Goal: Task Accomplishment & Management: Use online tool/utility

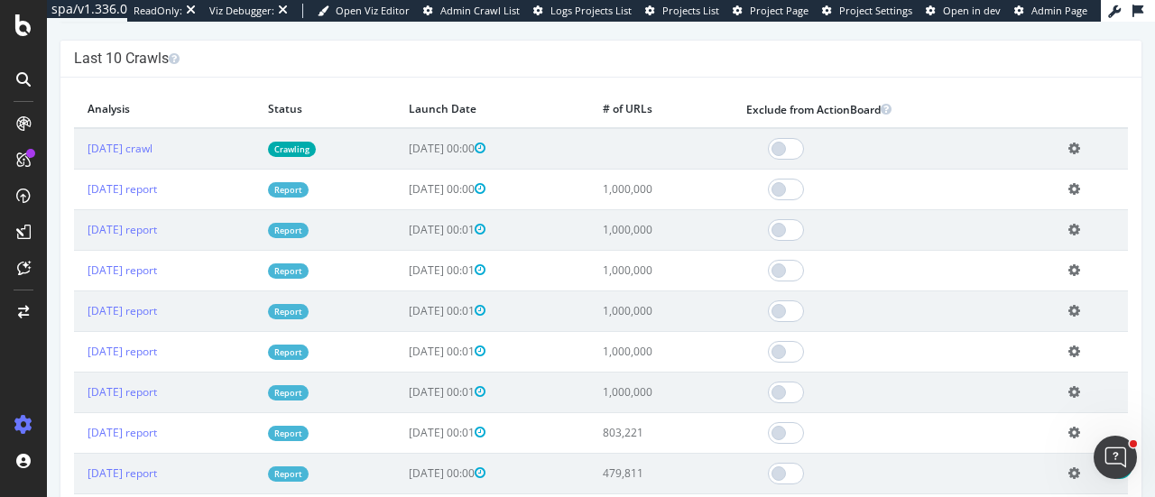
scroll to position [628, 0]
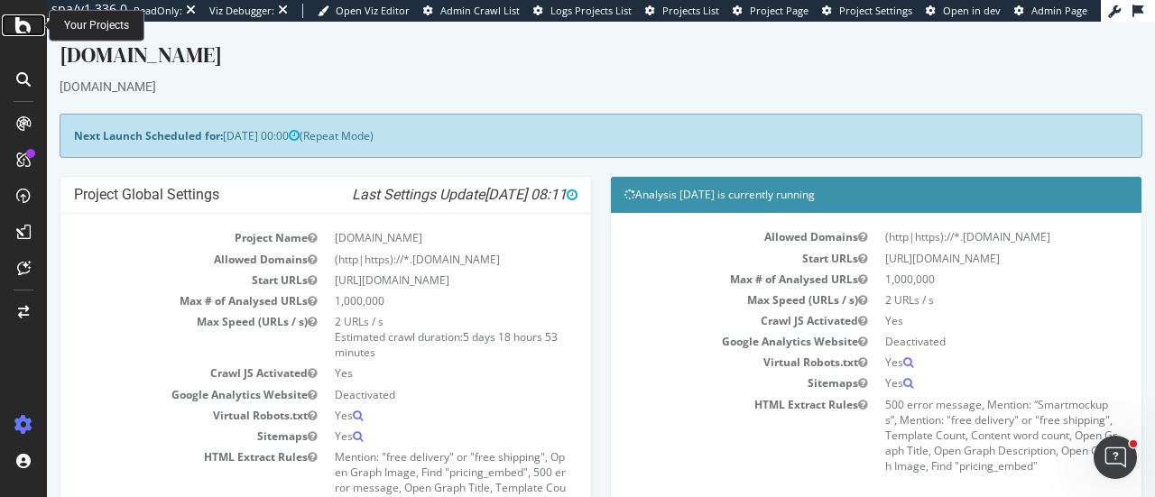
click at [23, 24] on icon at bounding box center [23, 25] width 16 height 22
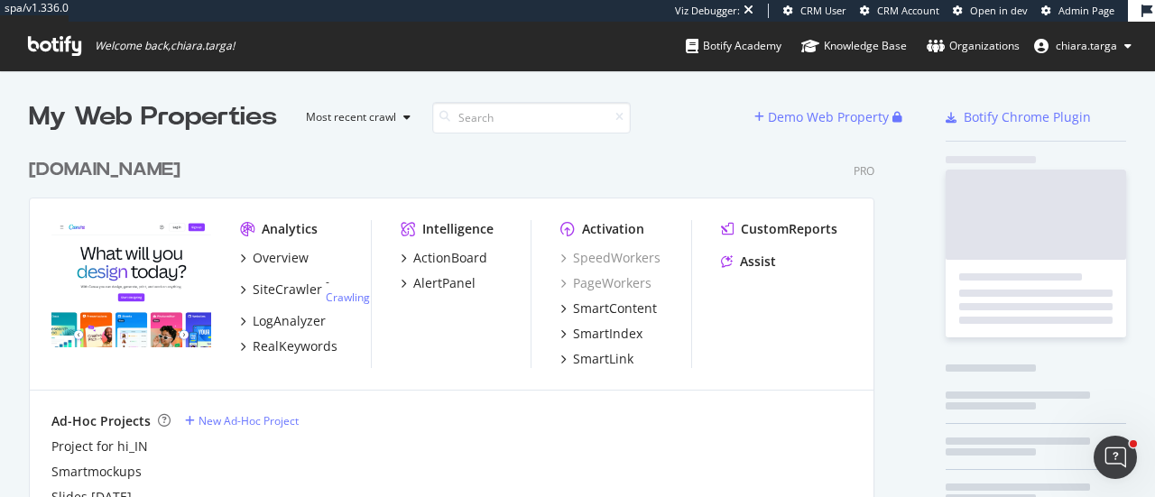
scroll to position [410, 845]
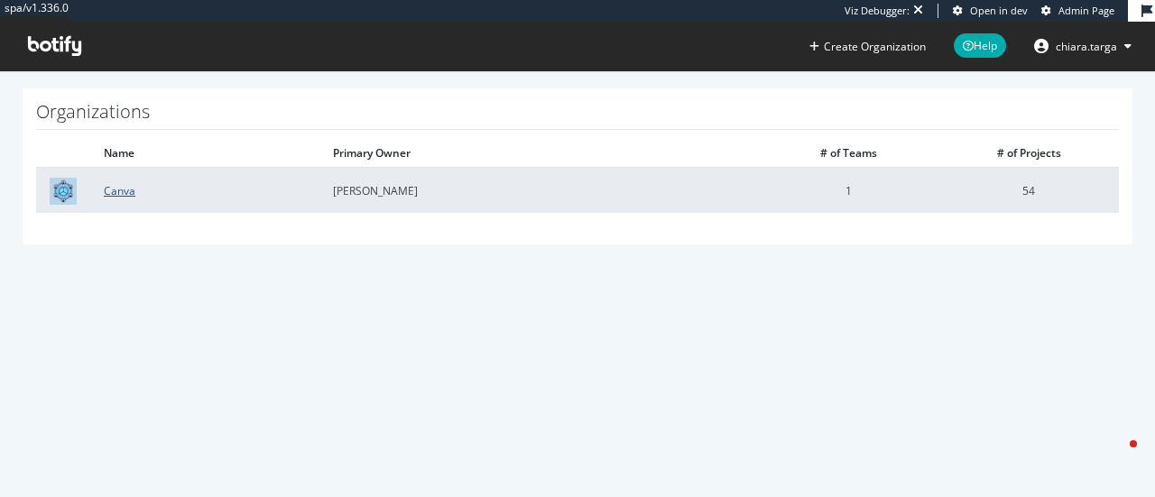
click at [110, 188] on link "Canva" at bounding box center [120, 190] width 32 height 15
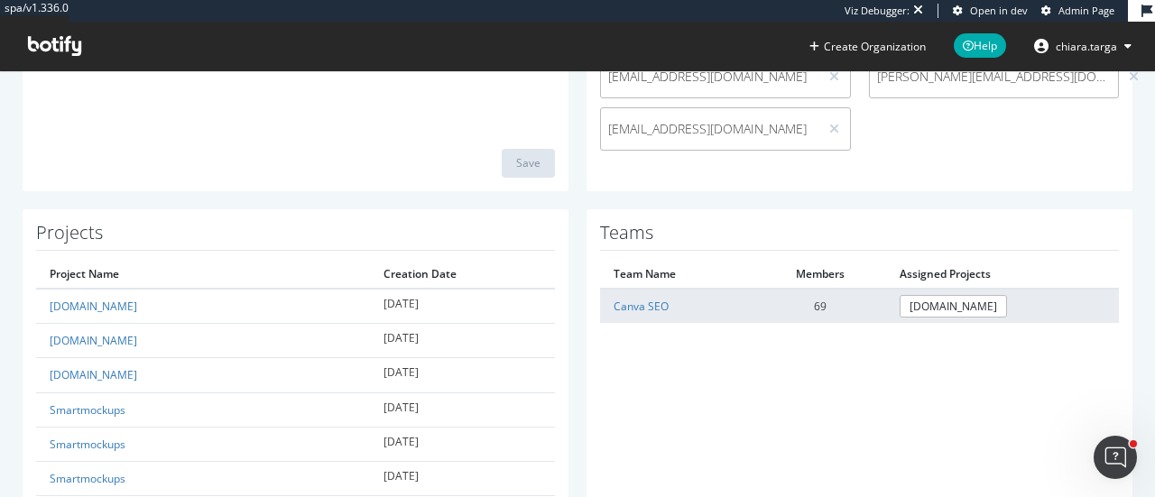
scroll to position [520, 0]
click at [641, 307] on link "Canva SEO" at bounding box center [641, 305] width 55 height 15
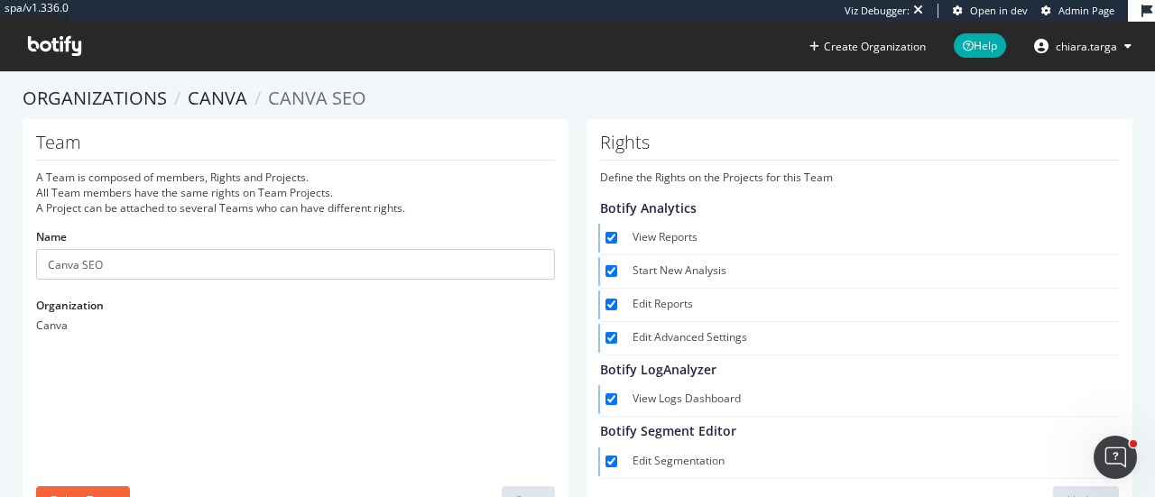
scroll to position [2, 0]
click at [114, 105] on link "Organizations" at bounding box center [95, 99] width 144 height 24
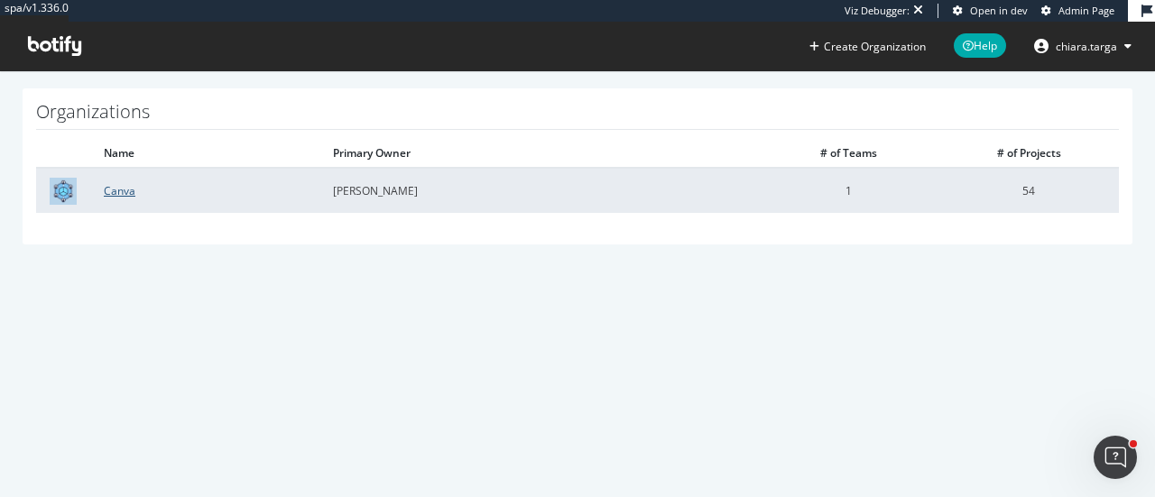
click at [122, 196] on link "Canva" at bounding box center [120, 190] width 32 height 15
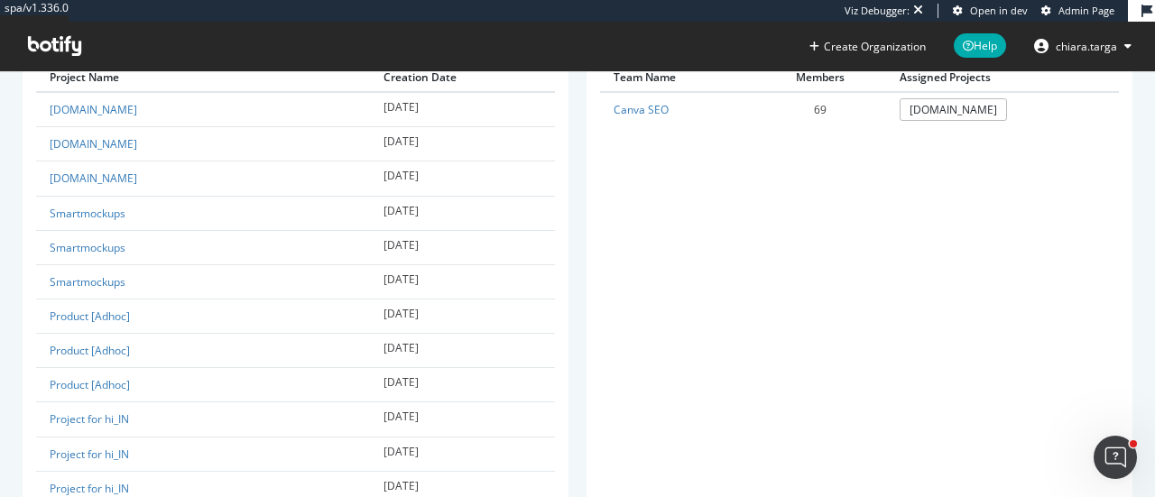
scroll to position [715, 0]
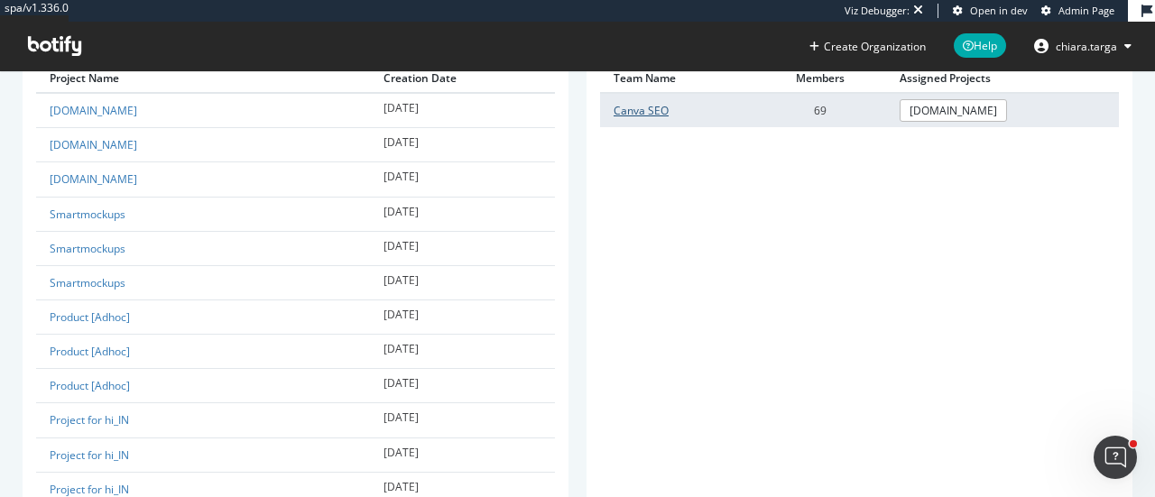
click at [633, 109] on link "Canva SEO" at bounding box center [641, 110] width 55 height 15
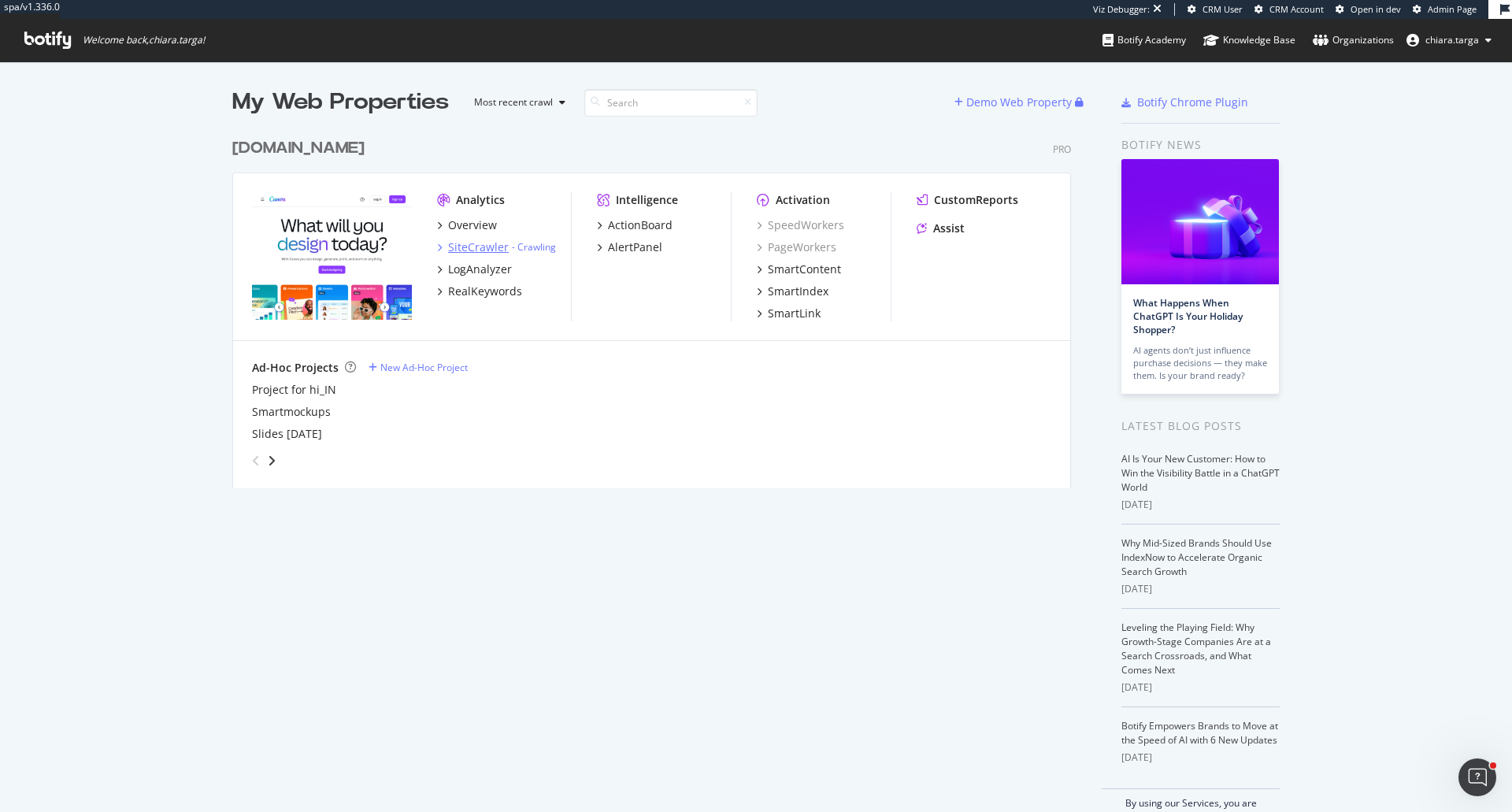
click at [468, 251] on div "SiteCrawler" at bounding box center [478, 247] width 60 height 16
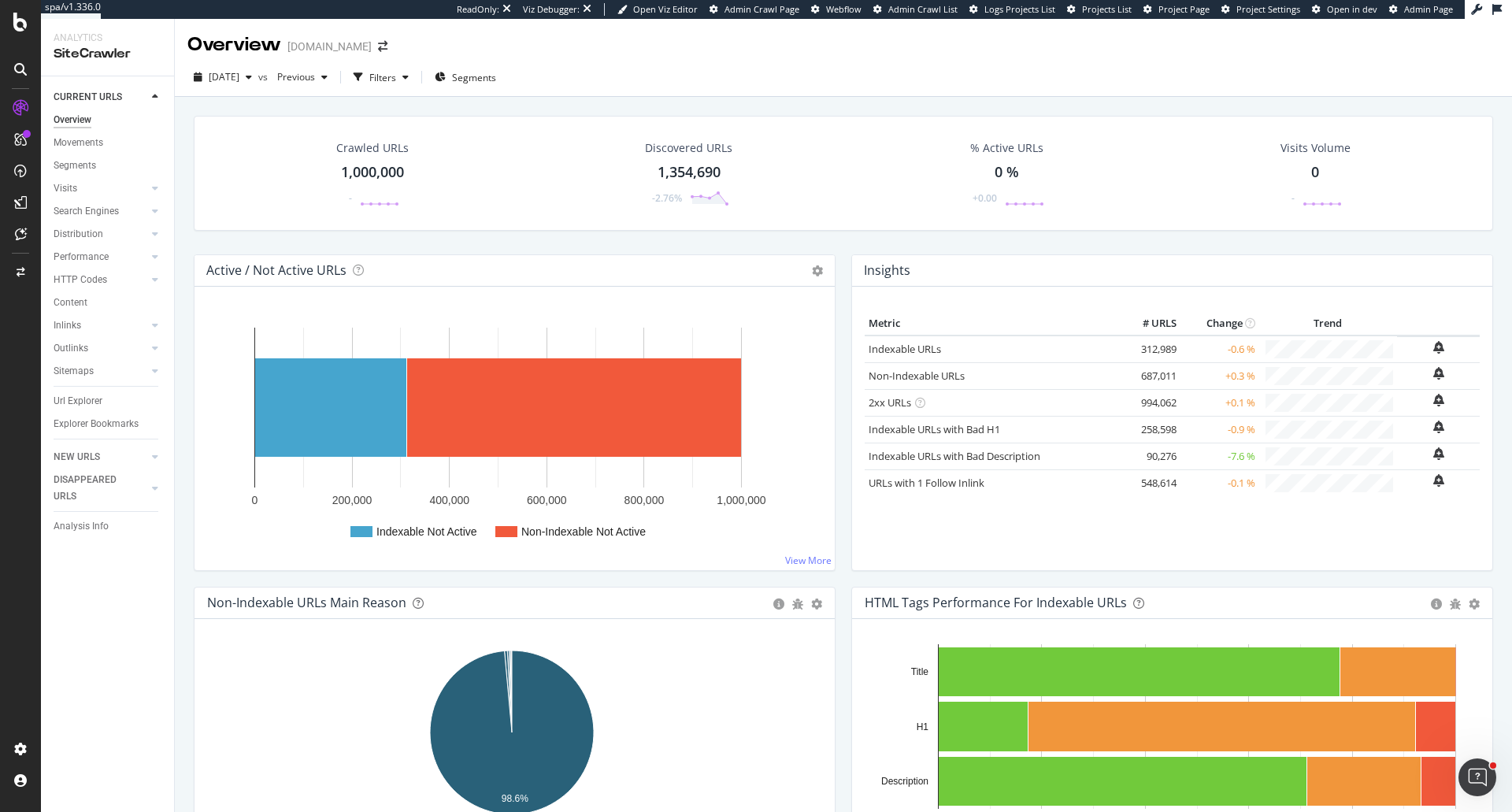
click at [1095, 10] on span "Projects List" at bounding box center [1107, 10] width 50 height 12
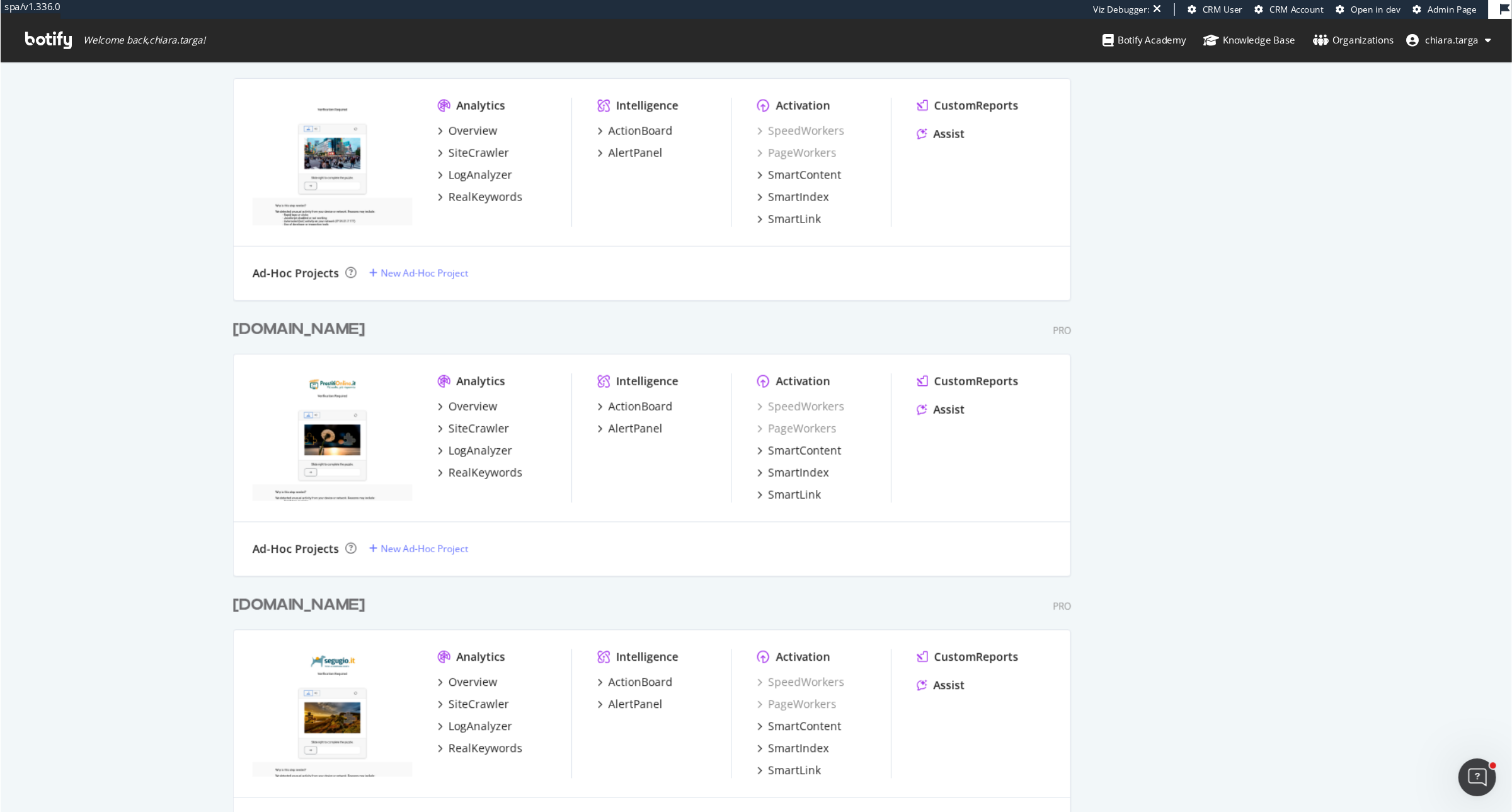
scroll to position [1806, 0]
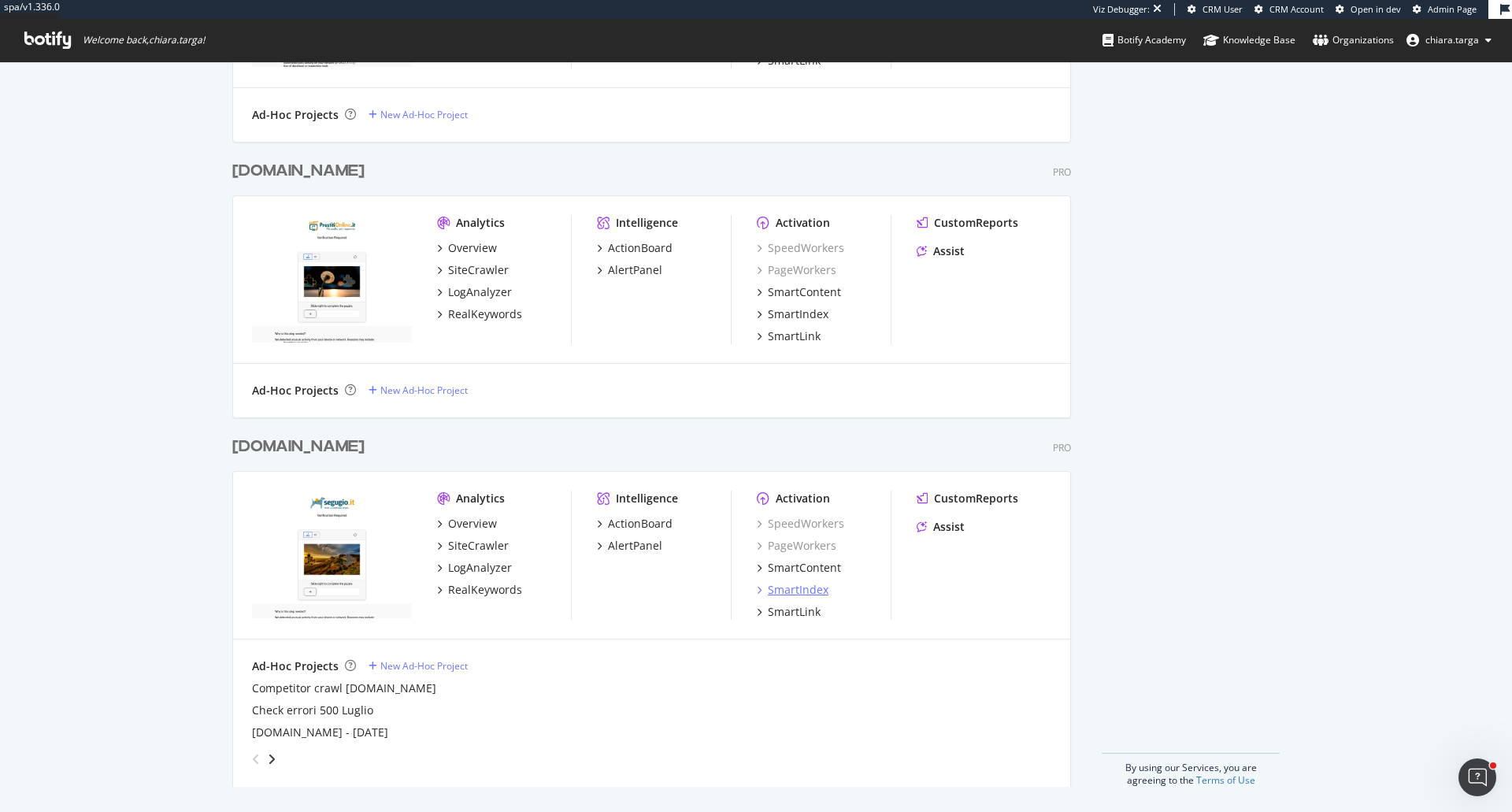
click at [807, 584] on div "SmartIndex" at bounding box center [798, 590] width 60 height 16
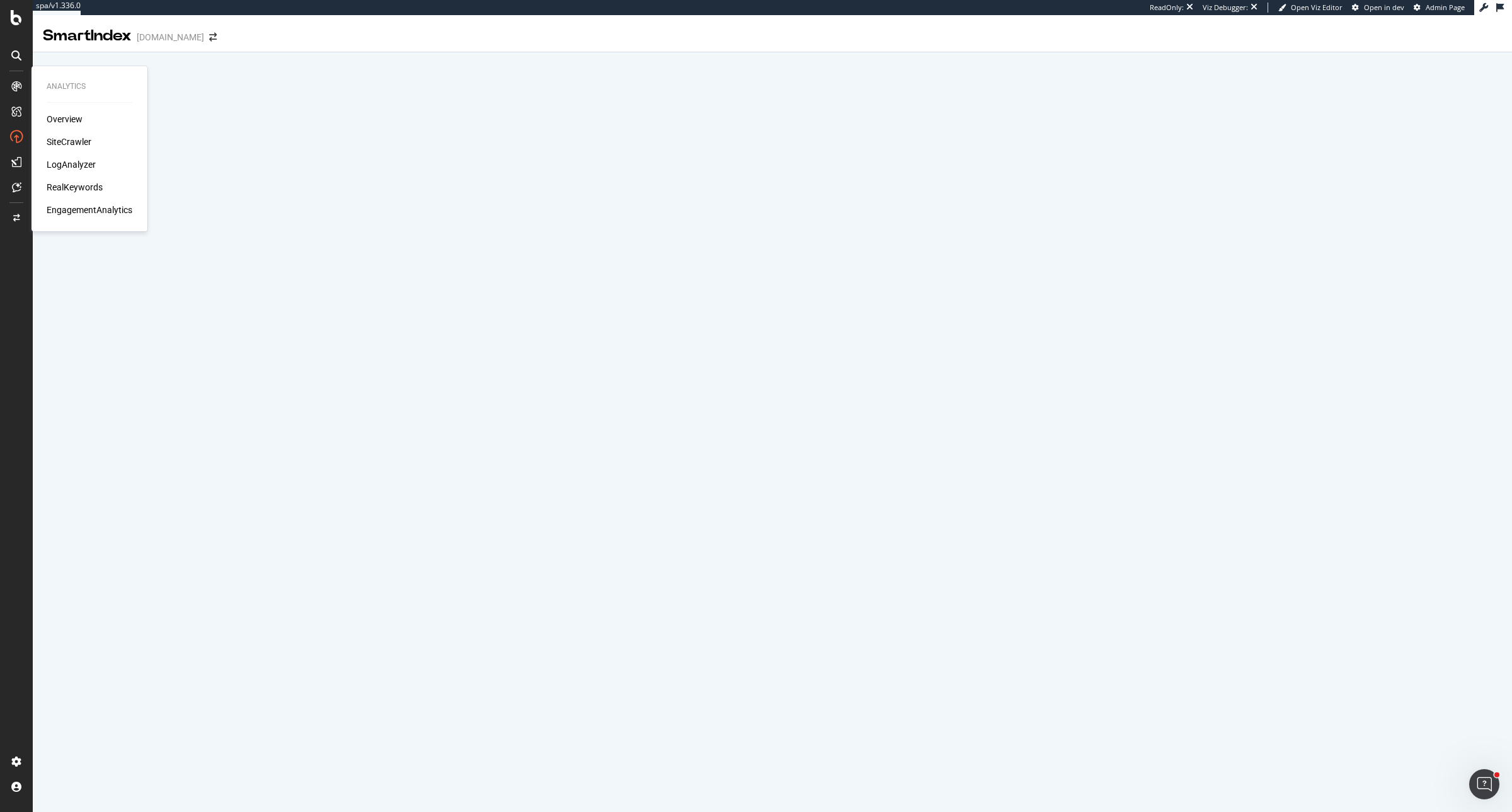
click at [77, 138] on div "SiteCrawler" at bounding box center [69, 142] width 45 height 13
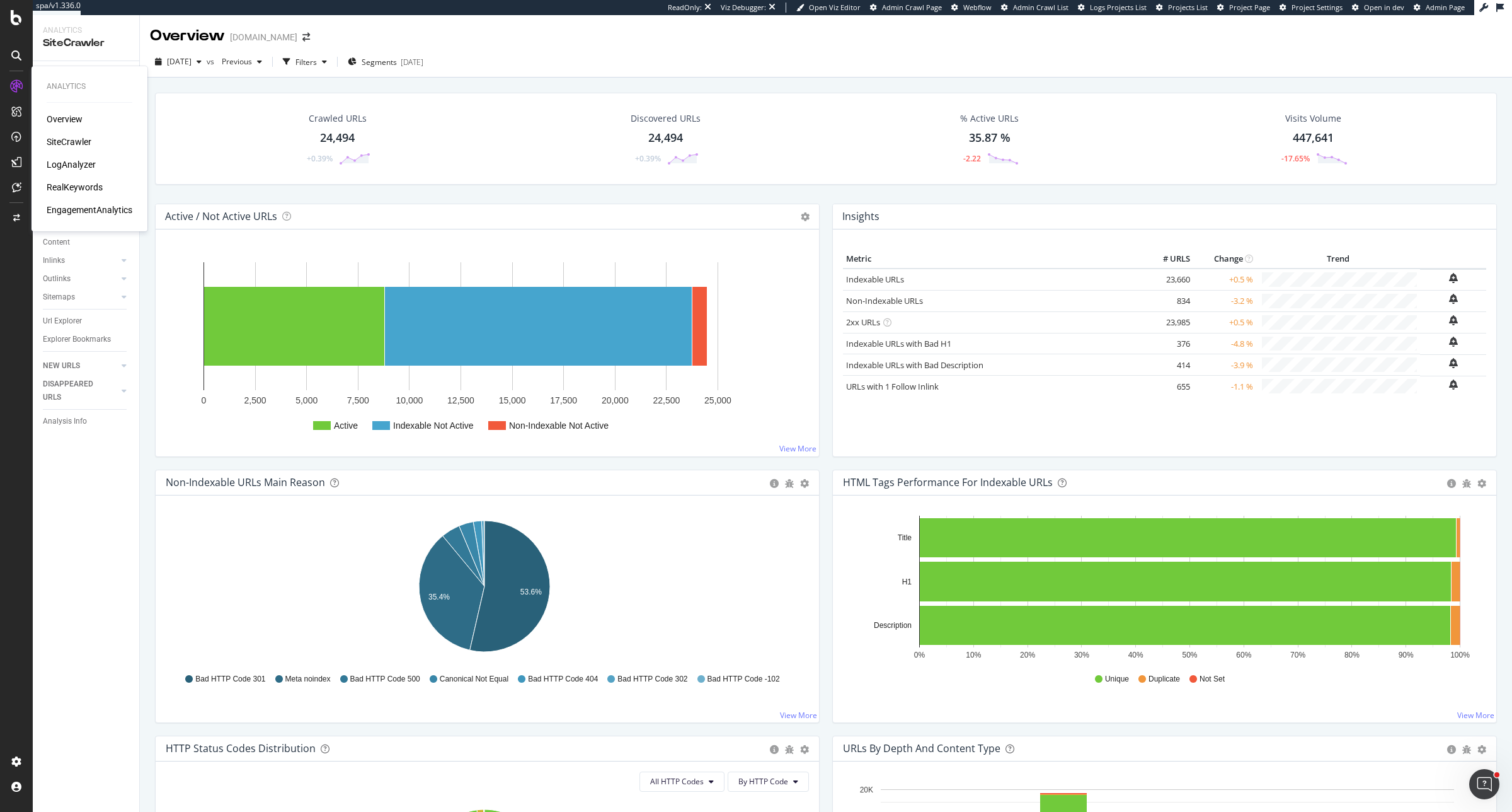
click at [85, 182] on div "RealKeywords" at bounding box center [75, 187] width 56 height 13
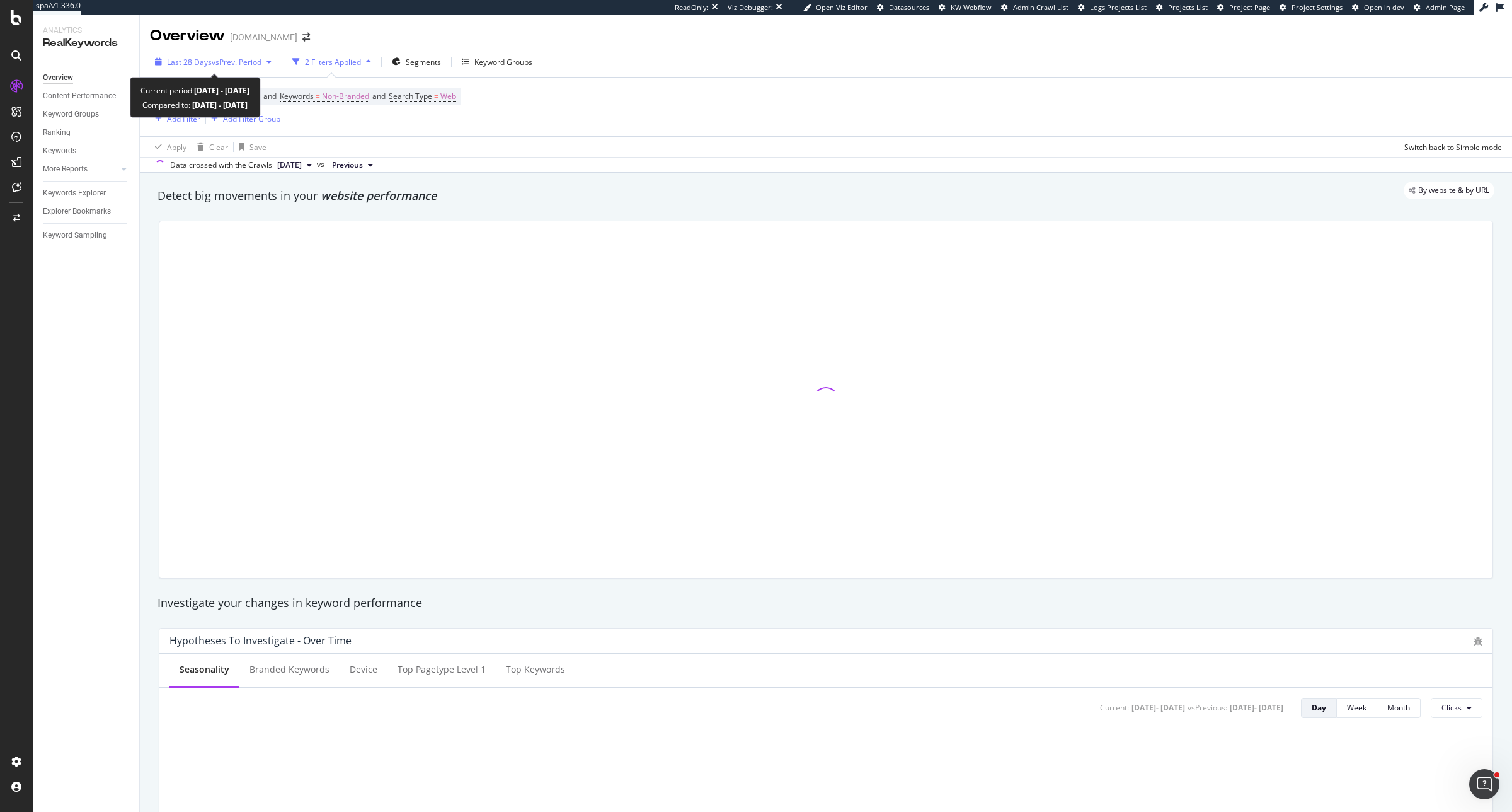
click at [232, 64] on span "vs Prev. Period" at bounding box center [236, 61] width 50 height 10
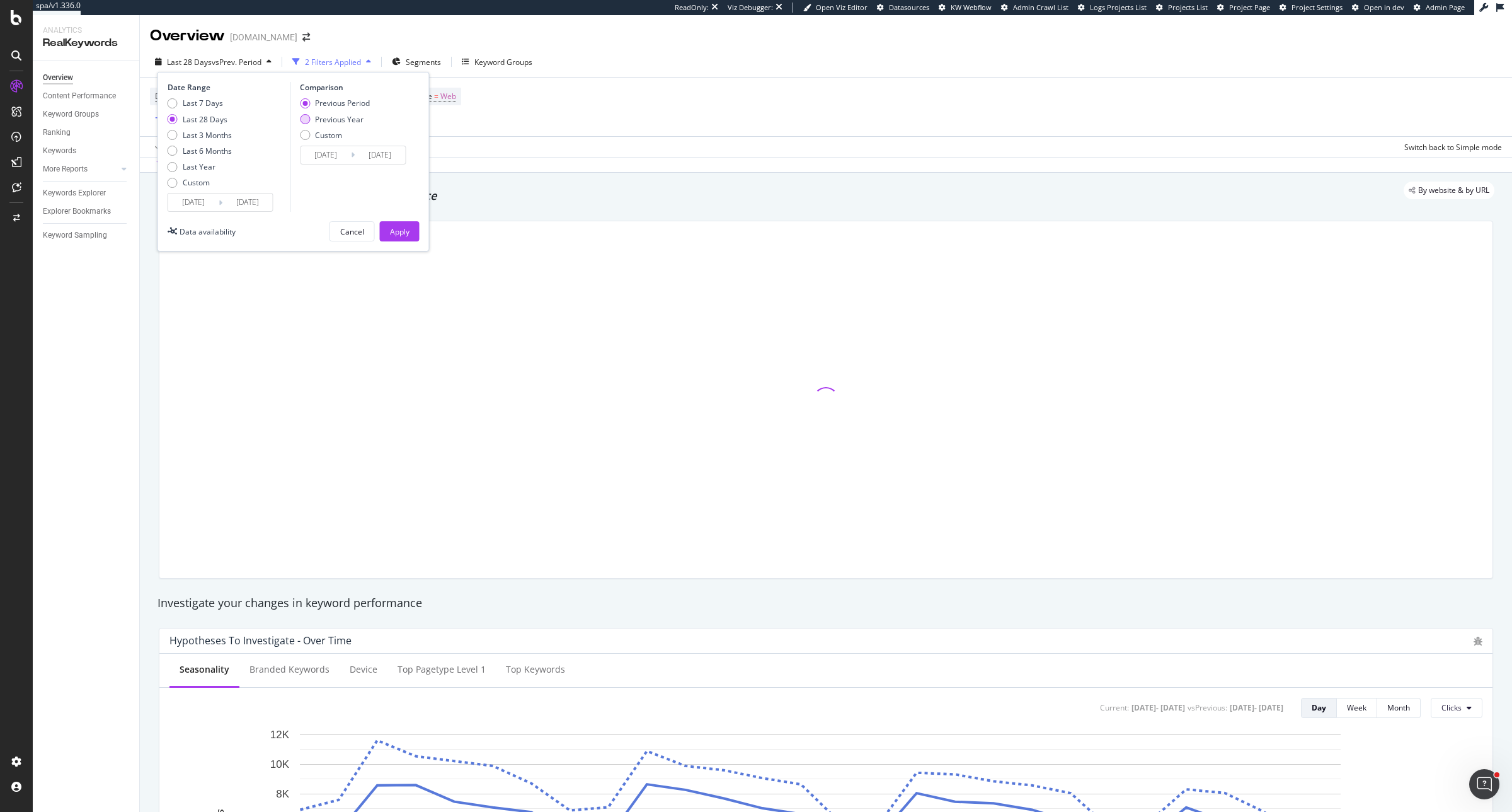
click at [351, 122] on div "Previous Year" at bounding box center [339, 119] width 48 height 10
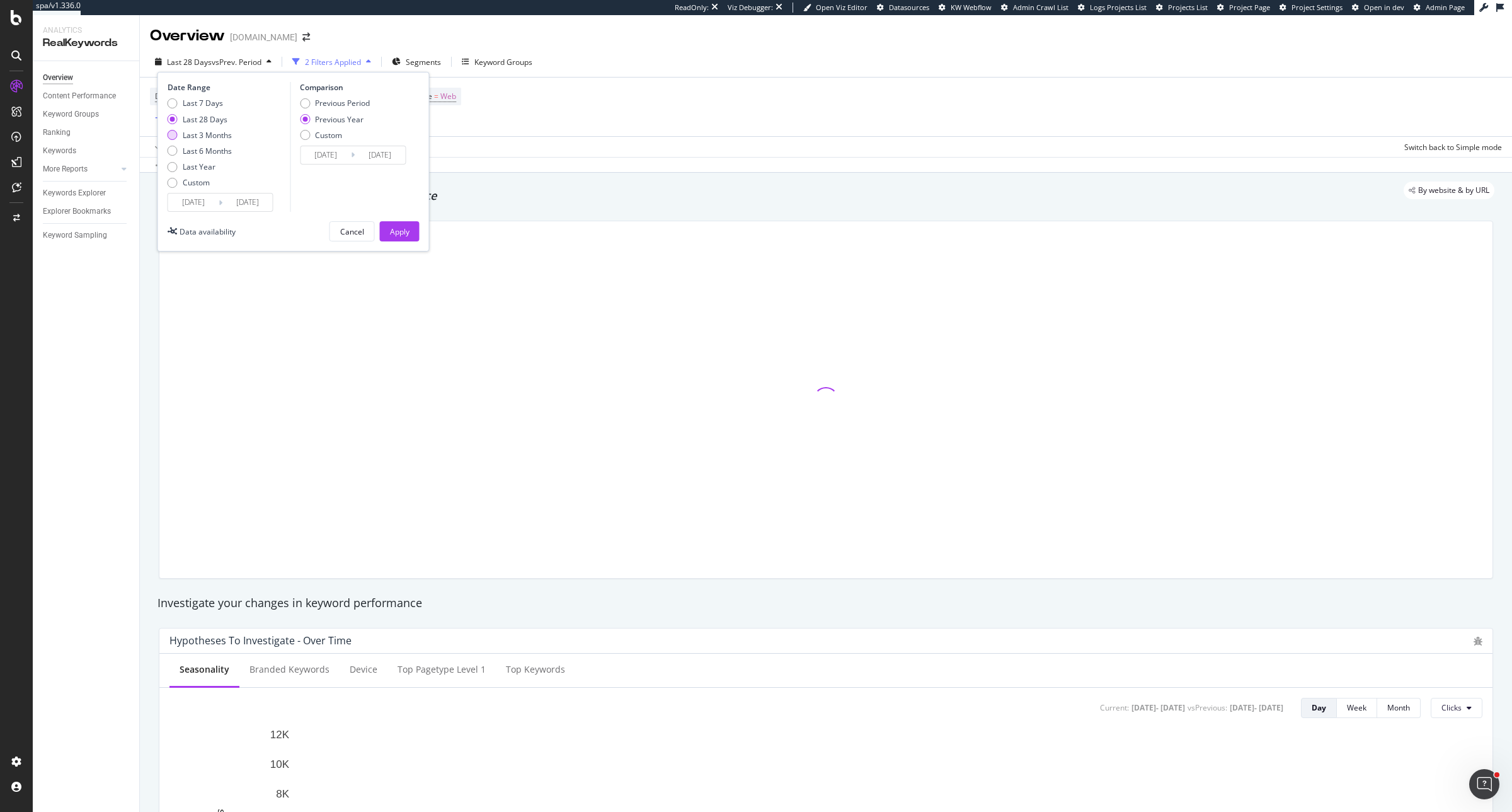
type input "2024/07/20"
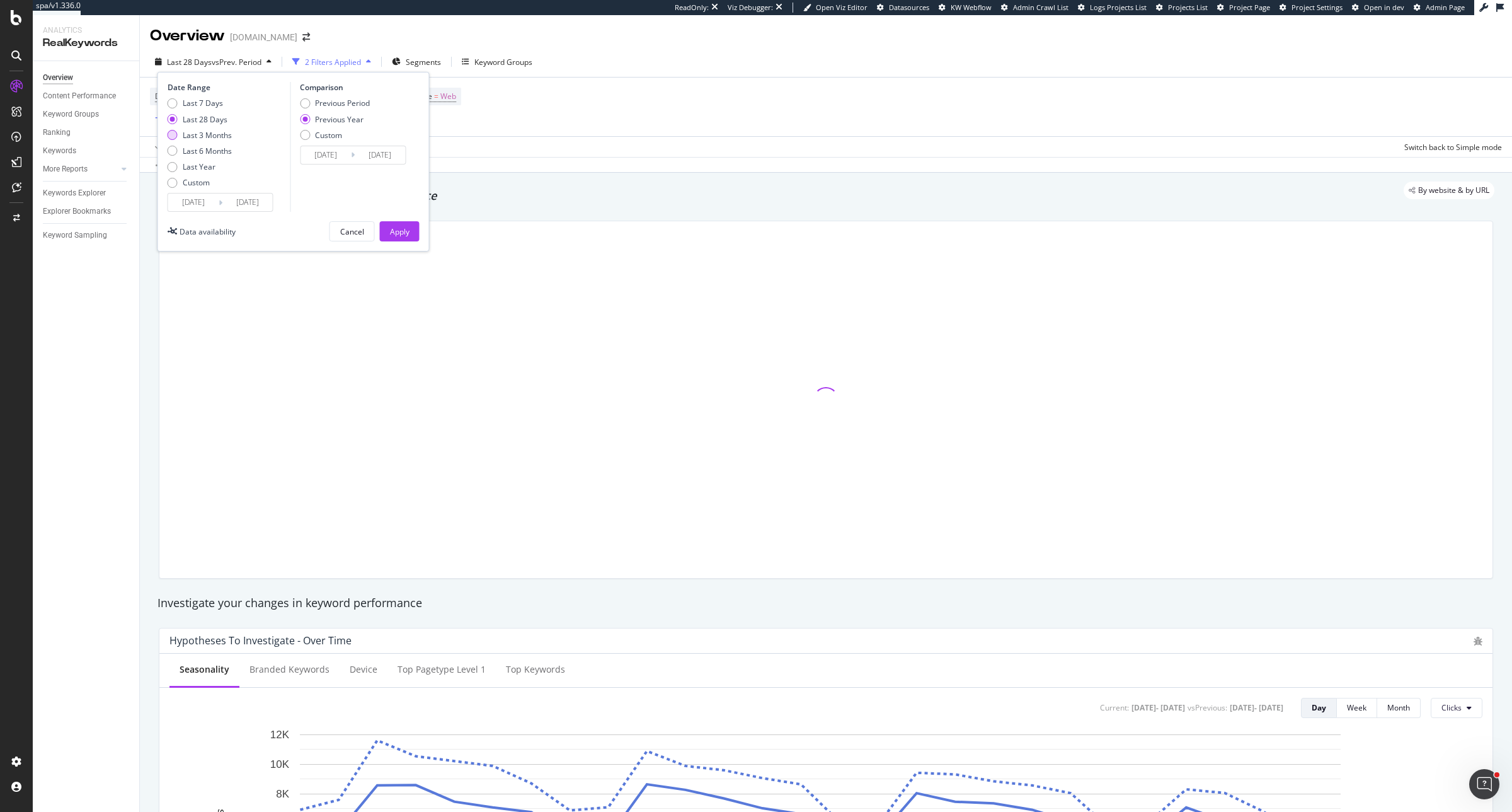
type input "2024/08/16"
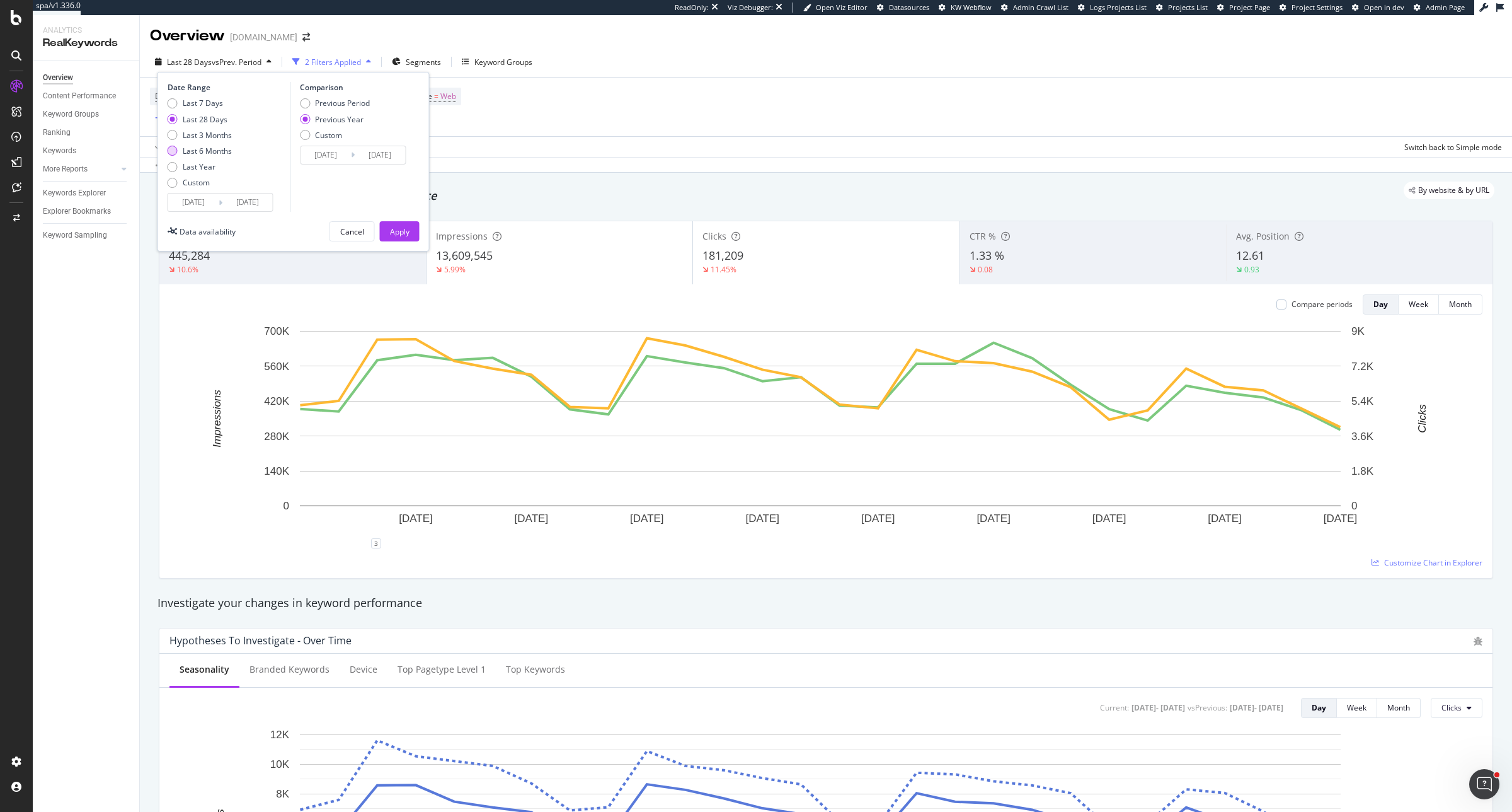
click at [197, 153] on div "Last 6 Months" at bounding box center [207, 150] width 49 height 10
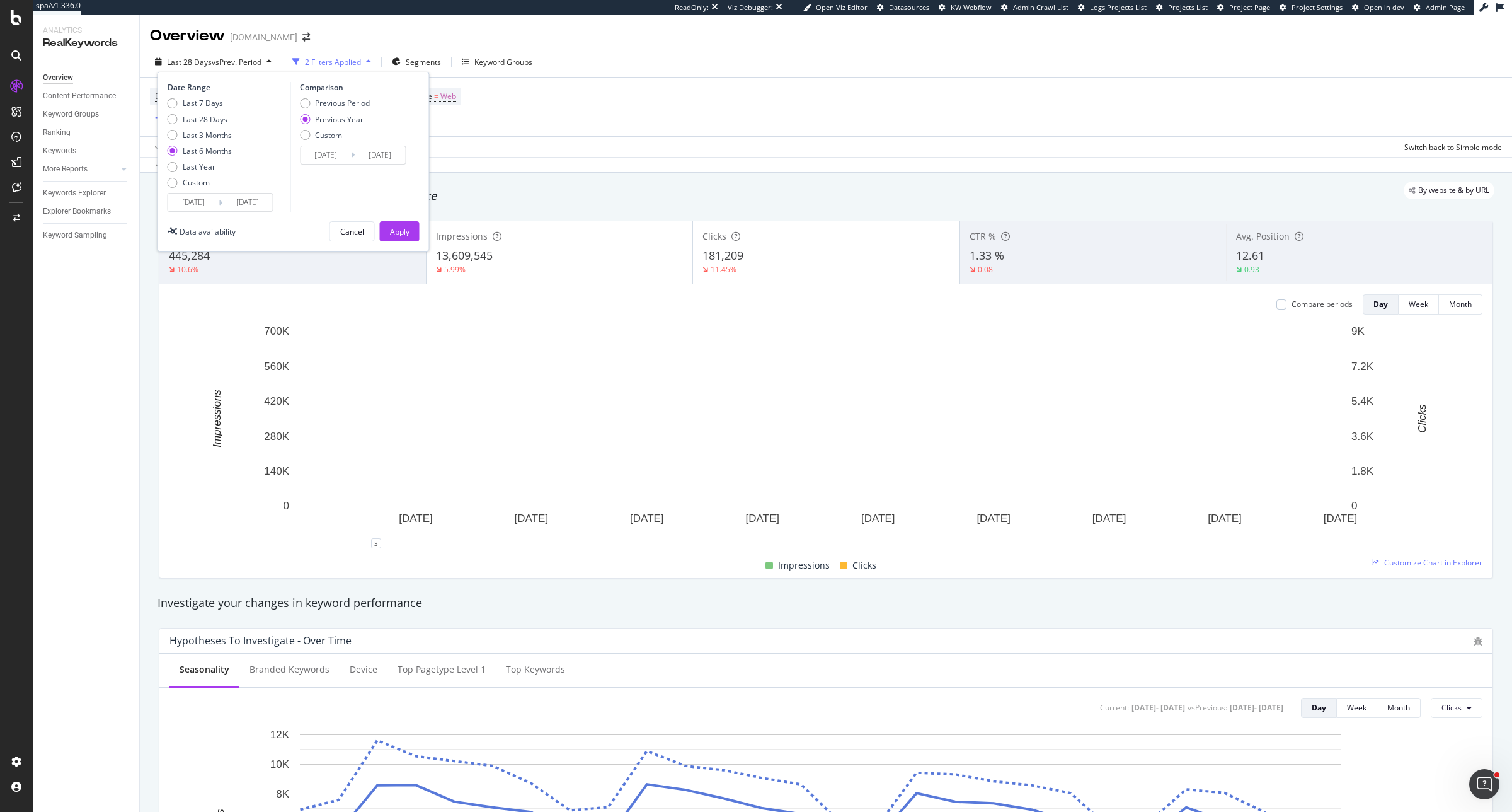
type input "2025/02/16"
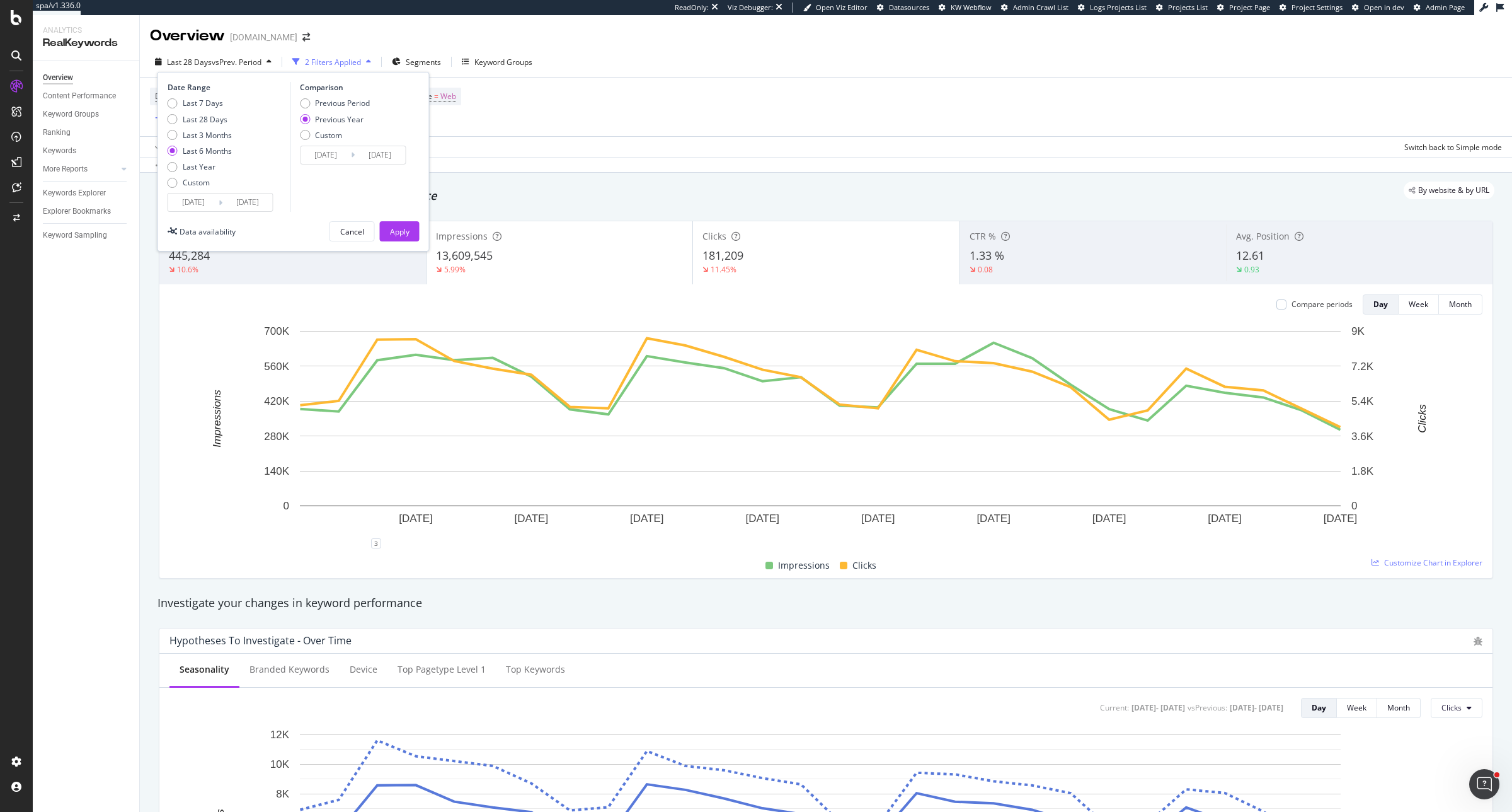
type input "2024/02/18"
click at [417, 234] on button "Apply" at bounding box center [399, 231] width 40 height 20
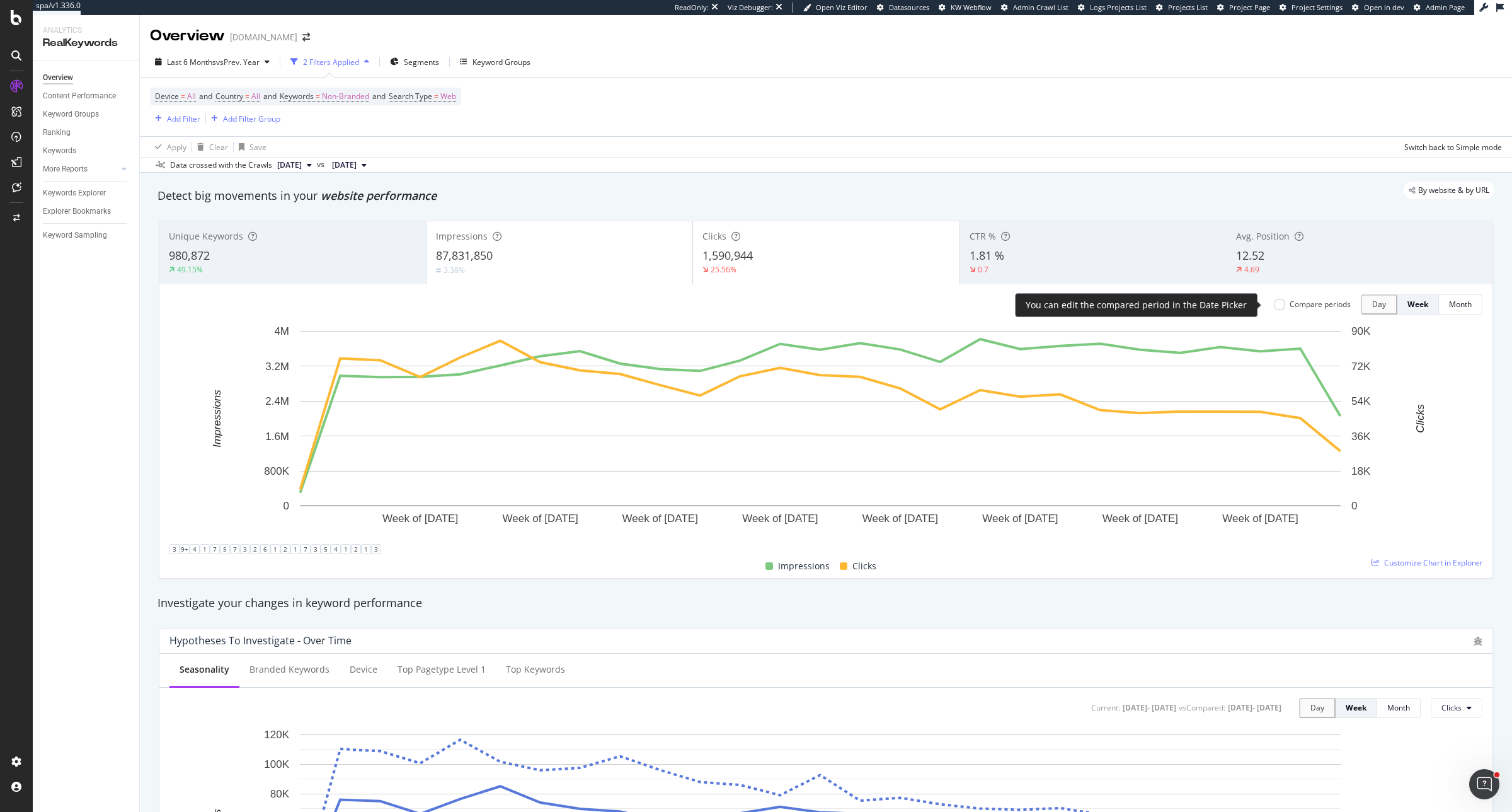
click at [1209, 309] on div "Compare periods" at bounding box center [1321, 304] width 61 height 10
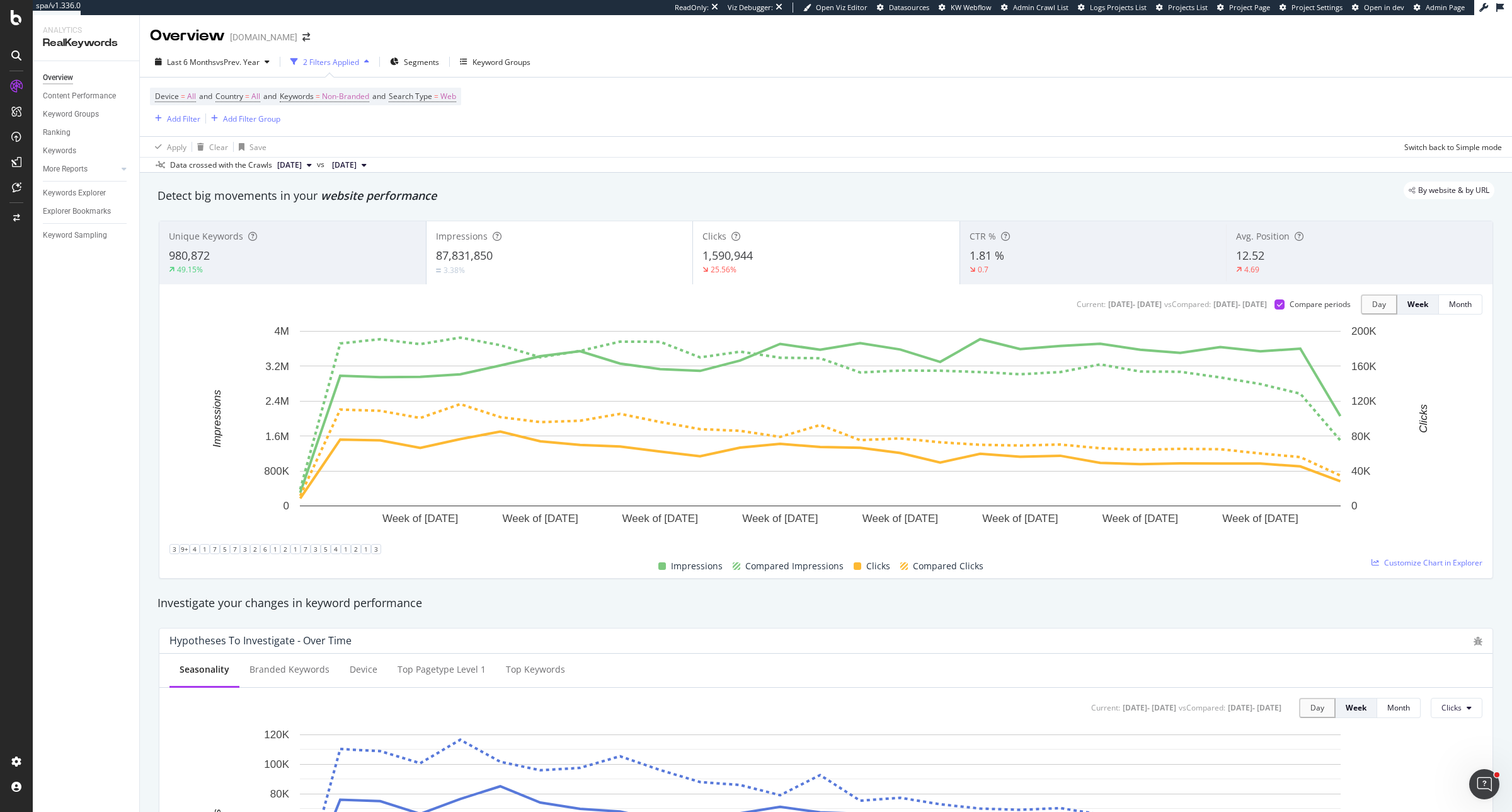
click at [1209, 242] on div "Avg. Position" at bounding box center [1360, 236] width 247 height 13
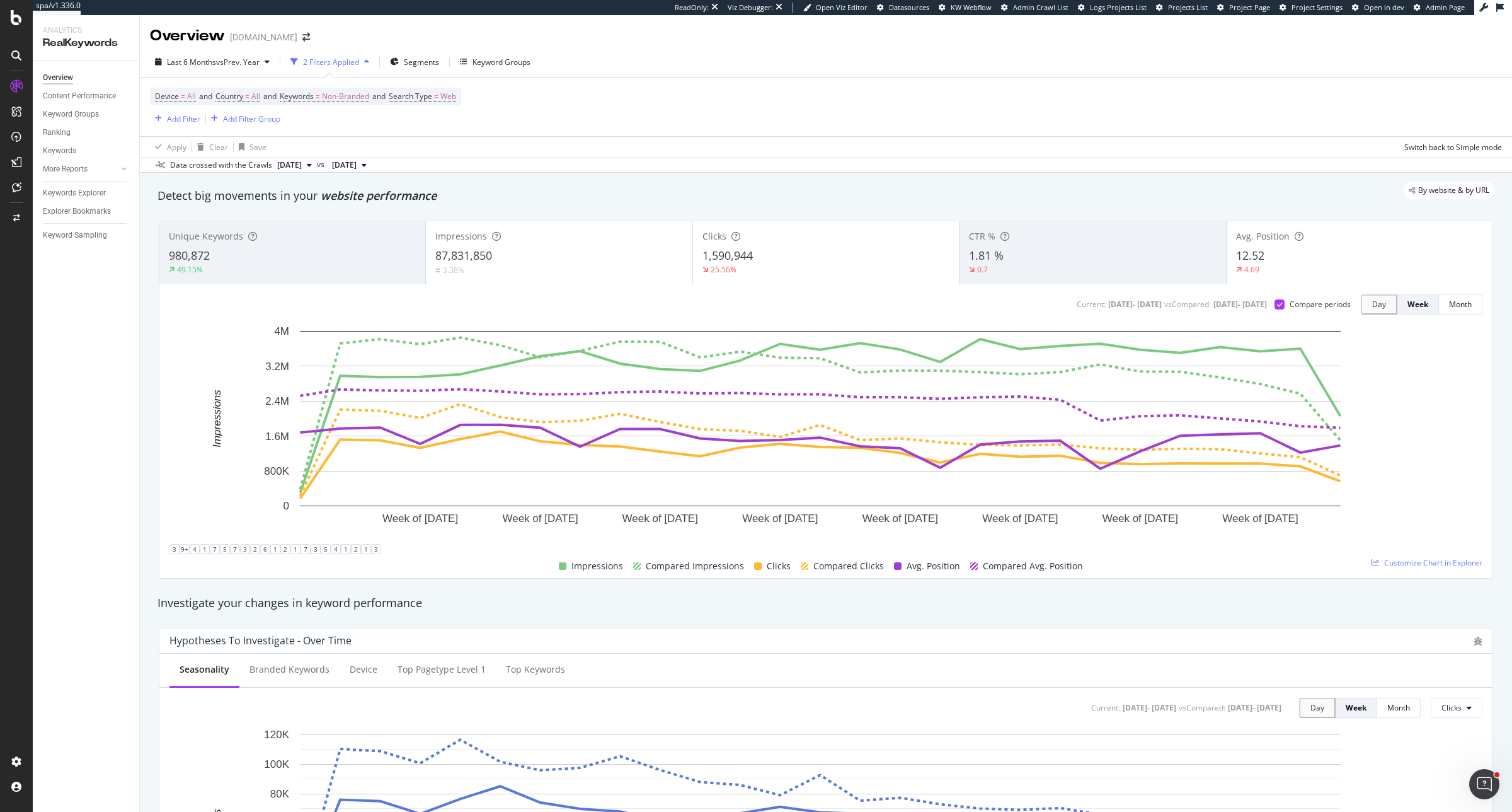
click at [1209, 242] on div "Avg. Position" at bounding box center [1360, 236] width 247 height 13
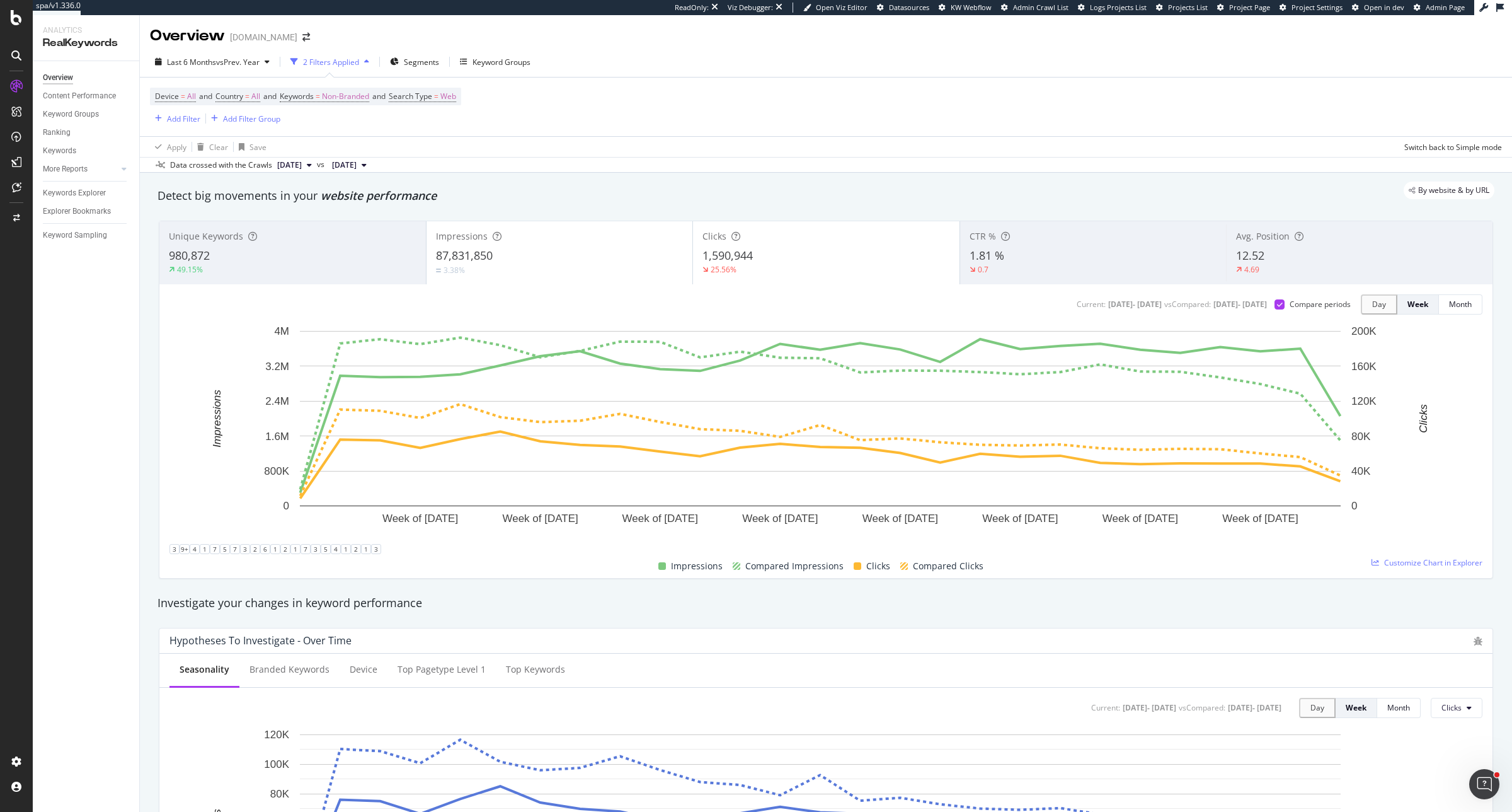
click at [1059, 249] on div "1.81 %" at bounding box center [1094, 256] width 248 height 16
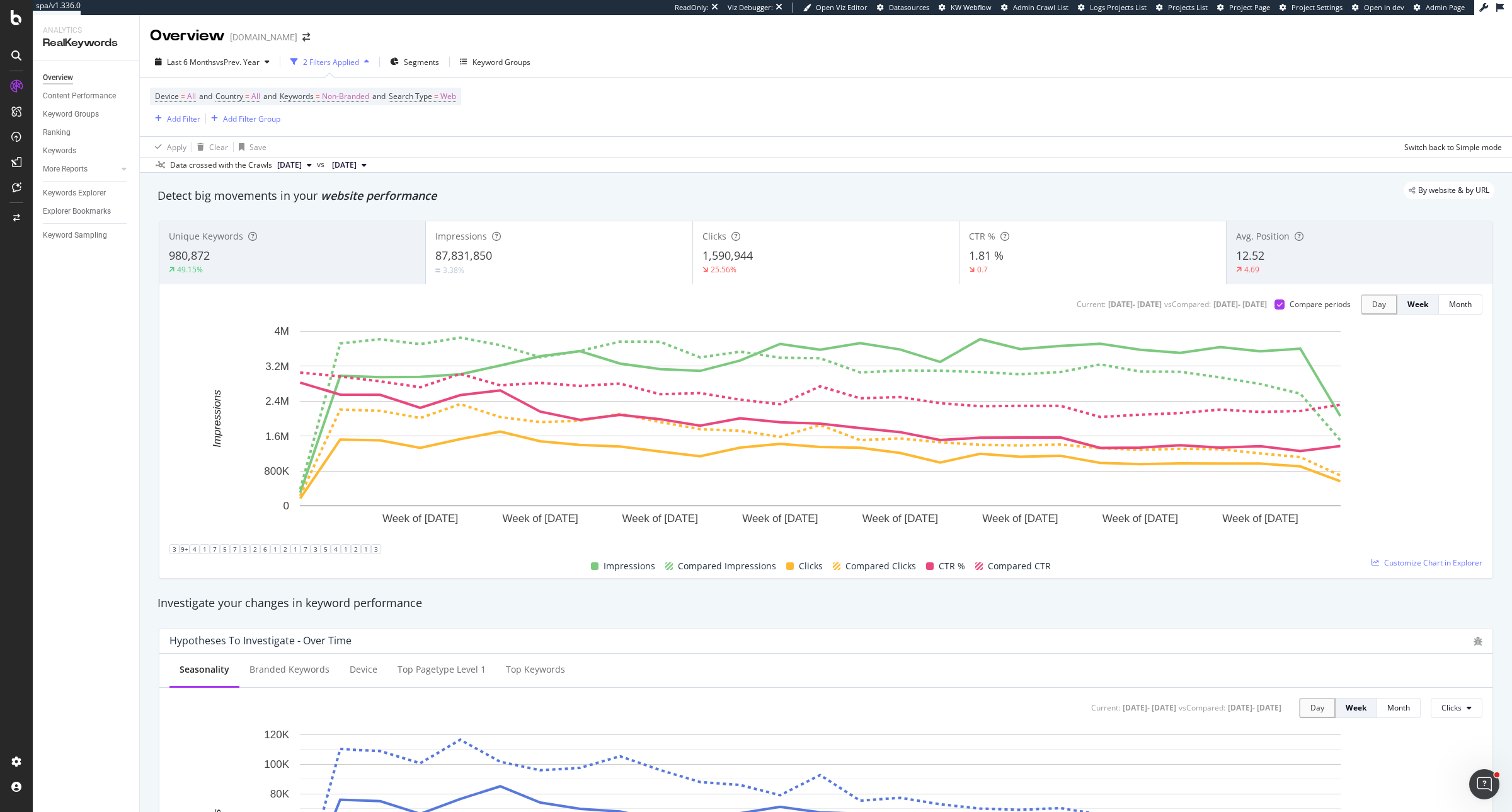
click at [1059, 249] on div "1.81 %" at bounding box center [1093, 256] width 247 height 16
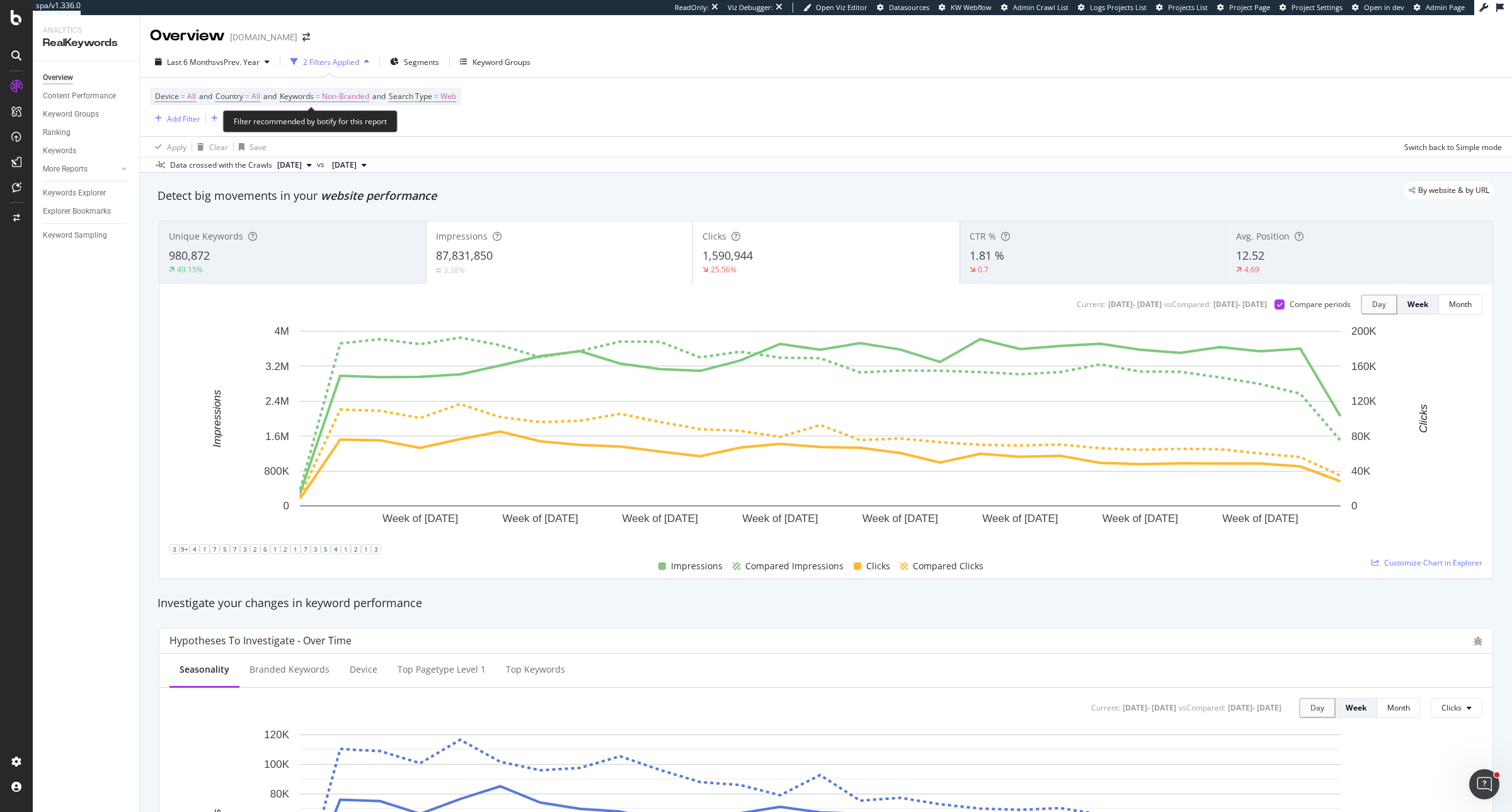
click at [326, 103] on span "Device = All and Country = All and Keywords = Non-Branded and Search Type = Web" at bounding box center [305, 96] width 301 height 17
click at [332, 96] on span "Non-Branded" at bounding box center [346, 96] width 47 height 17
click at [332, 113] on div "Non-Branded" at bounding box center [323, 105] width 68 height 16
click at [331, 239] on span "All" at bounding box center [374, 245] width 129 height 11
click at [418, 115] on div "All Cancel Add filter Apply" at bounding box center [380, 105] width 185 height 20
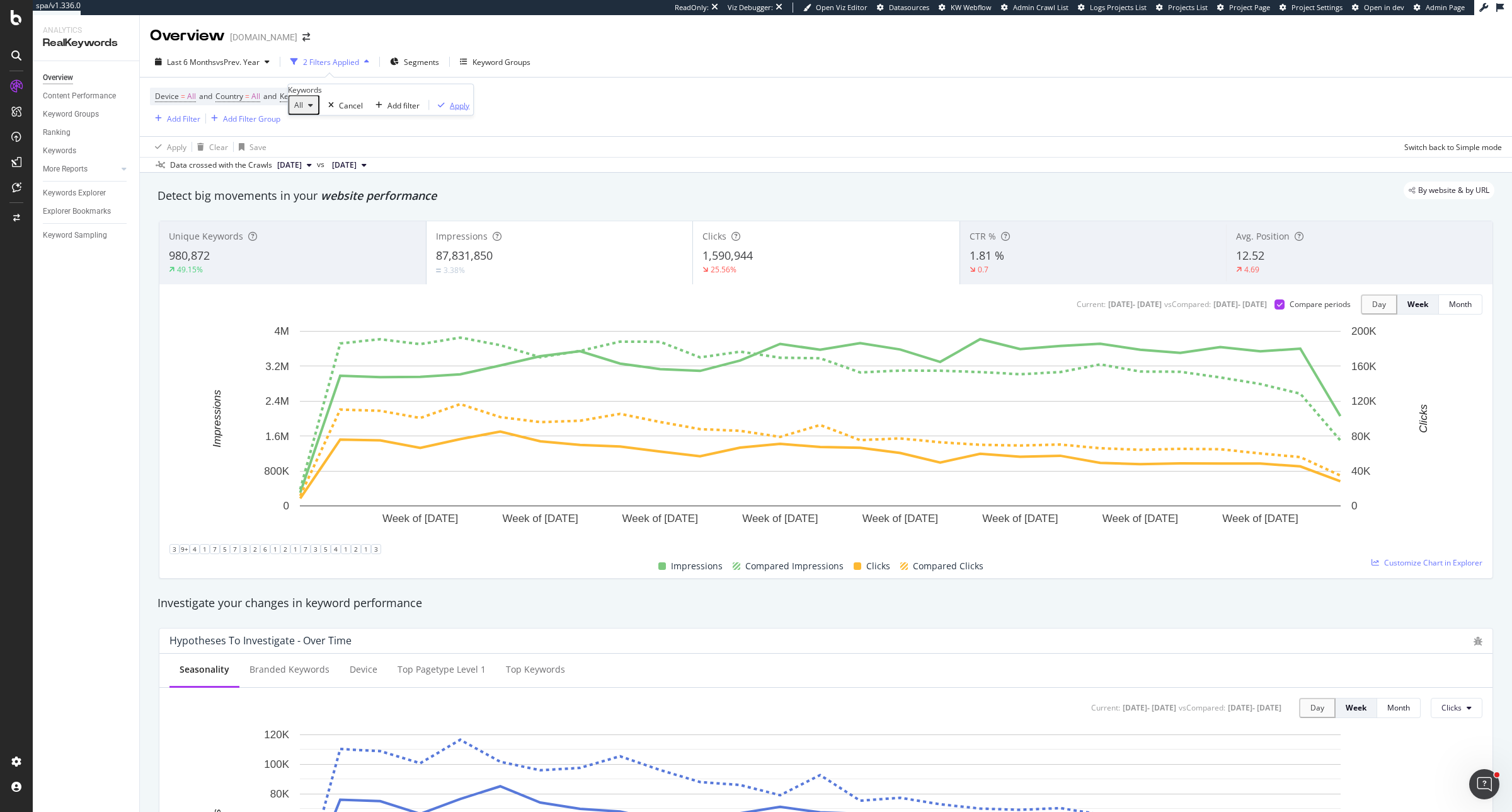
click at [450, 110] on div "Apply" at bounding box center [460, 105] width 20 height 10
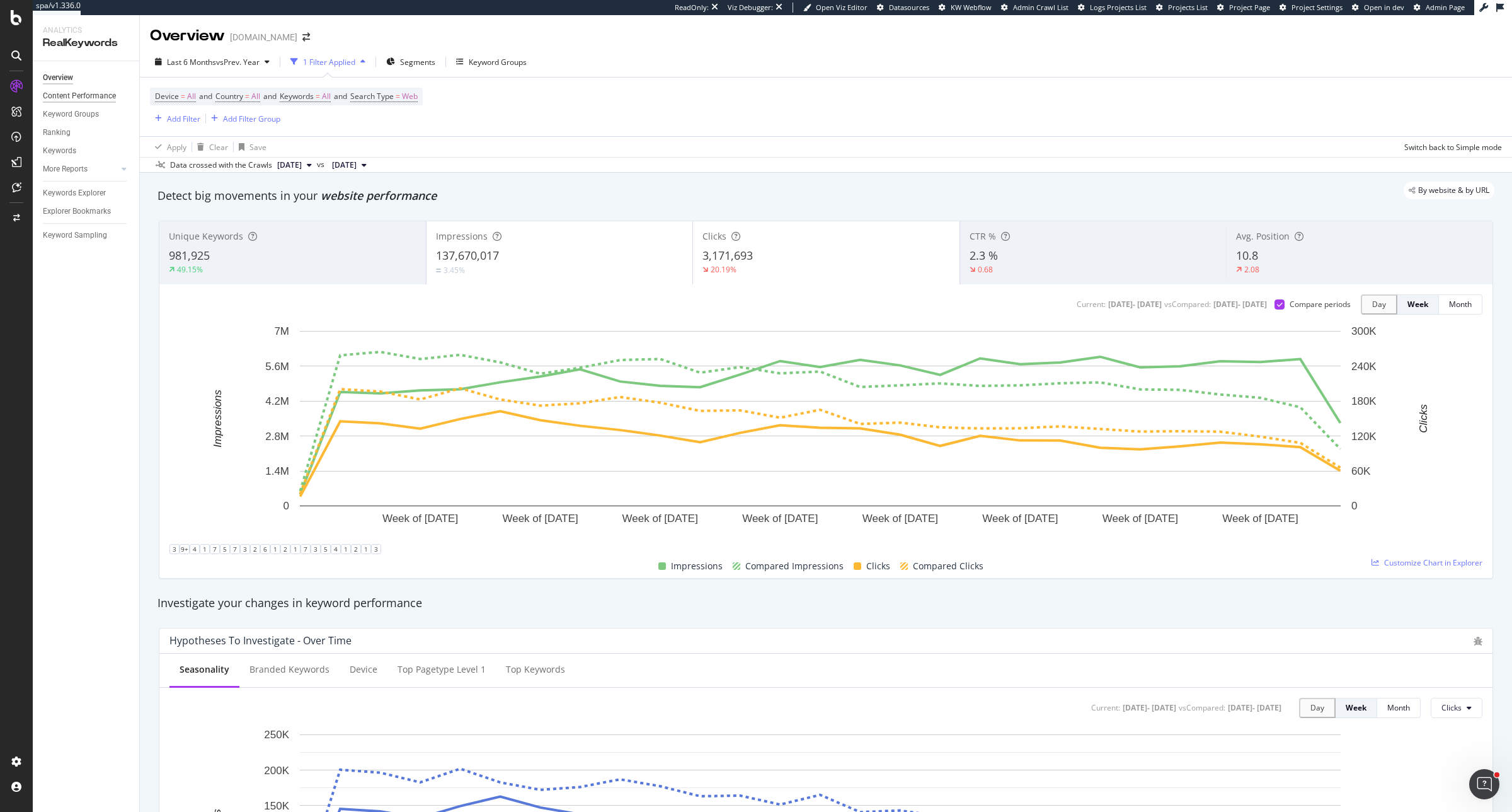
click at [84, 99] on div "Content Performance" at bounding box center [79, 96] width 73 height 13
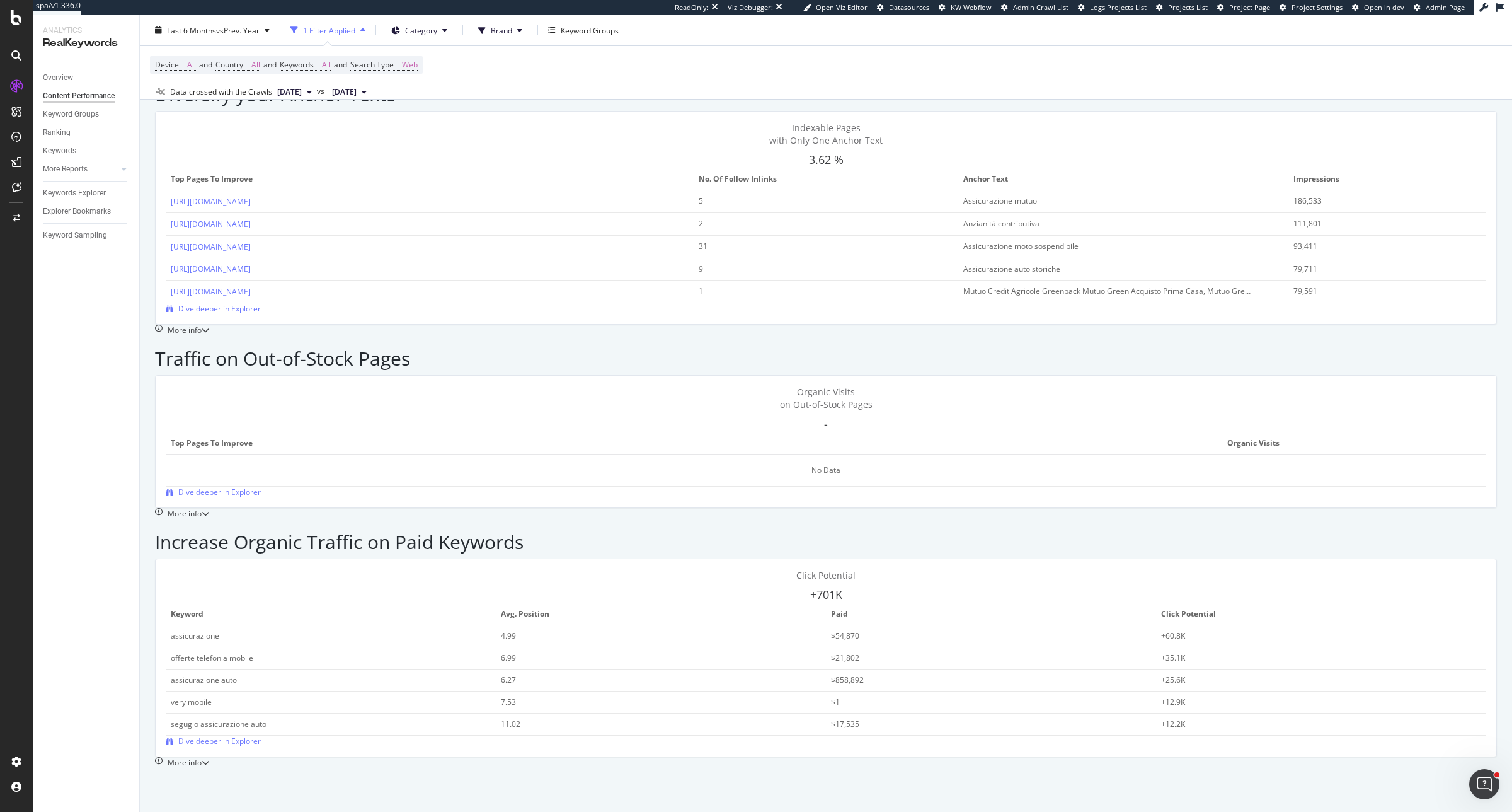
scroll to position [1567, 0]
click at [1208, 10] on span "Projects List" at bounding box center [1188, 8] width 40 height 10
click at [1209, 3] on span "Project Page" at bounding box center [1249, 8] width 41 height 10
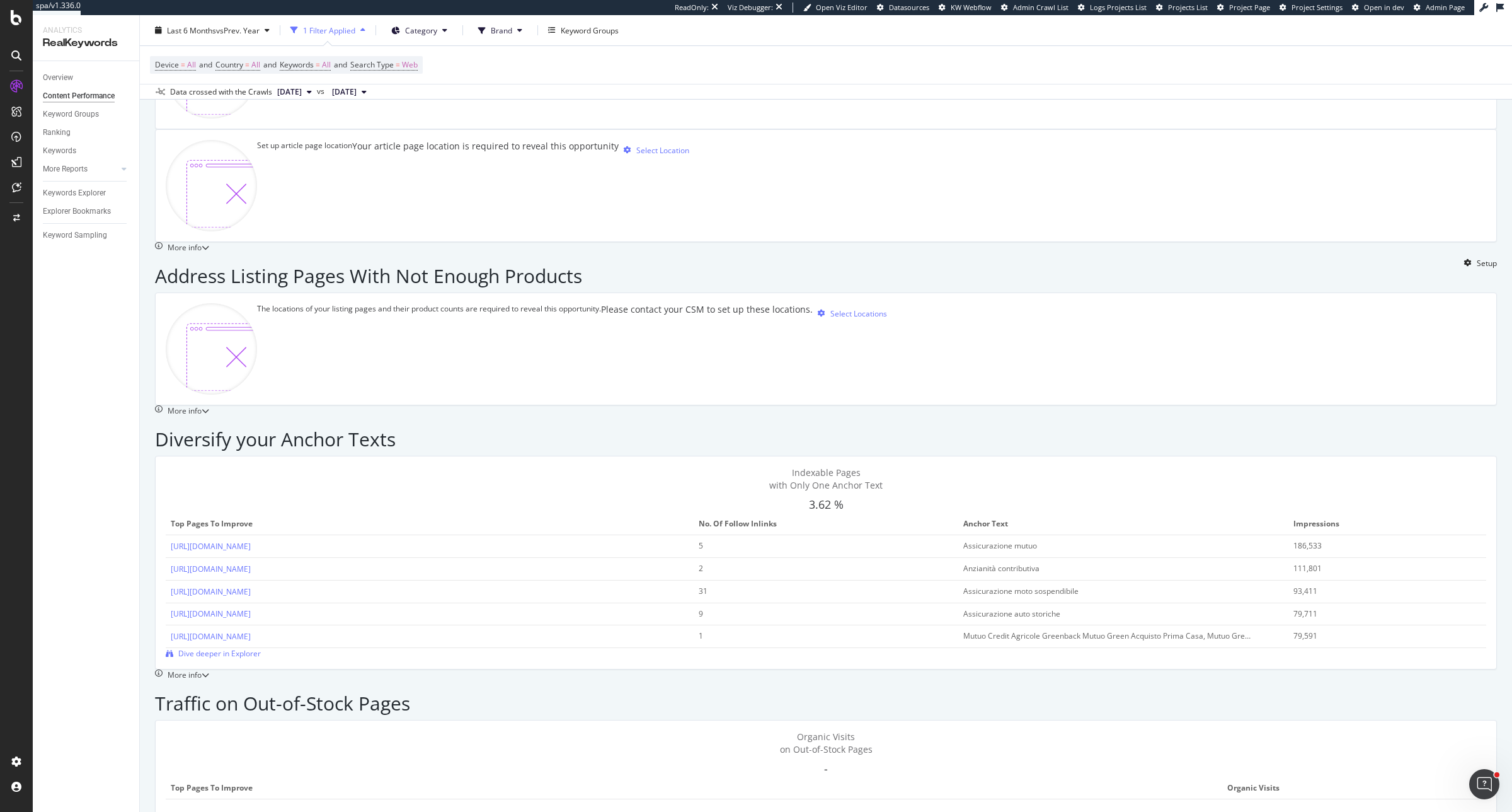
scroll to position [1091, 0]
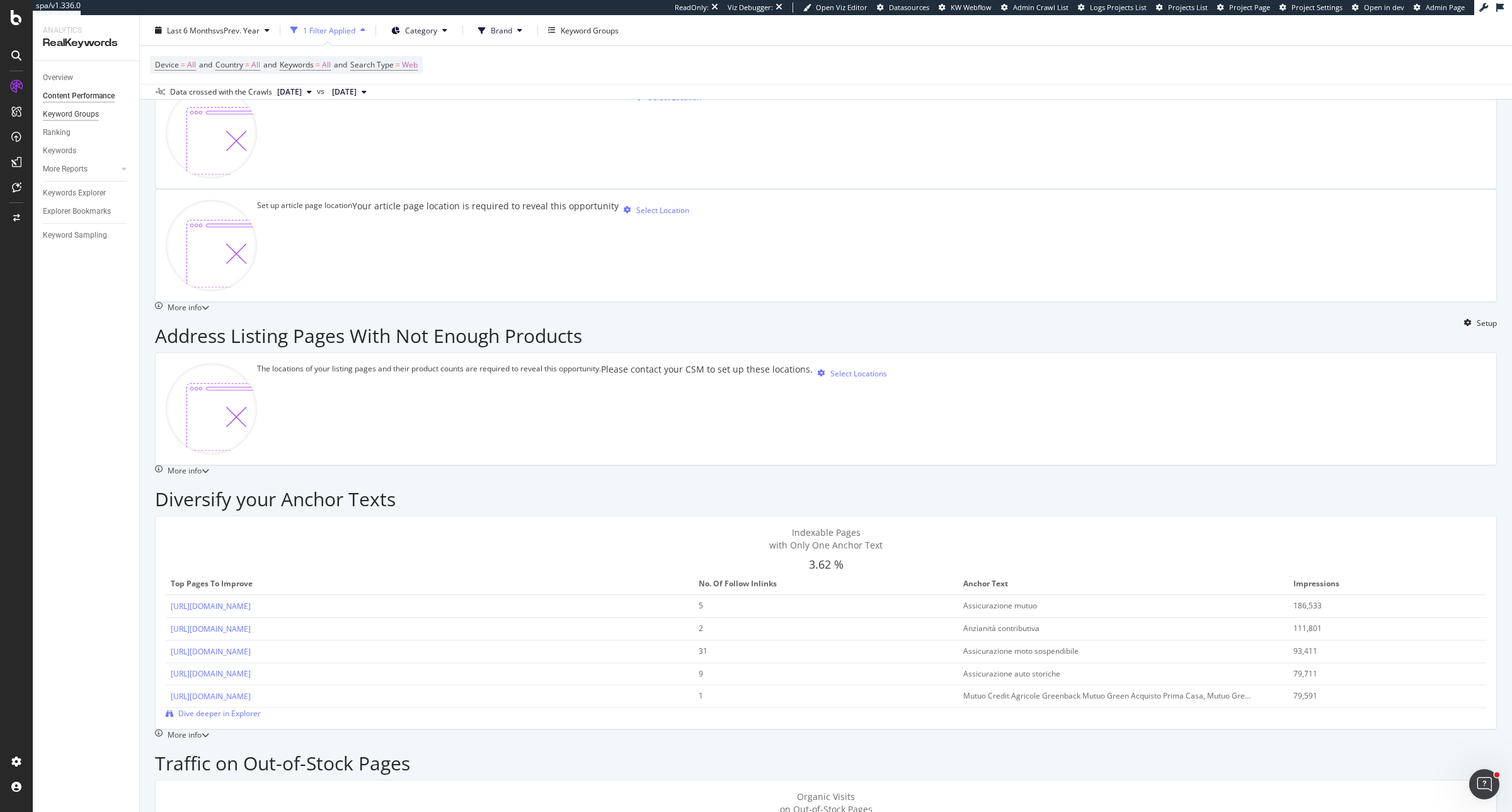
click at [55, 110] on div "Keyword Groups" at bounding box center [71, 114] width 56 height 13
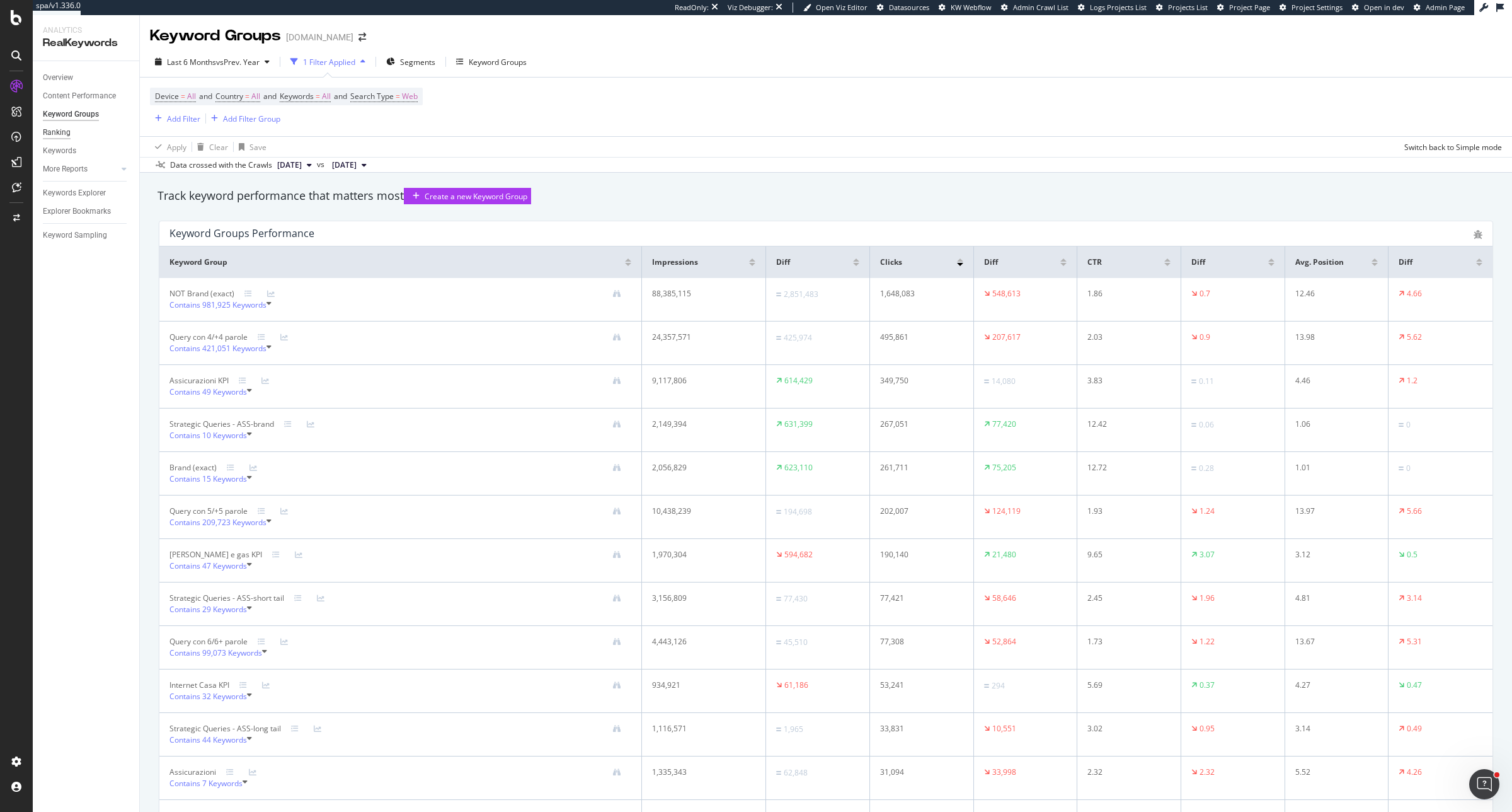
click at [66, 128] on div "Ranking" at bounding box center [57, 132] width 28 height 13
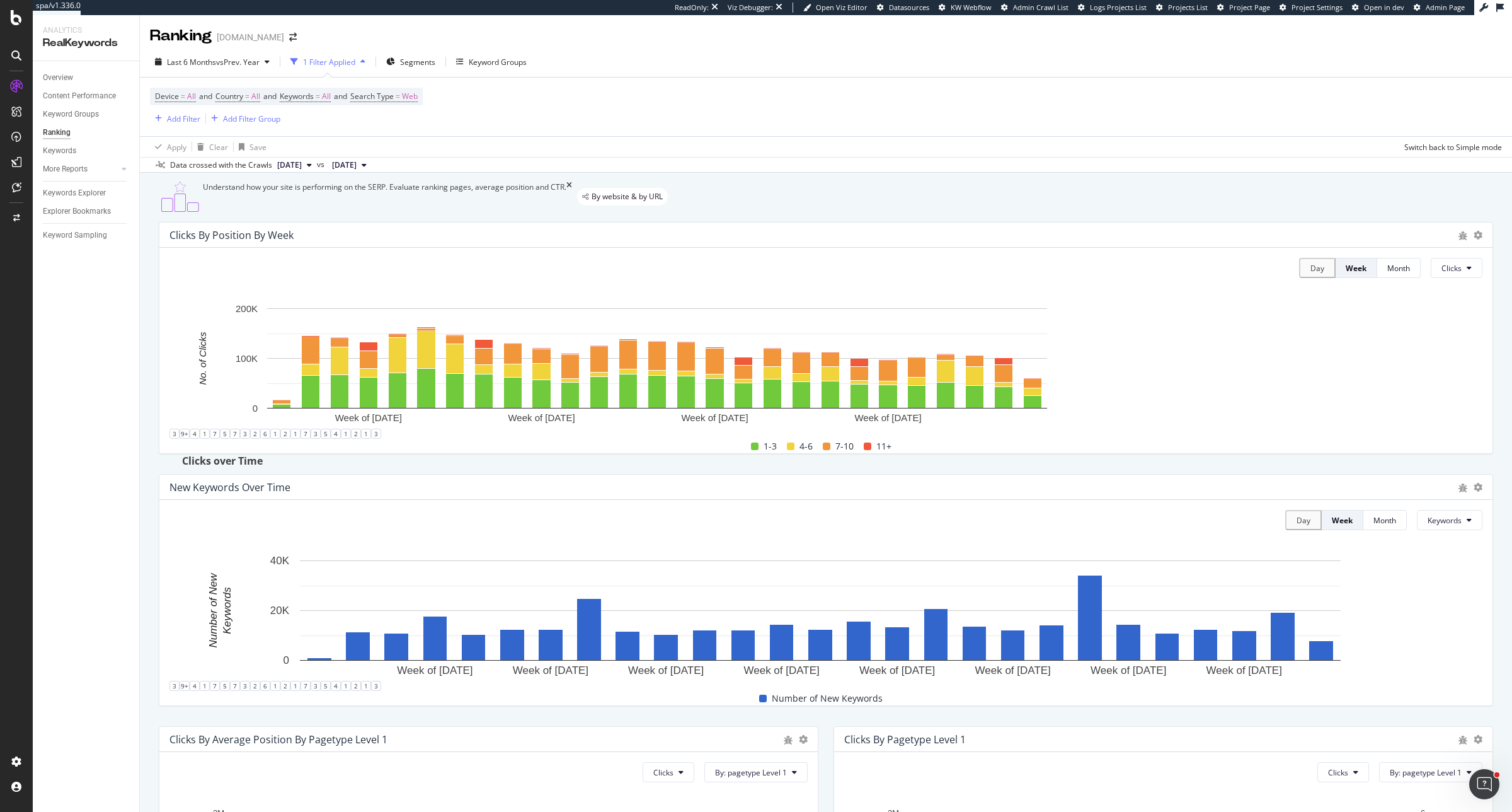
click at [1209, 248] on div "Clicks By Position By Week" at bounding box center [825, 235] width 1333 height 25
click at [1209, 240] on icon at bounding box center [1478, 235] width 9 height 9
click at [1172, 464] on div "Clicks By Position By Week Day Week Month Clicks Hold CTRL while clicking to fi…" at bounding box center [826, 338] width 1350 height 252
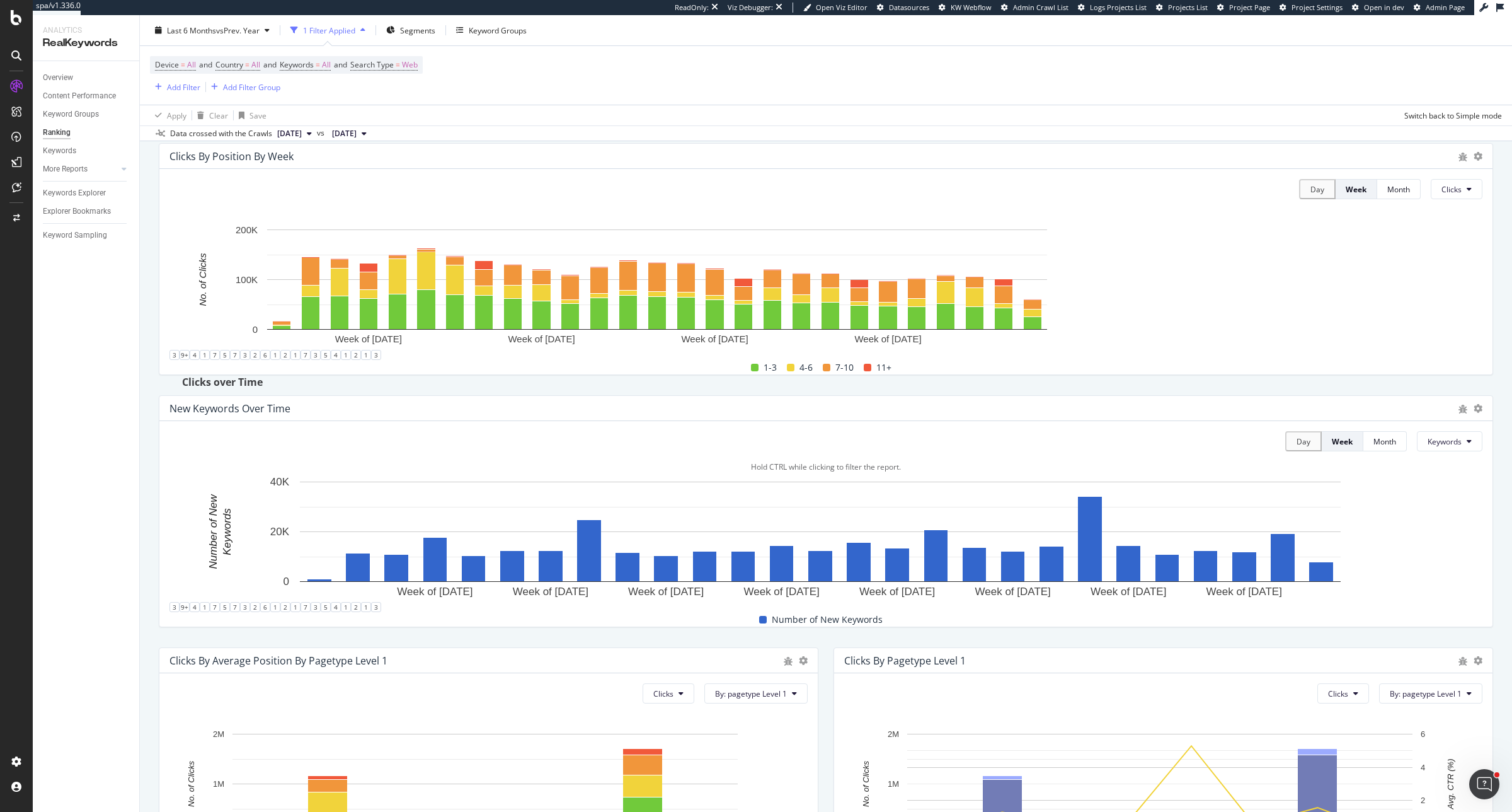
scroll to position [236, 0]
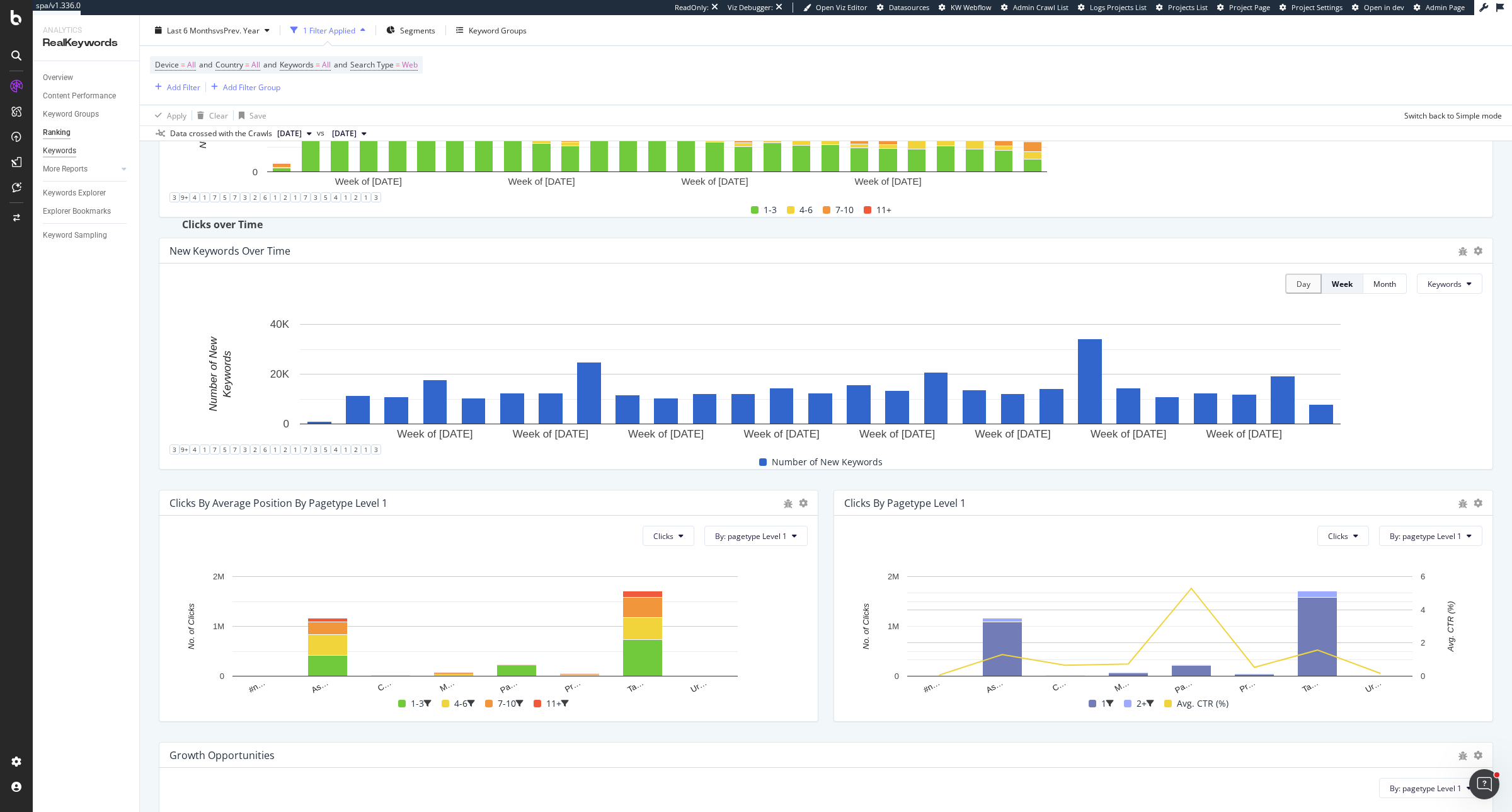
click at [54, 145] on div "Keywords" at bounding box center [59, 151] width 34 height 13
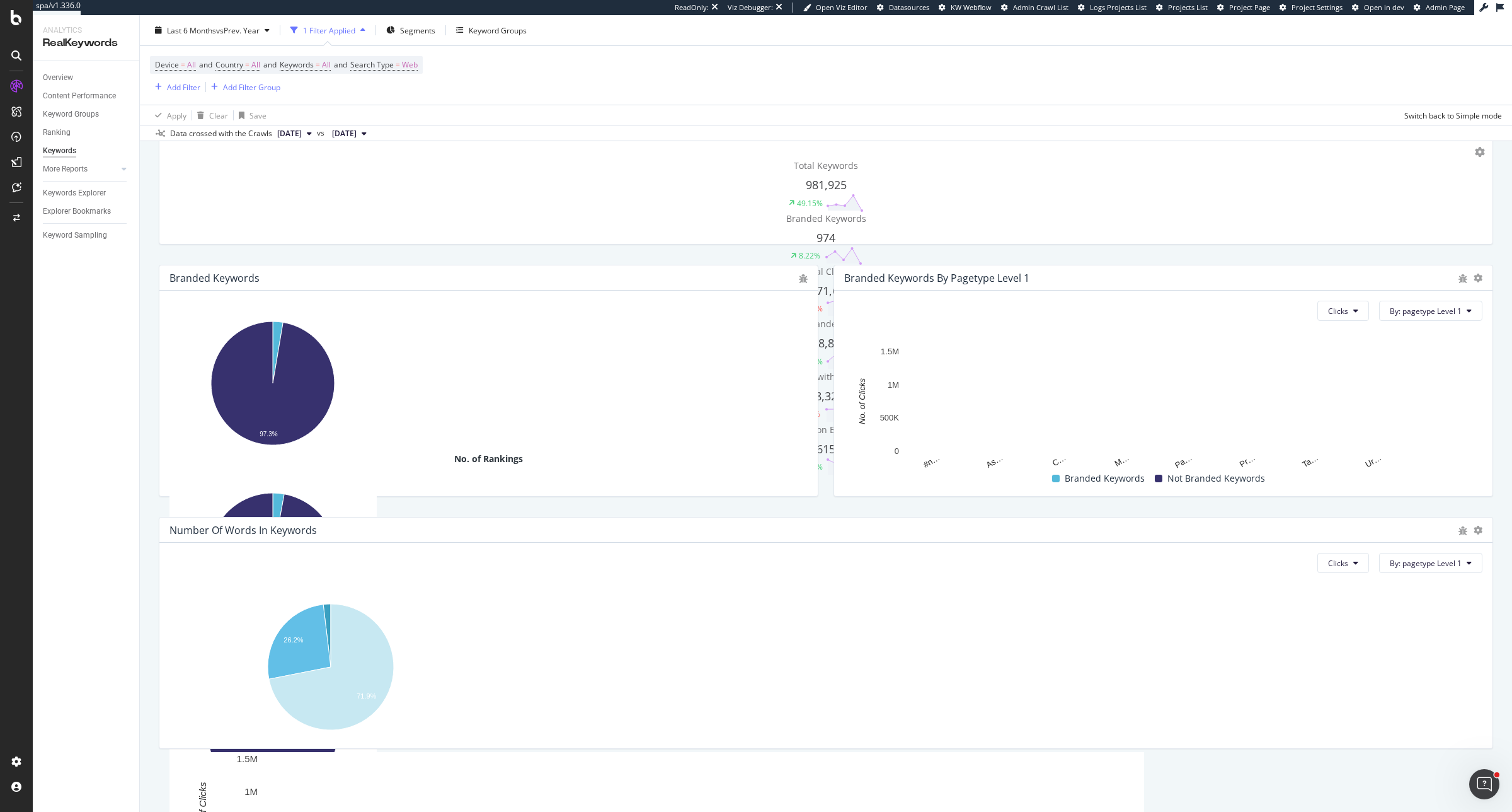
scroll to position [84, 0]
click at [60, 168] on div "More Reports" at bounding box center [65, 169] width 45 height 13
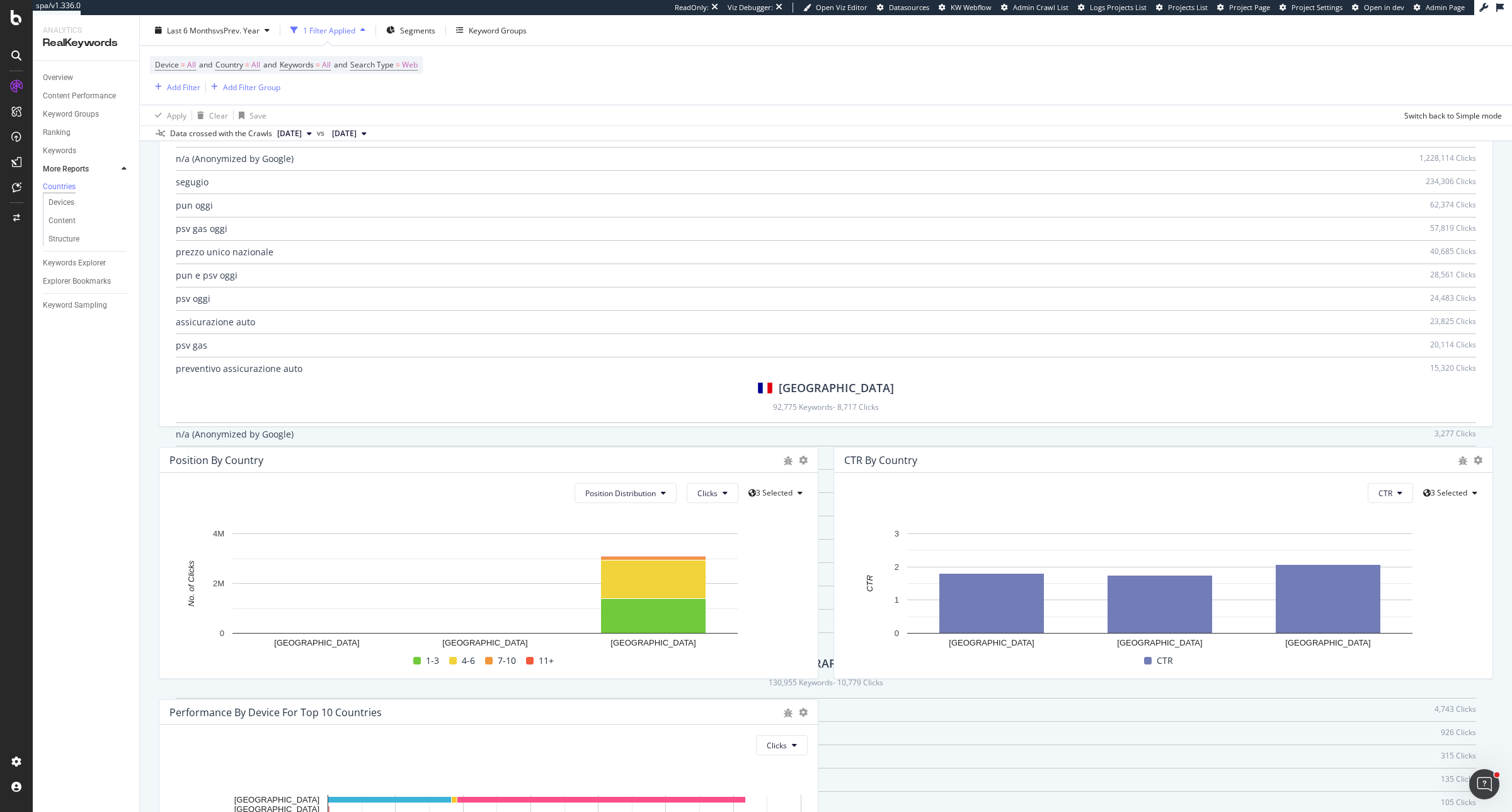
scroll to position [1093, 0]
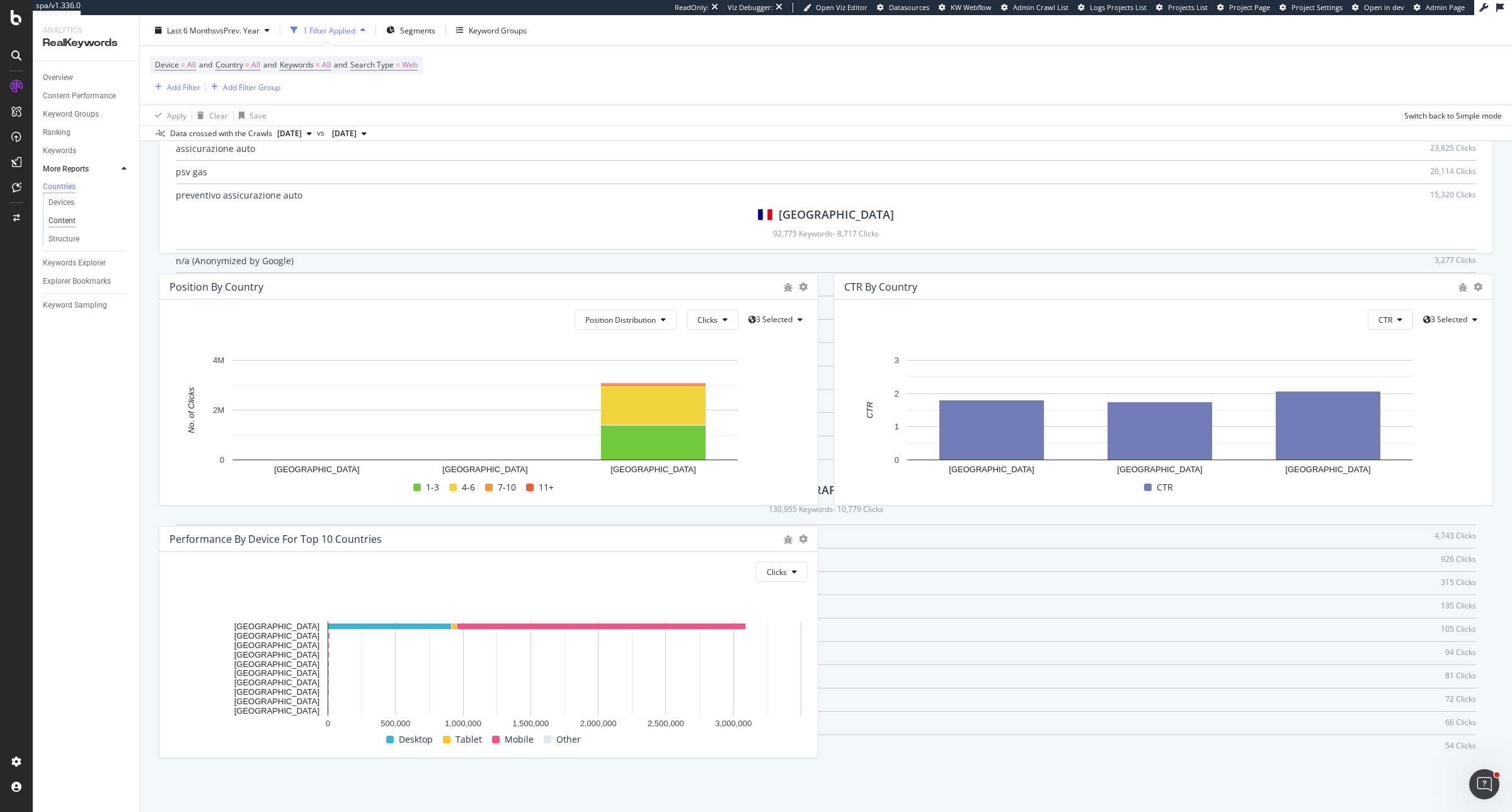
click at [57, 221] on div "Content" at bounding box center [61, 221] width 27 height 13
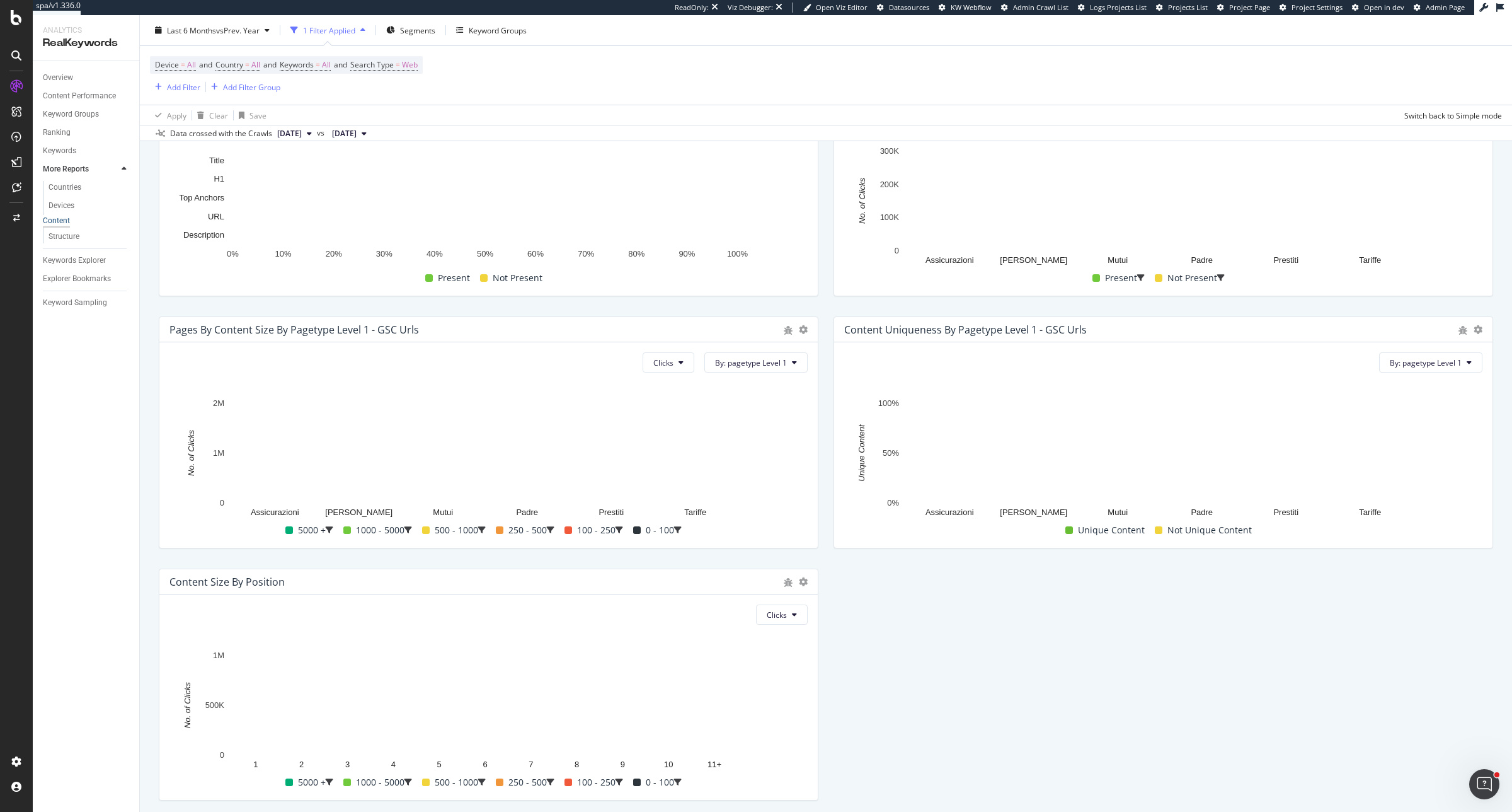
scroll to position [210, 0]
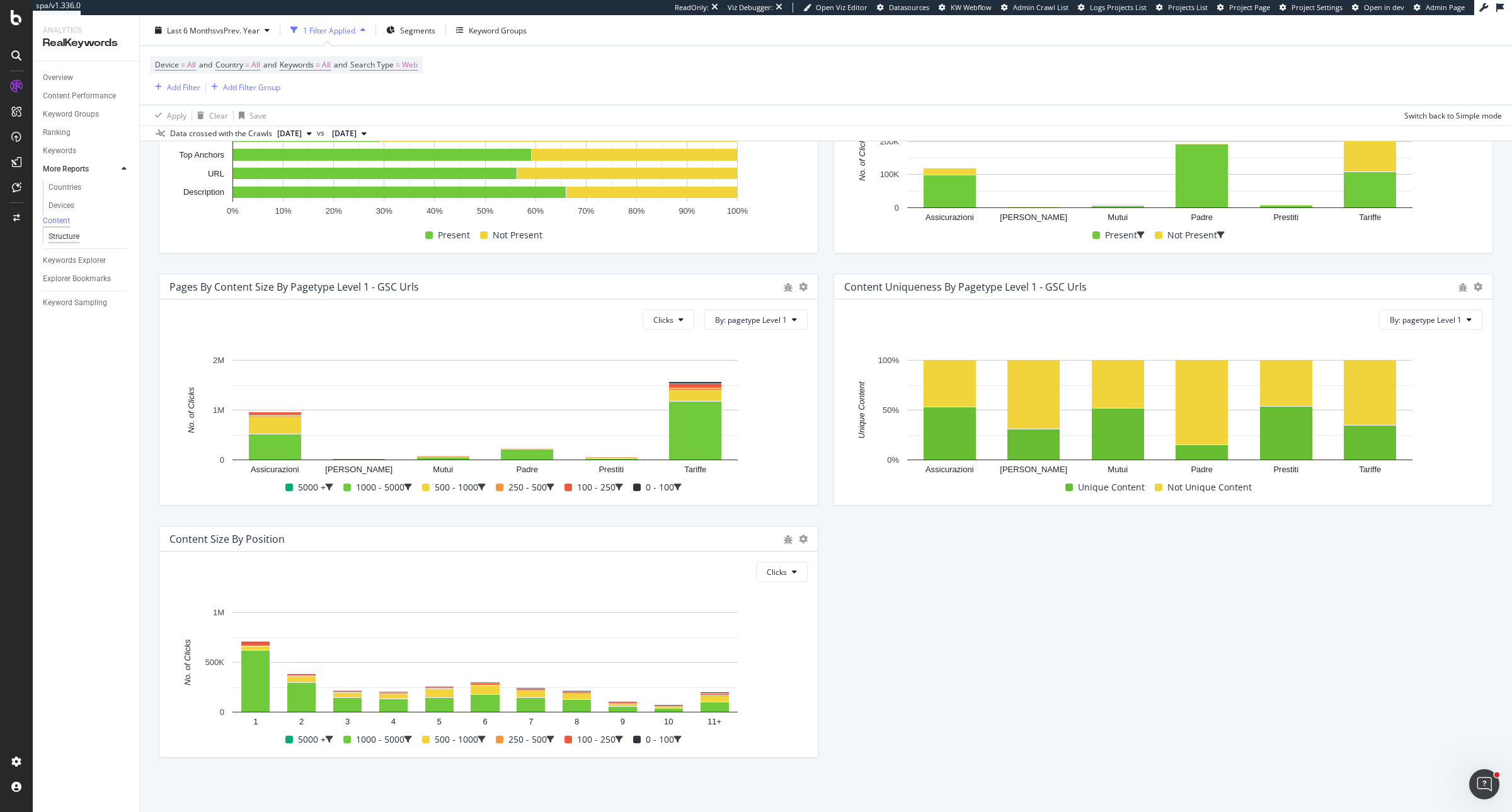
click at [67, 238] on div "Structure" at bounding box center [64, 236] width 31 height 13
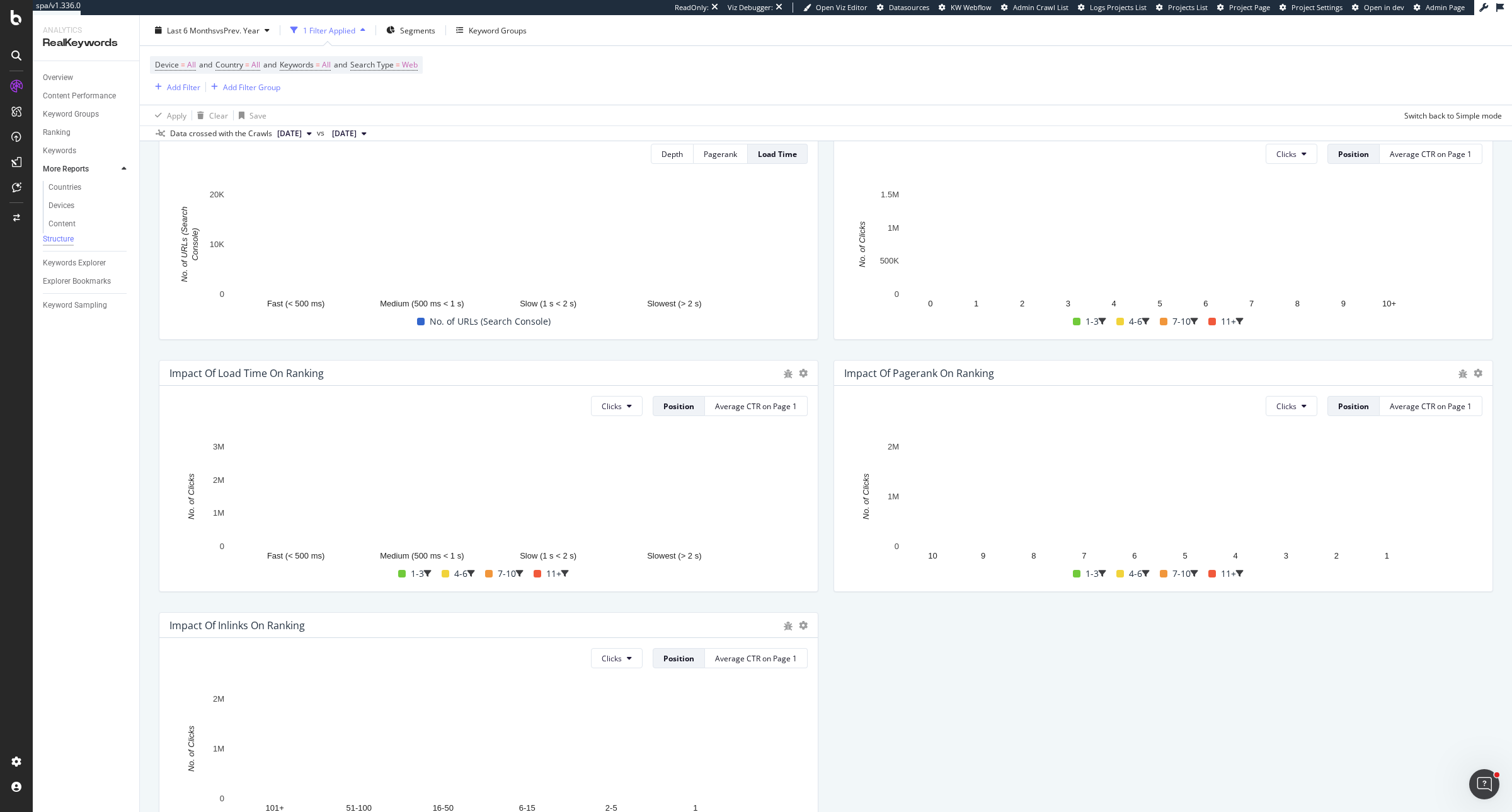
scroll to position [52, 0]
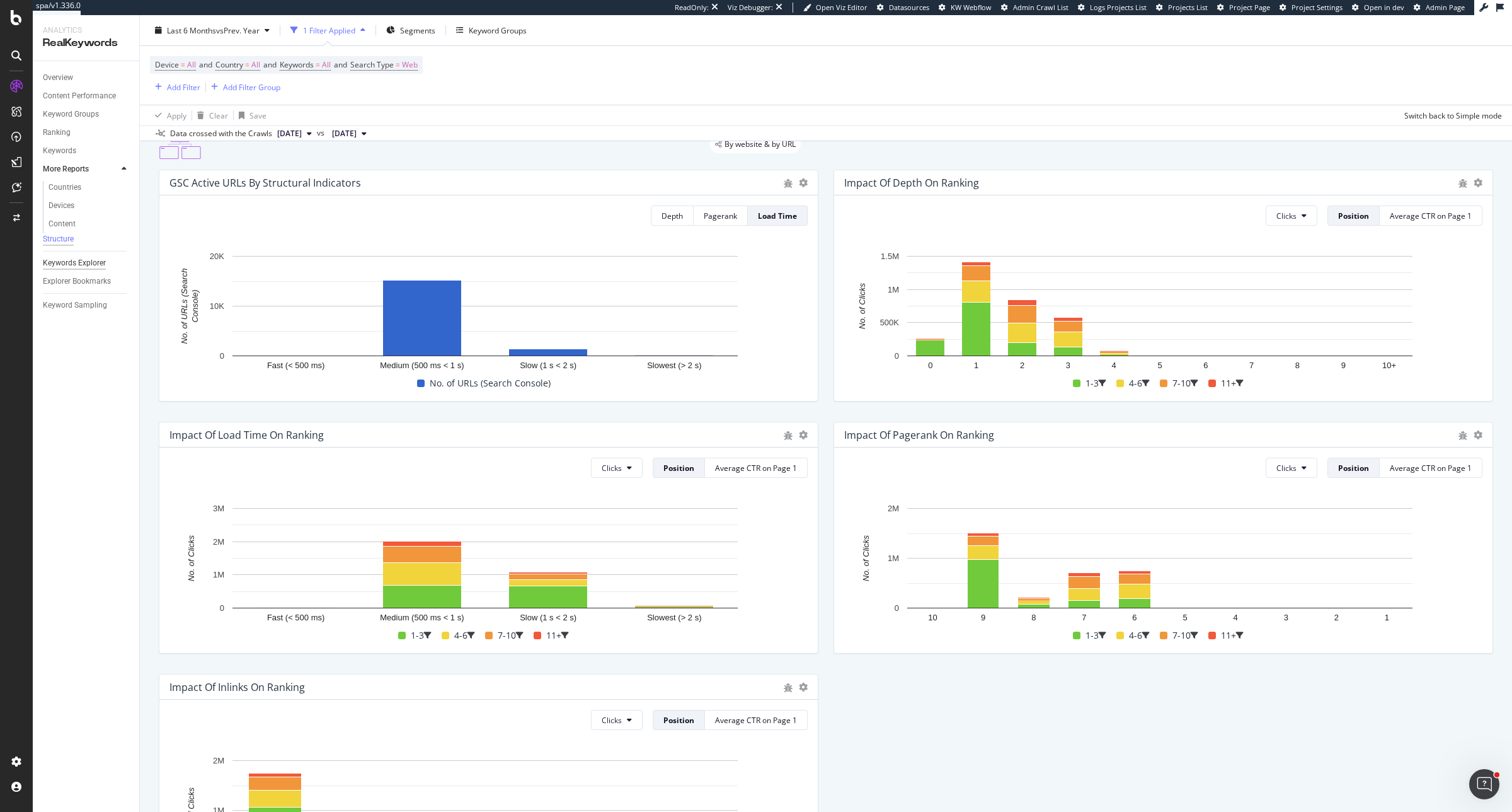
click at [71, 263] on div "Keywords Explorer" at bounding box center [74, 263] width 63 height 13
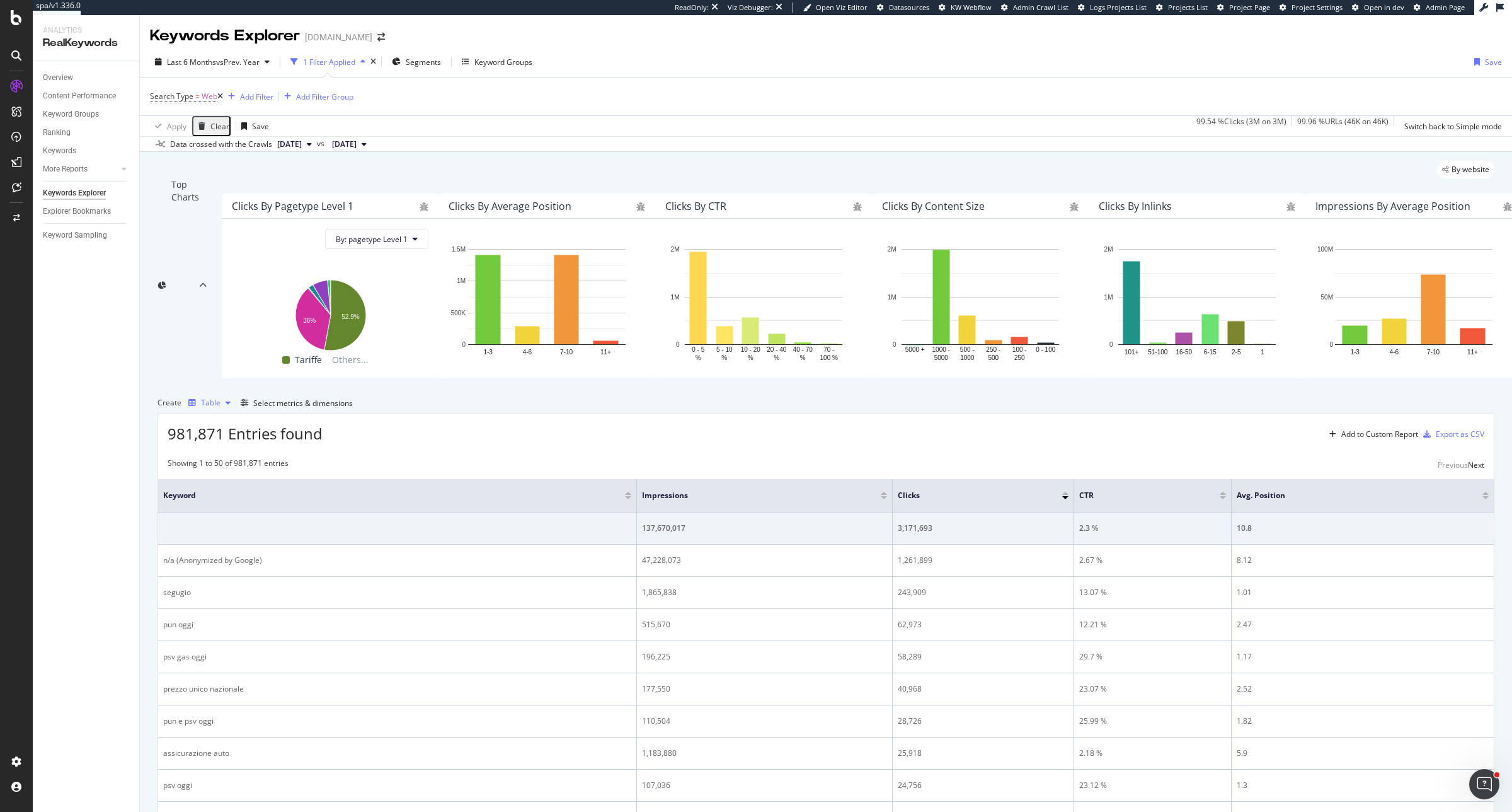
click at [216, 407] on div "Table" at bounding box center [211, 403] width 20 height 8
click at [158, 216] on div "Top Charts" at bounding box center [182, 285] width 49 height 215
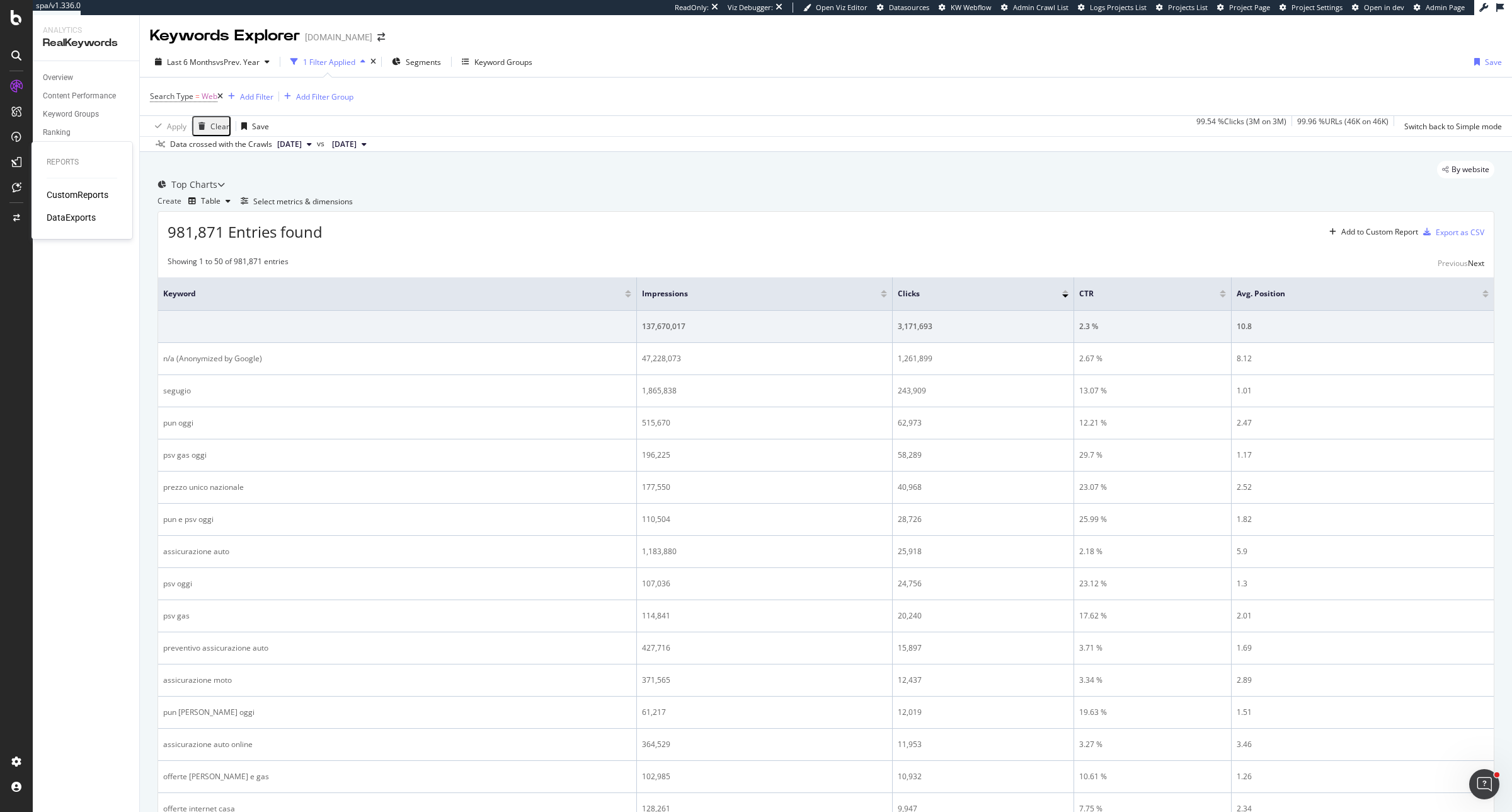
click at [61, 196] on div "CustomReports" at bounding box center [78, 195] width 61 height 13
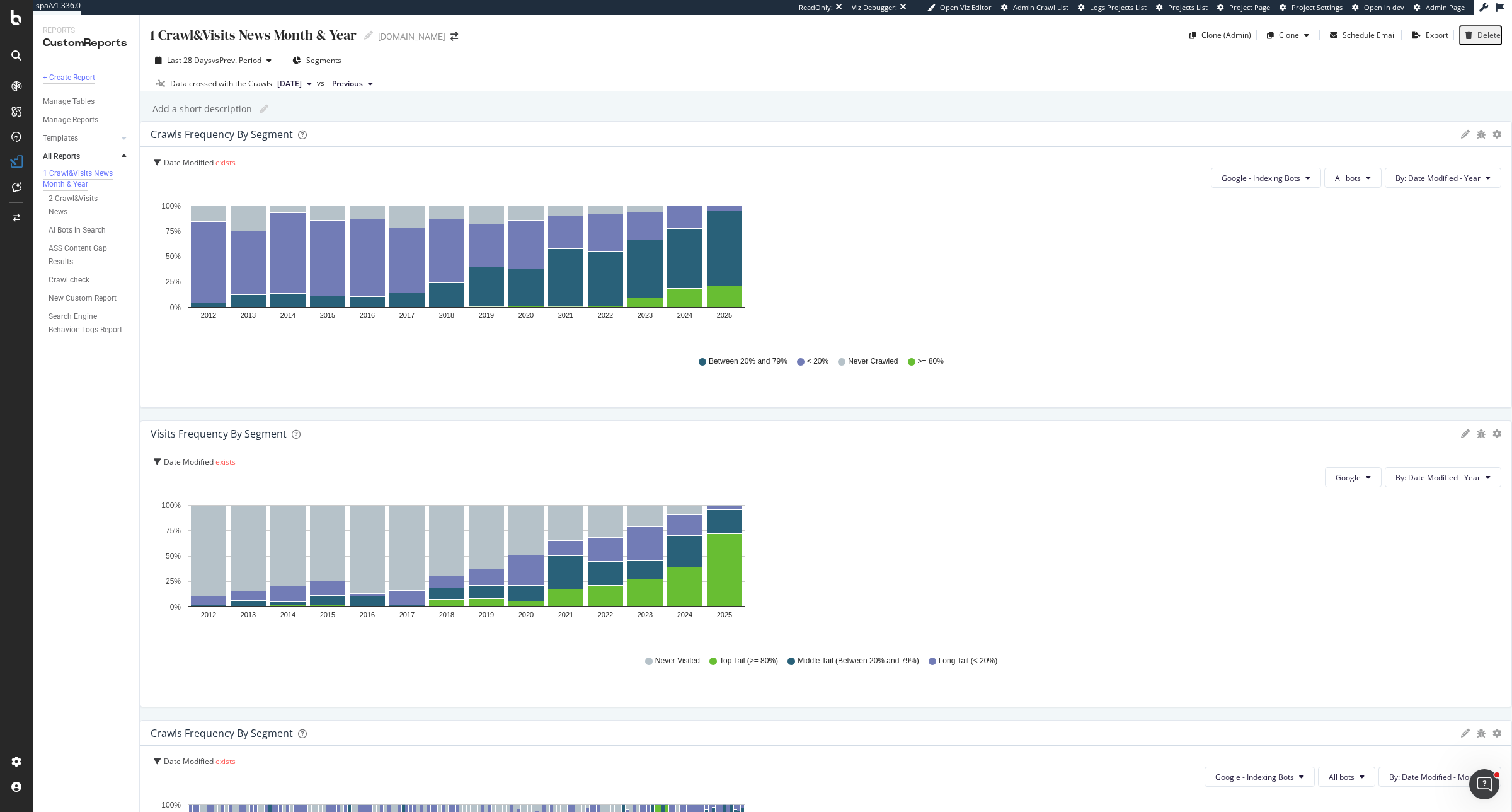
click at [69, 74] on div "+ Create Report" at bounding box center [68, 78] width 52 height 13
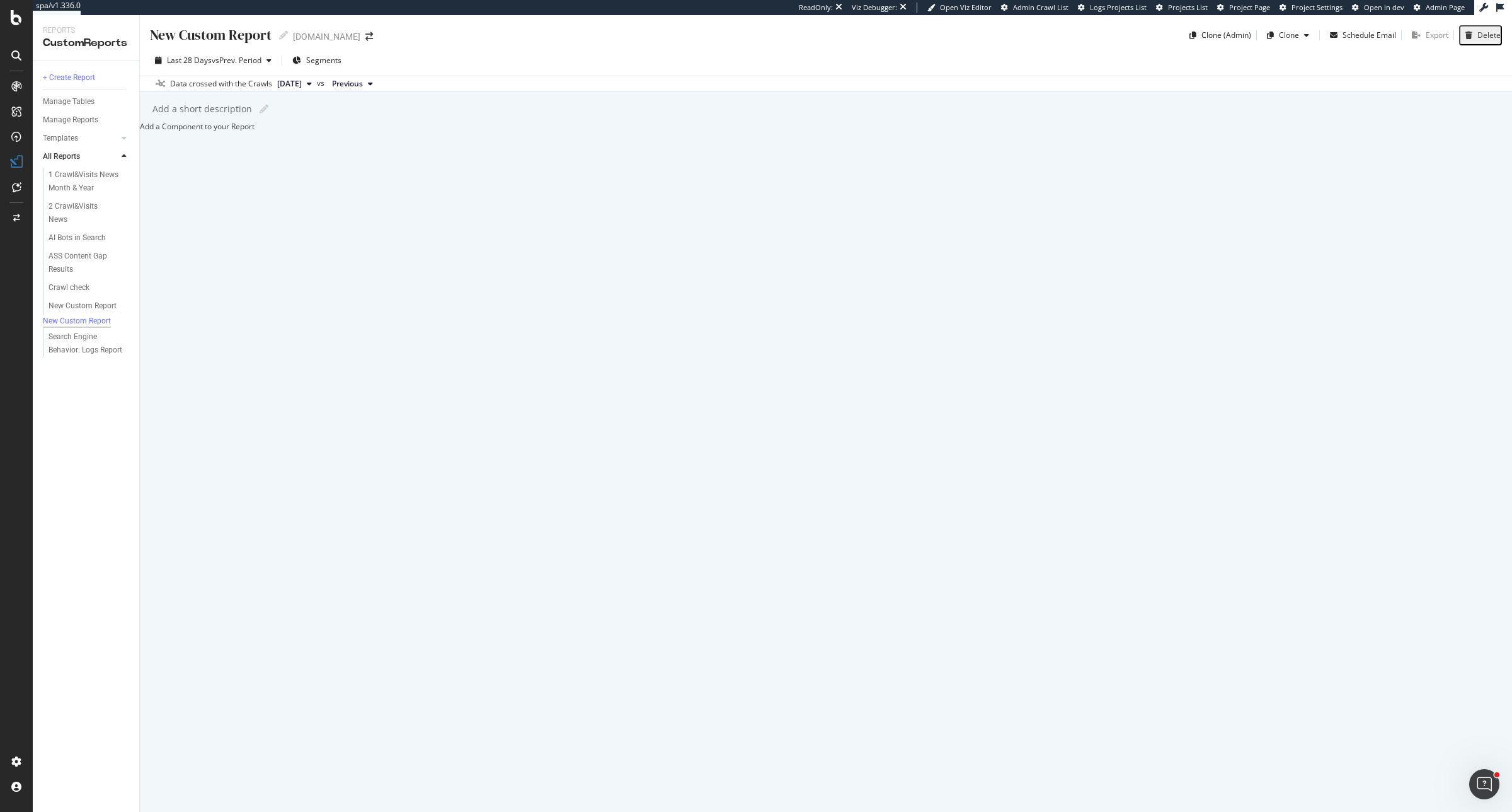
click at [265, 33] on div "New Custom Report" at bounding box center [211, 35] width 122 height 20
drag, startPoint x: 228, startPoint y: 36, endPoint x: 87, endPoint y: 38, distance: 141.0
click at [87, 38] on div "Reports CustomReports + Create Report Manage Tables Manage Reports Templates AI…" at bounding box center [772, 414] width 1479 height 797
type input "Monthly report"
click at [455, 542] on div "Monthly report Monthly report Segugio.it Clone (Admin) Clone Schedule Email Exp…" at bounding box center [825, 414] width 1372 height 797
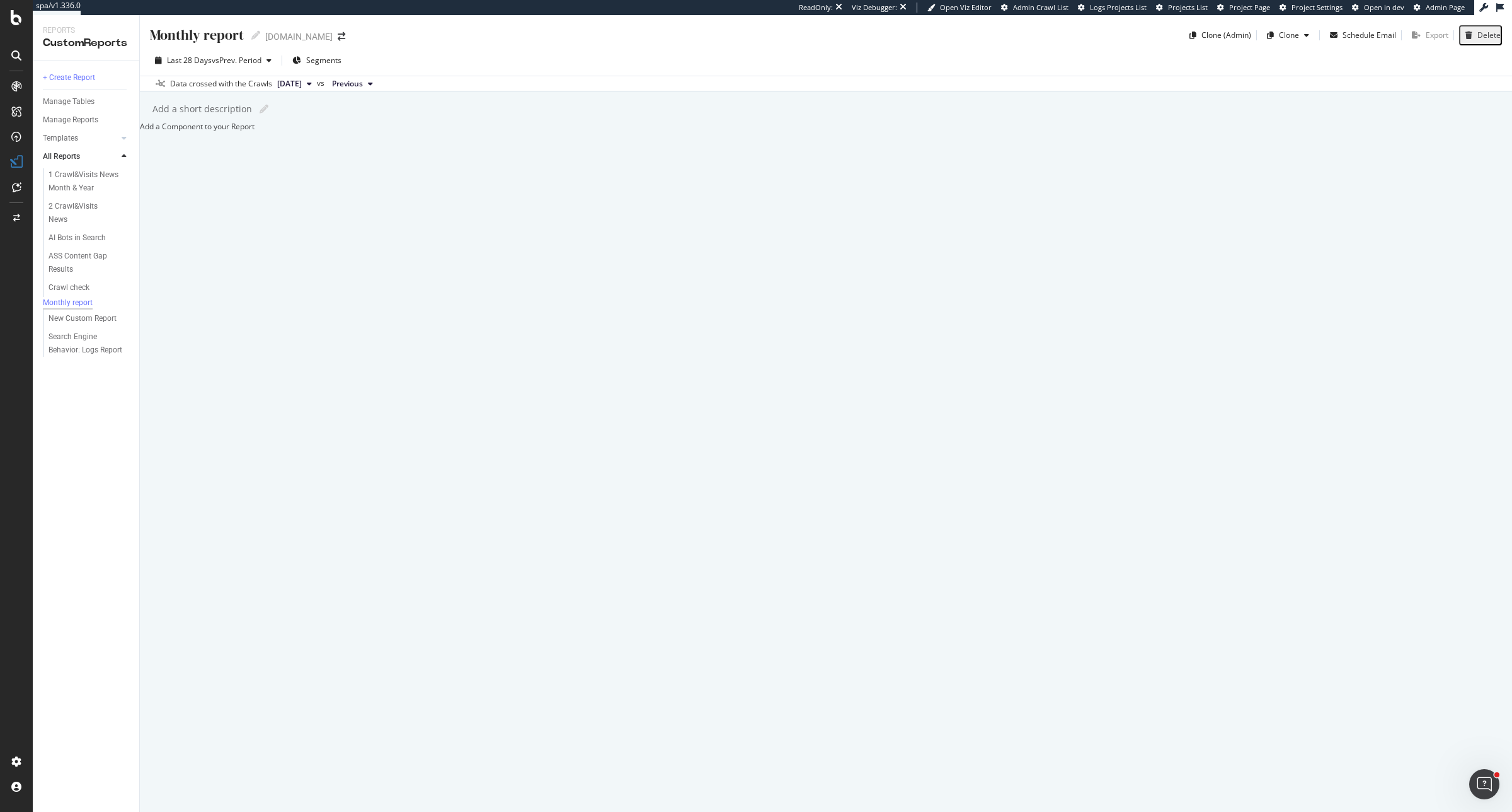
click at [484, 132] on div "Add a Component to your Report" at bounding box center [825, 126] width 1372 height 10
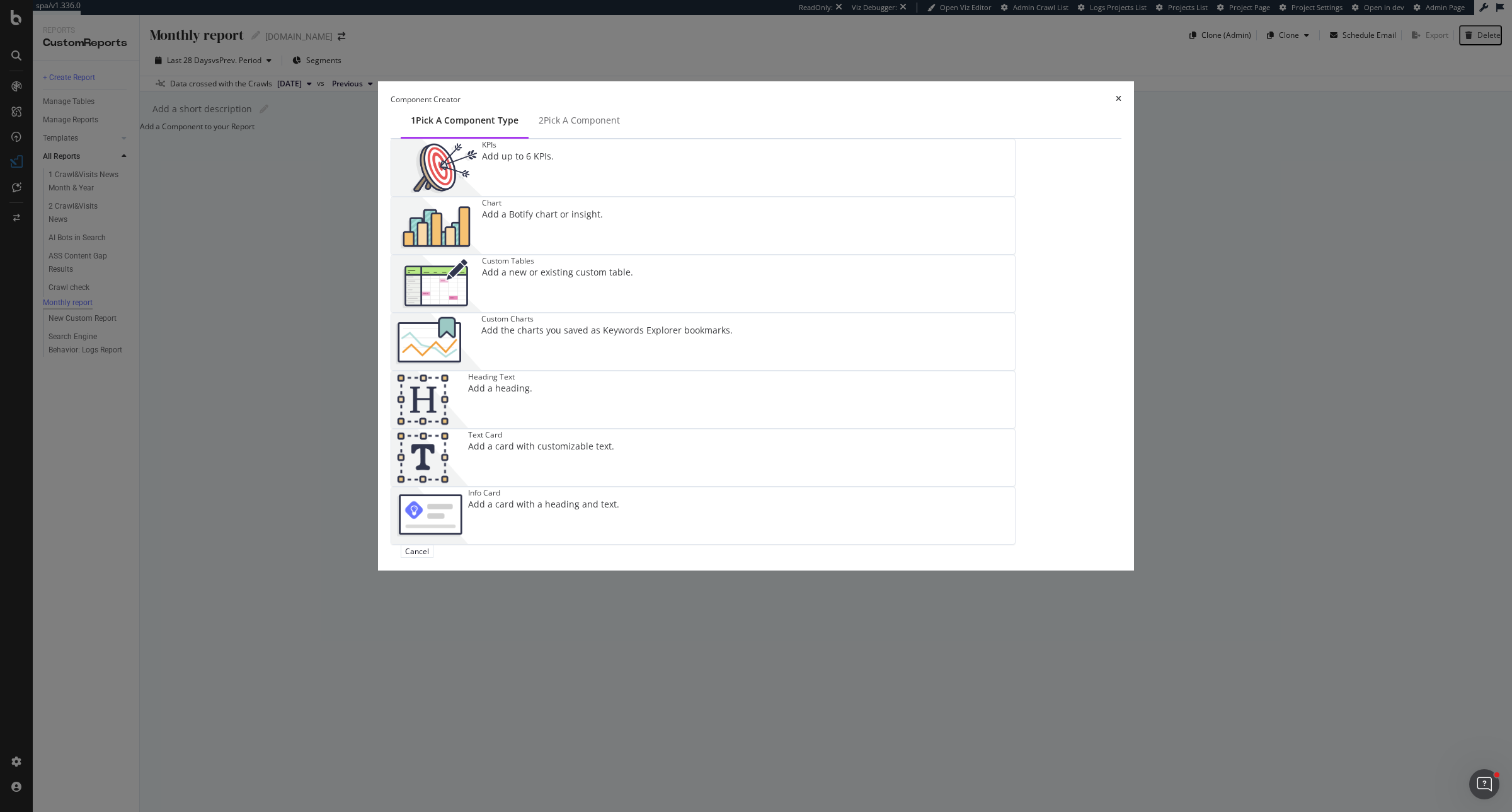
click at [653, 196] on div "KPIs Add up to 6 KPIs." at bounding box center [703, 167] width 624 height 57
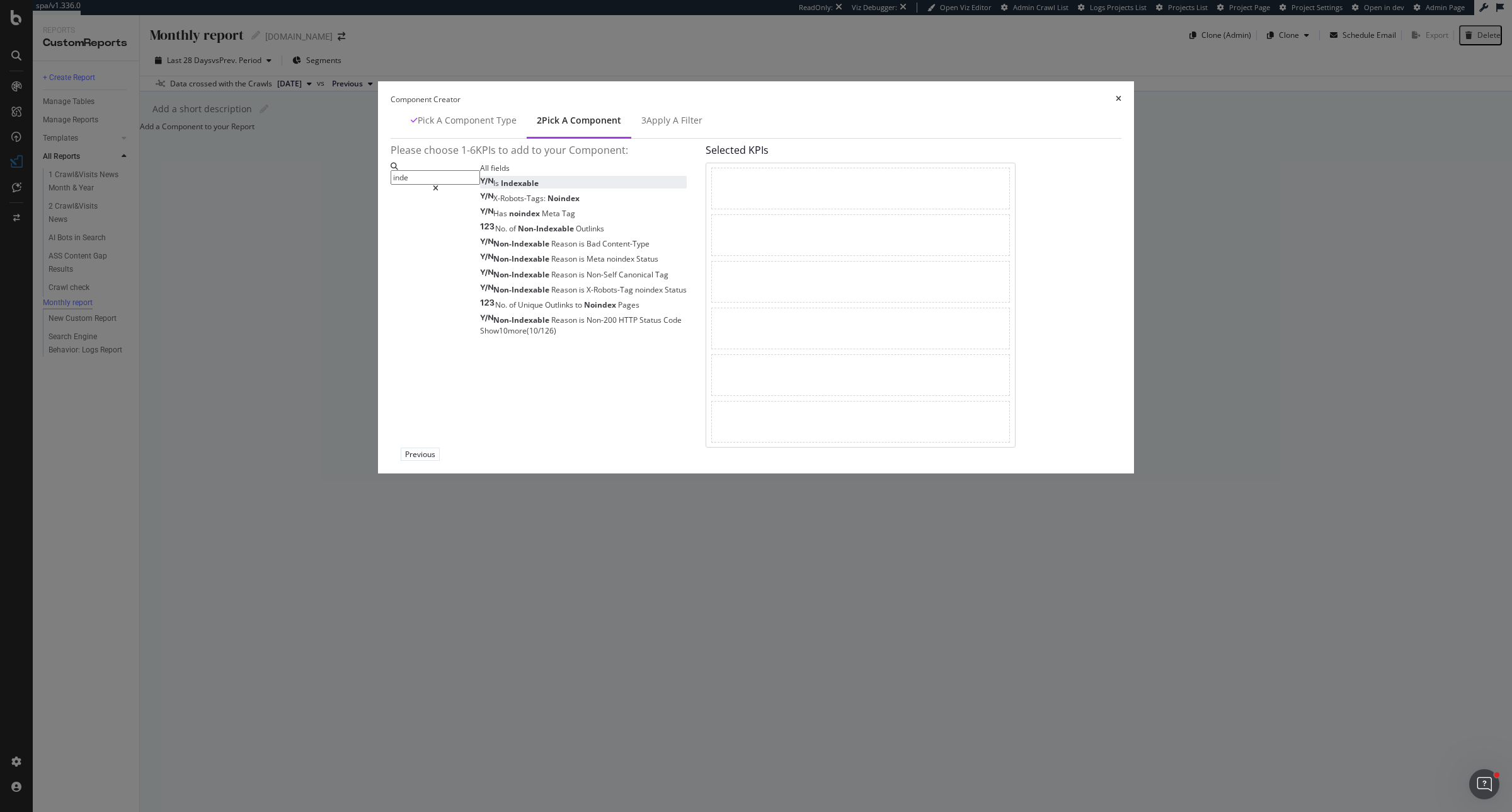
click at [538, 189] on div "Is Indexable" at bounding box center [510, 182] width 59 height 10
click at [480, 184] on input "inde" at bounding box center [435, 177] width 89 height 15
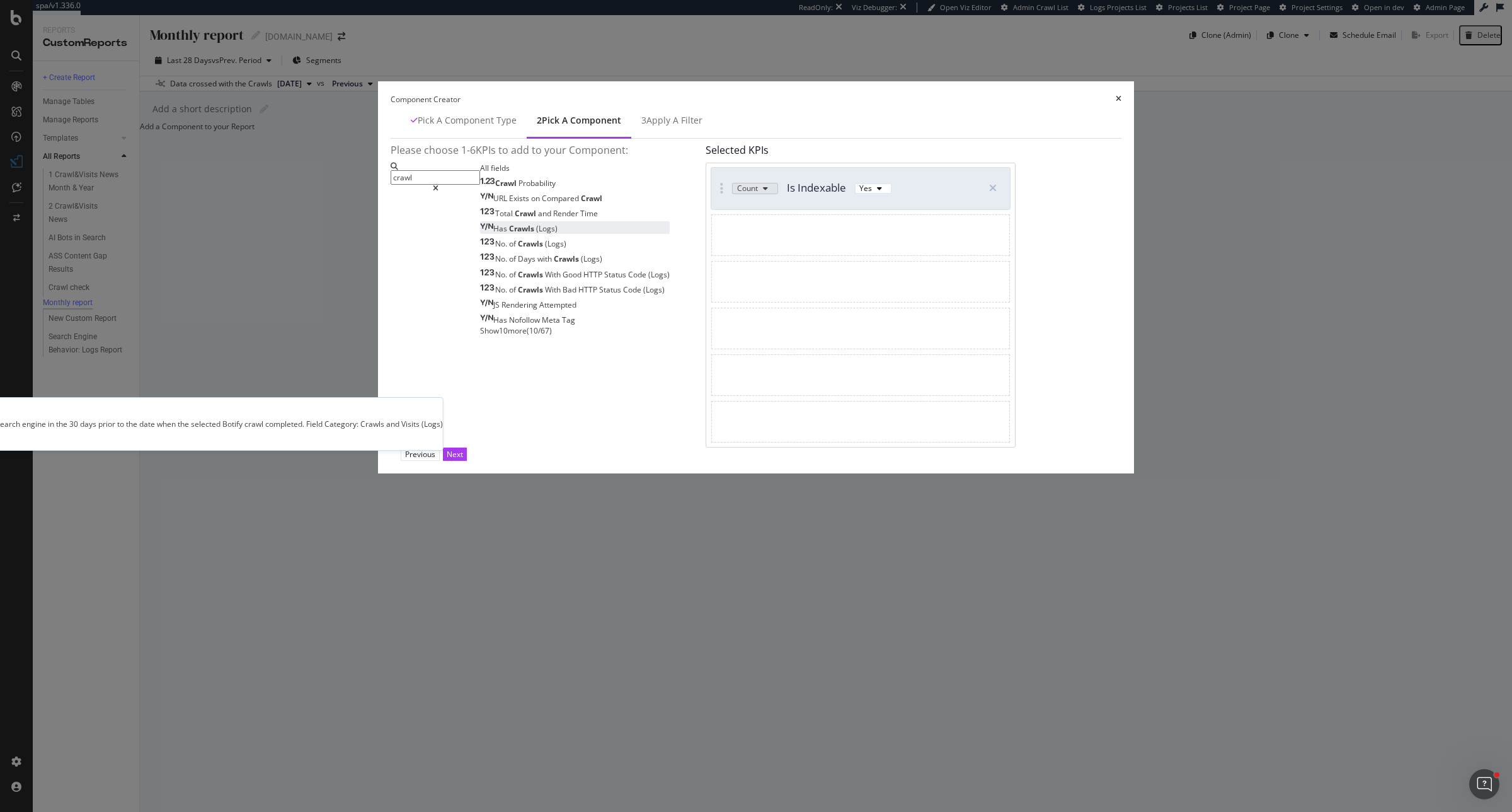
type input "crawl"
click at [555, 234] on div "Has Crawls (Logs)" at bounding box center [519, 228] width 78 height 10
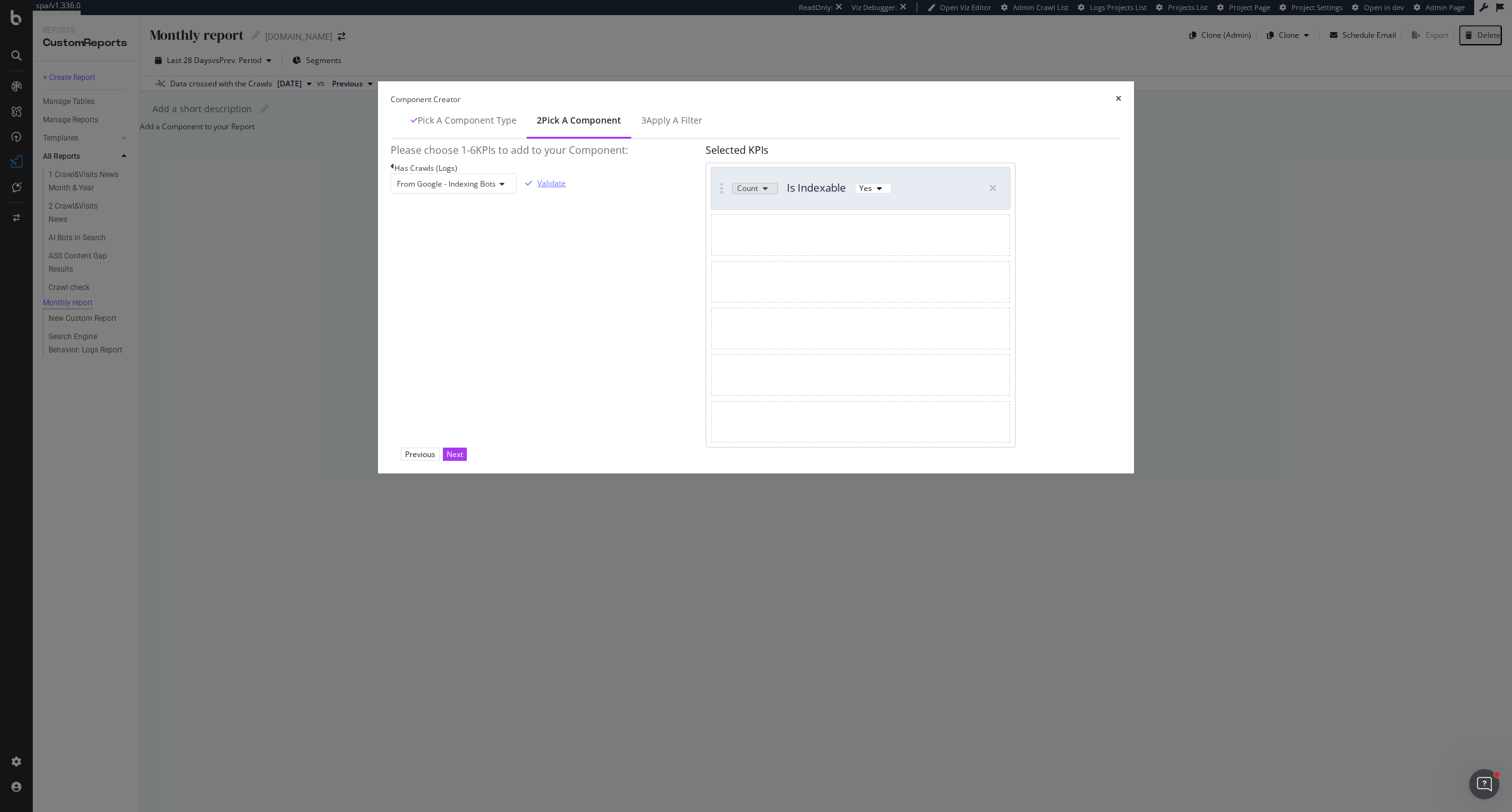
click at [566, 189] on div "Validate" at bounding box center [552, 182] width 29 height 10
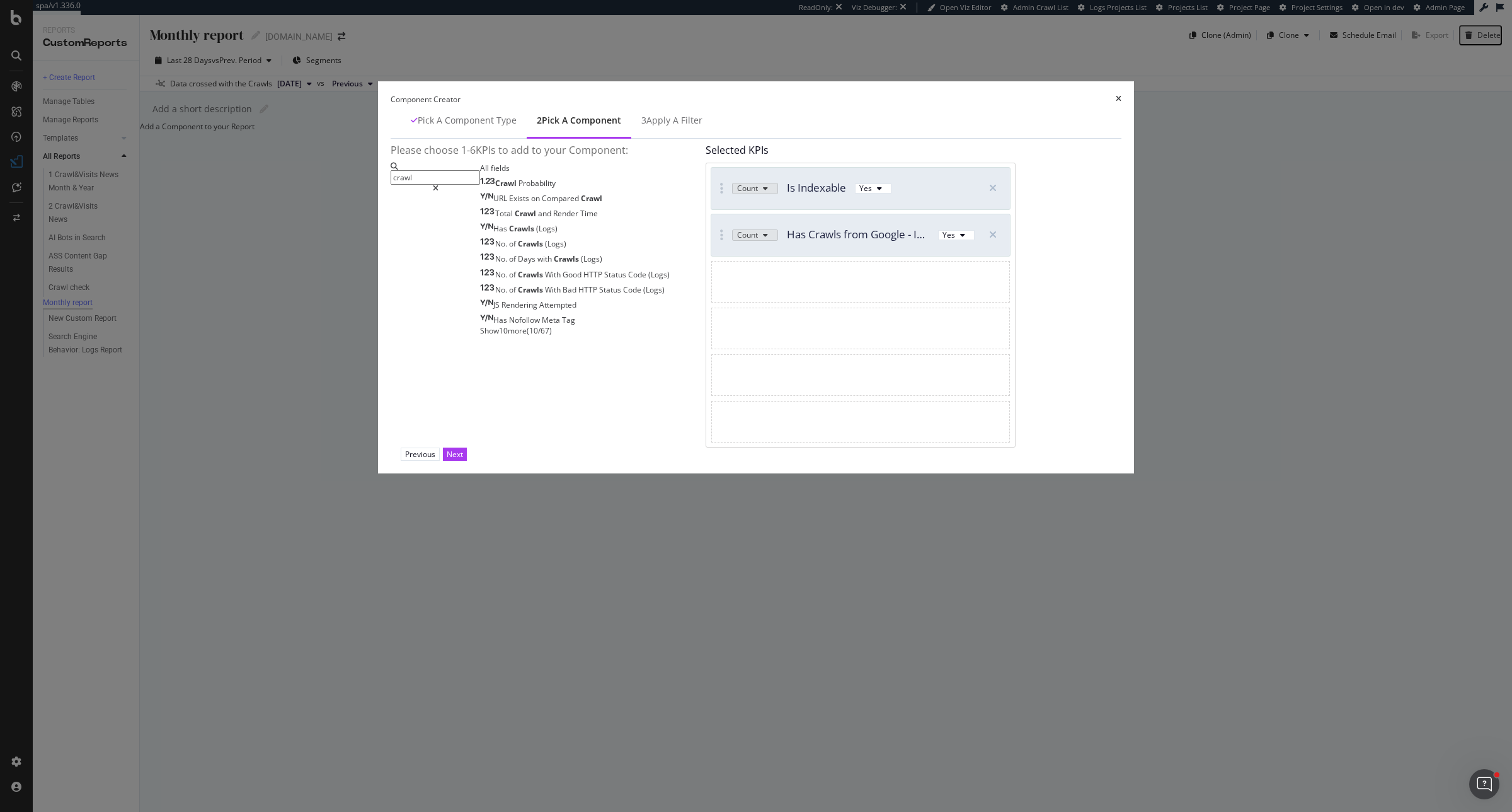
click at [480, 184] on input "crawl" at bounding box center [435, 177] width 89 height 15
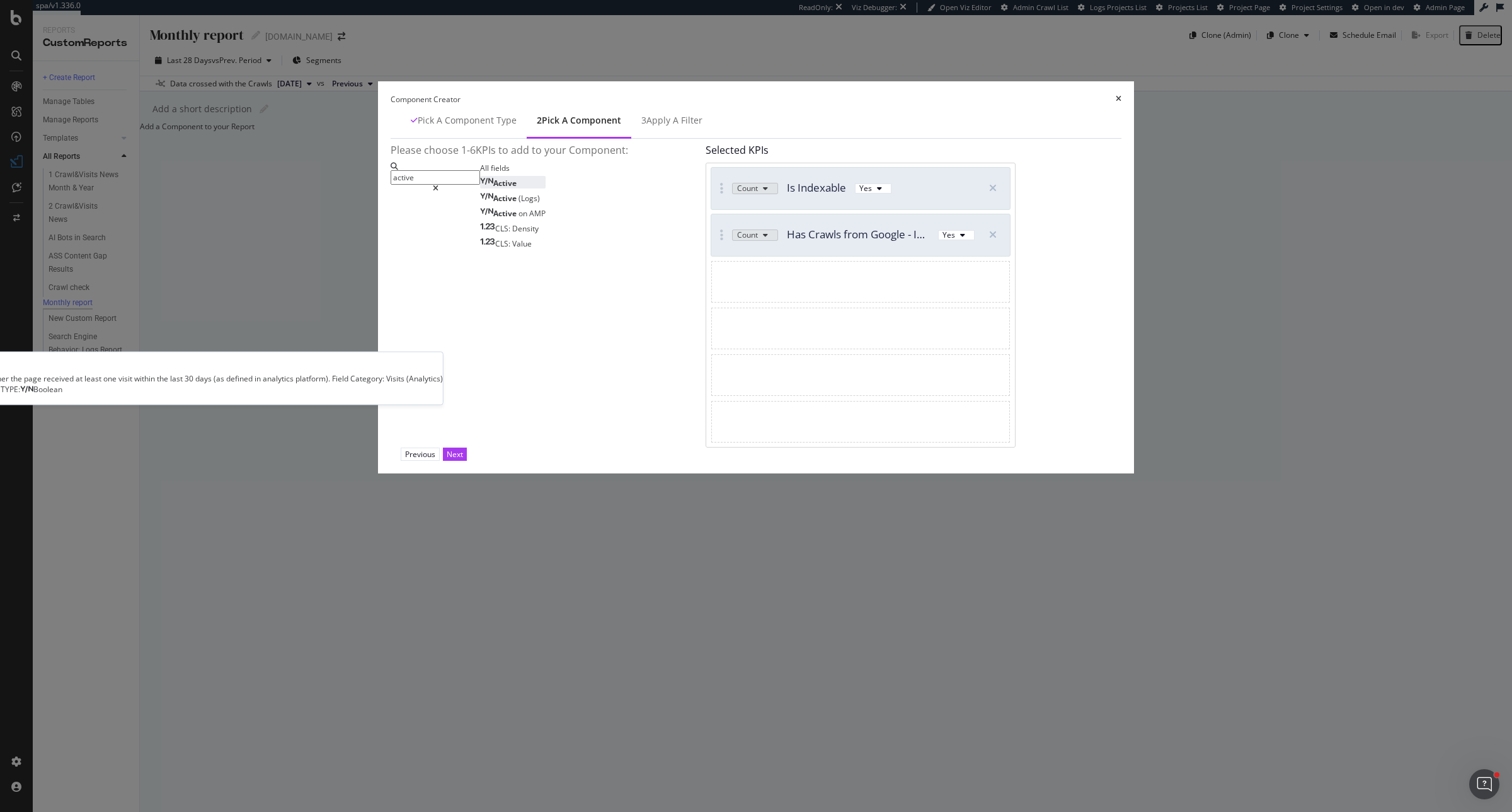
type input "active"
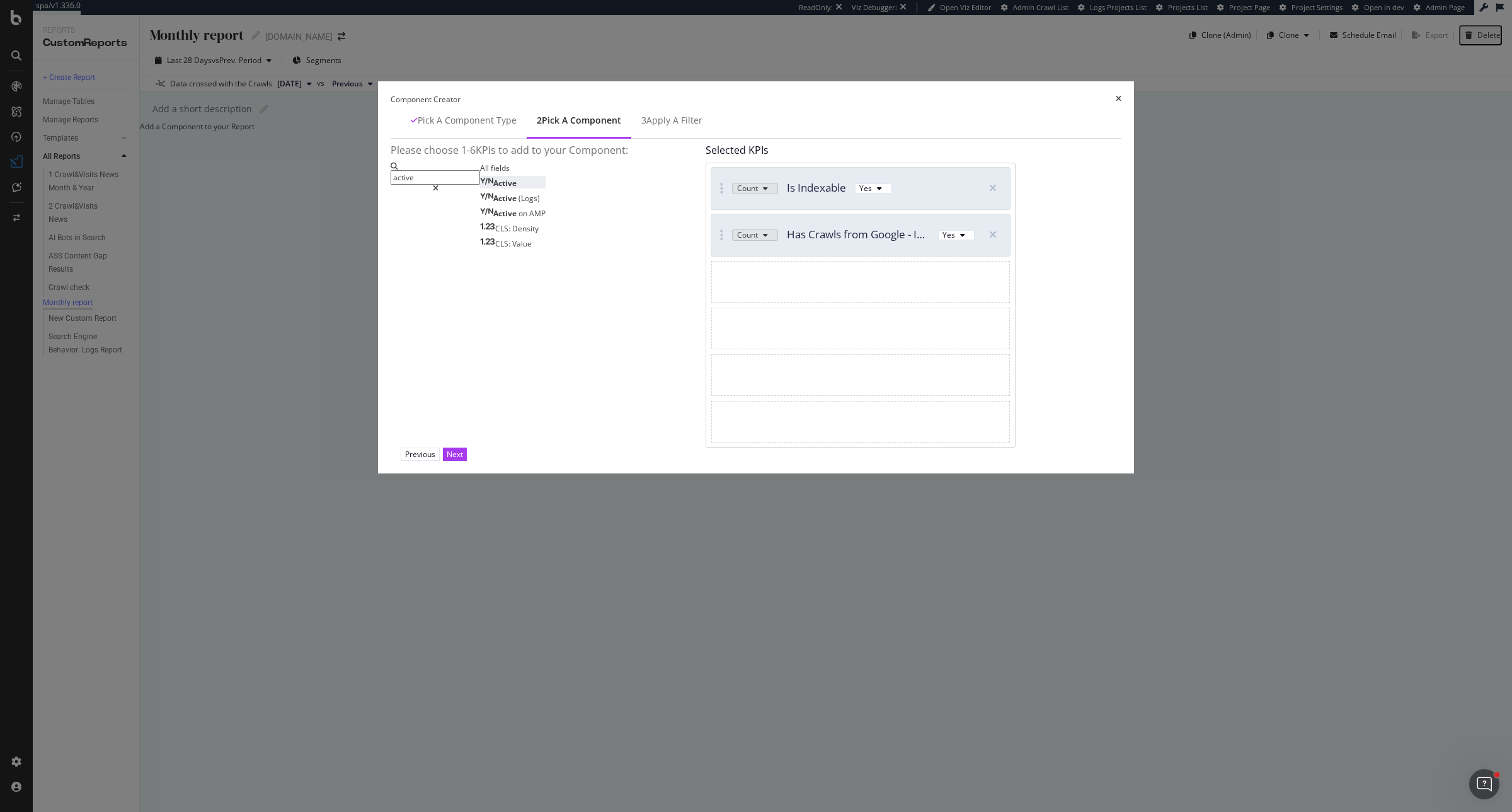
click at [517, 189] on div "Active" at bounding box center [499, 182] width 36 height 10
click at [556, 209] on div "Validate" at bounding box center [541, 203] width 29 height 10
click at [517, 189] on div "Active" at bounding box center [499, 182] width 36 height 10
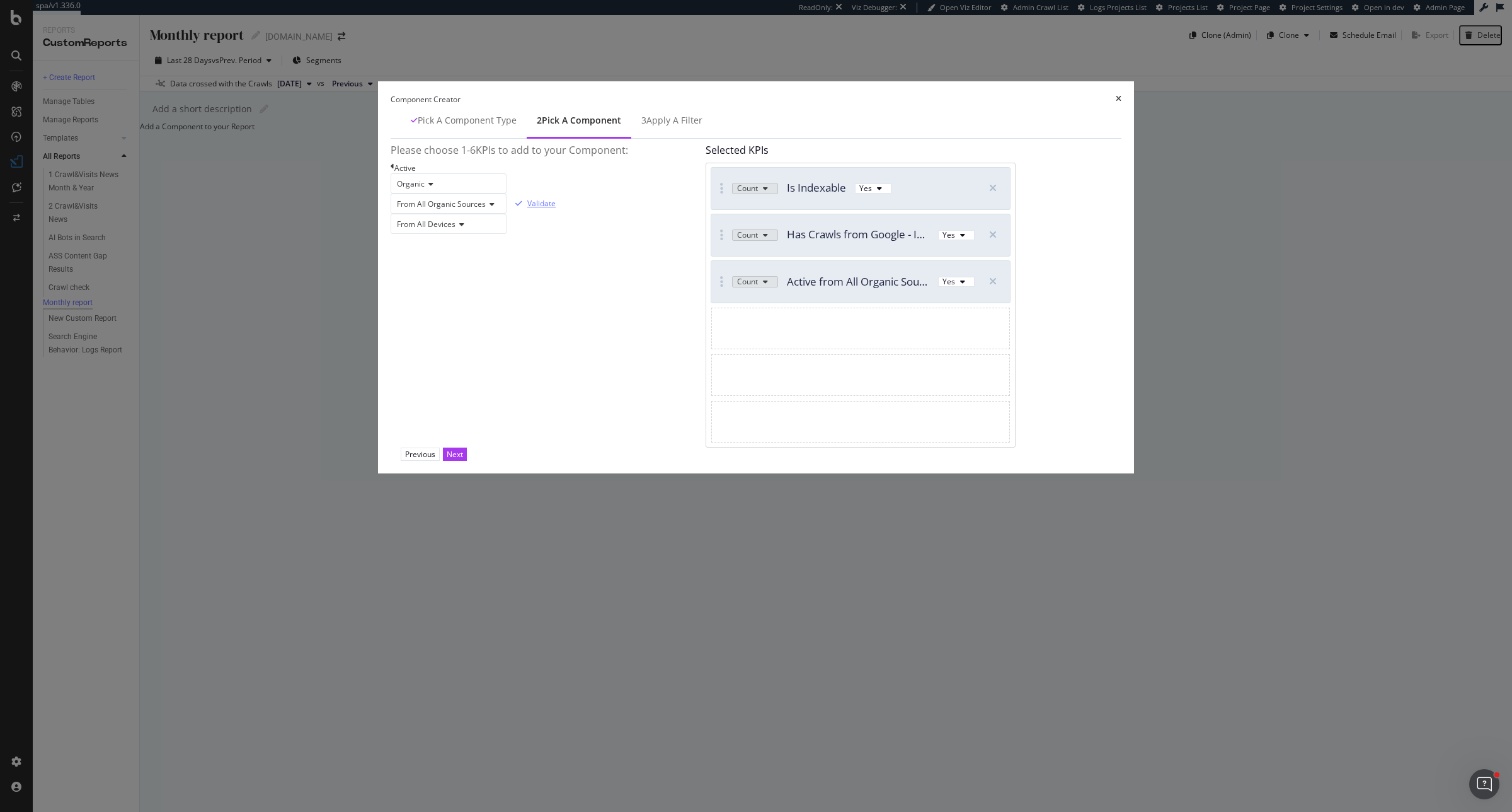
click at [556, 209] on div "Validate" at bounding box center [541, 203] width 29 height 10
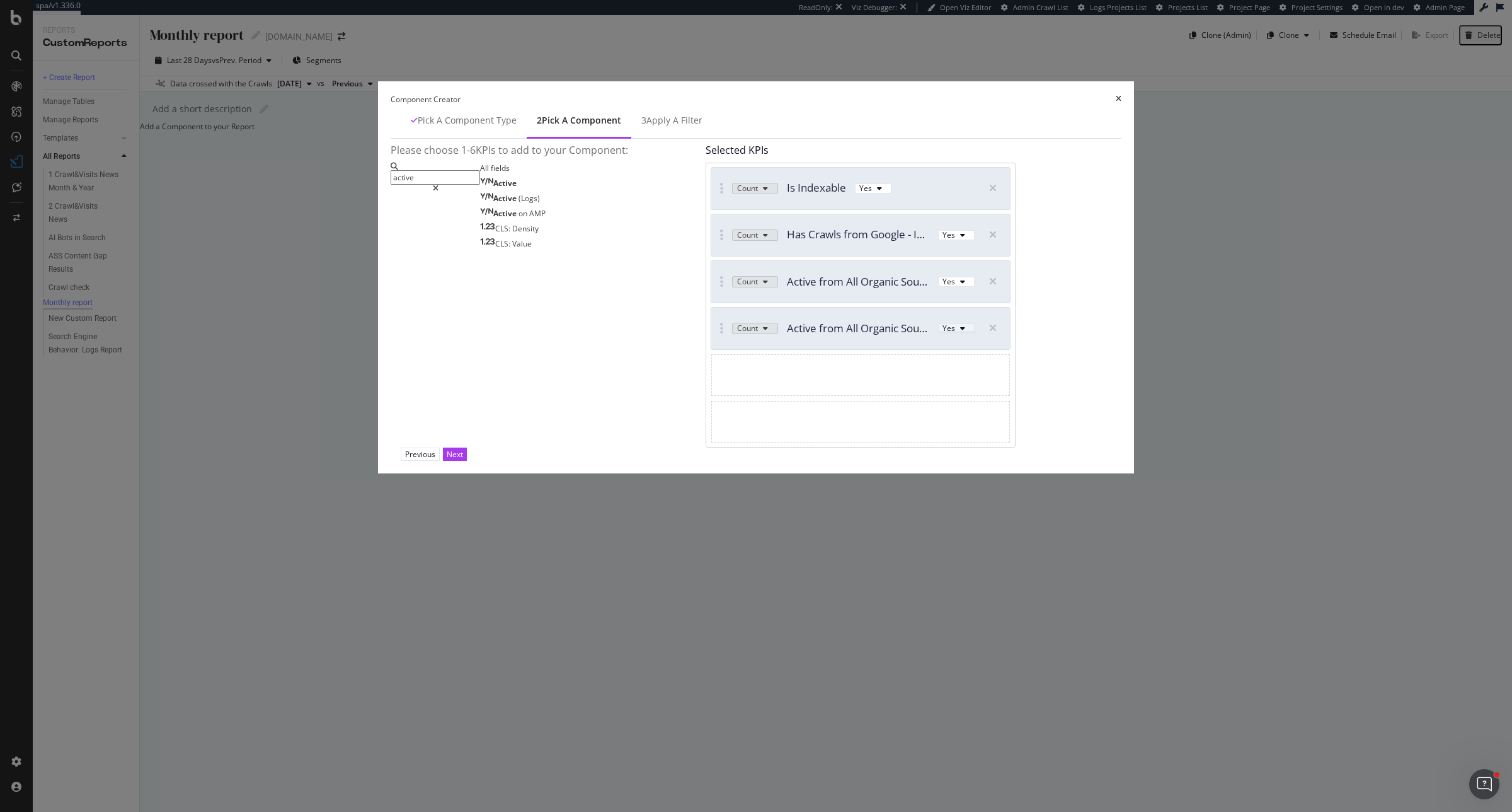
click at [970, 332] on div "modal" at bounding box center [963, 328] width 15 height 8
click at [1021, 498] on div "No" at bounding box center [1011, 503] width 33 height 16
click at [467, 461] on button "Next" at bounding box center [455, 454] width 24 height 13
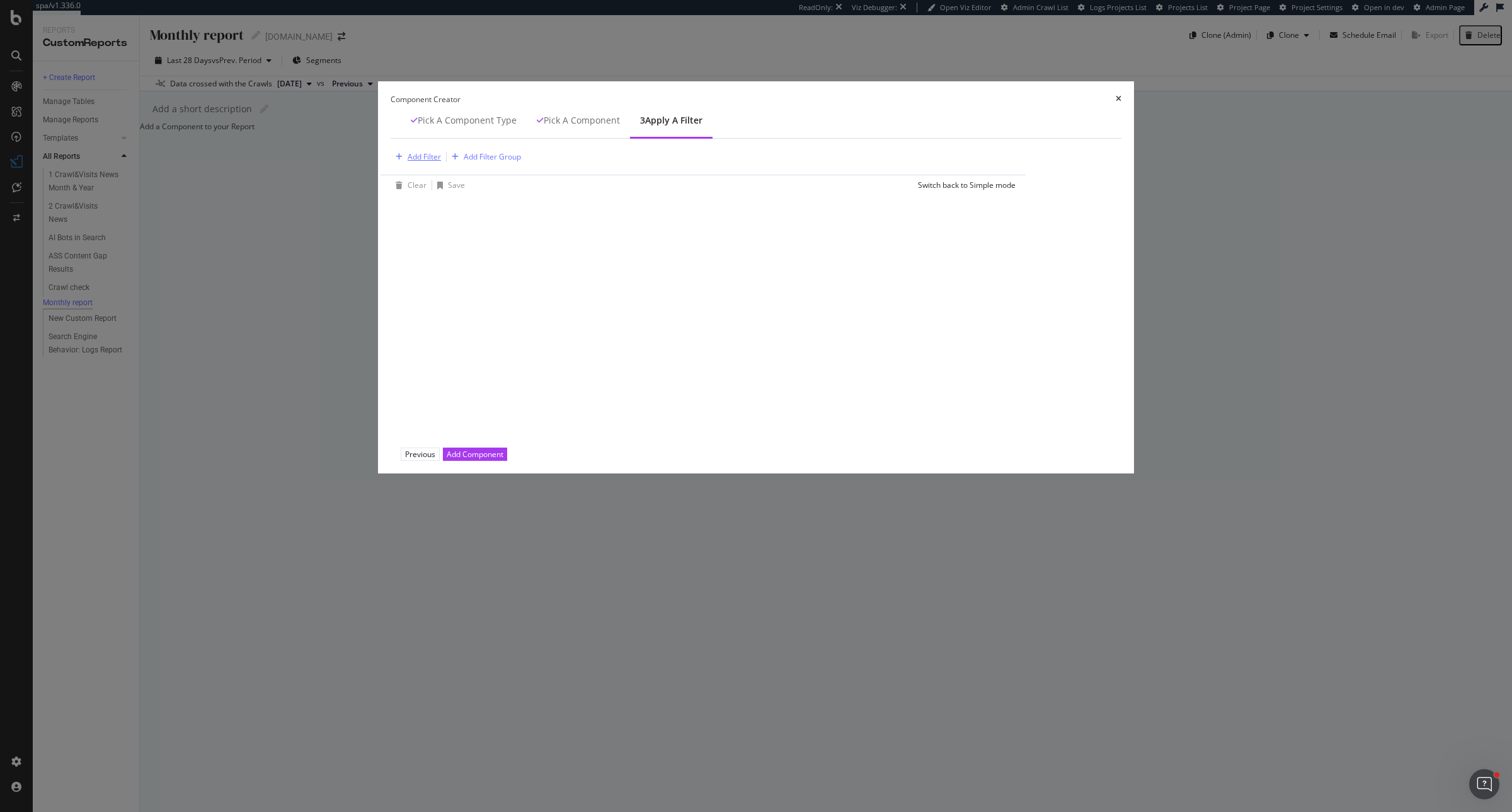
click at [441, 164] on div "Add Filter" at bounding box center [416, 157] width 50 height 14
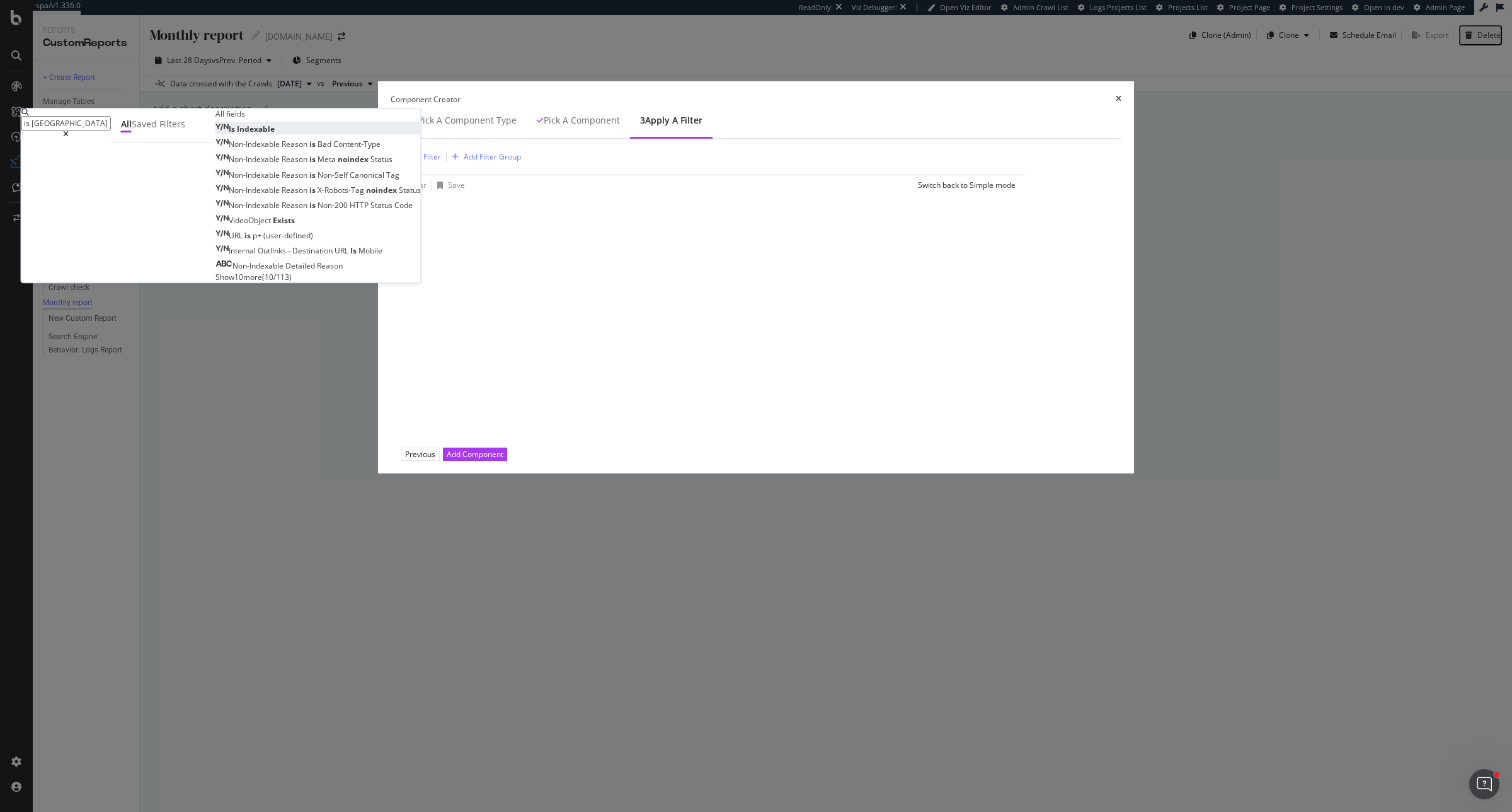
type input "is inde"
click at [237, 134] on span "Is" at bounding box center [233, 129] width 8 height 10
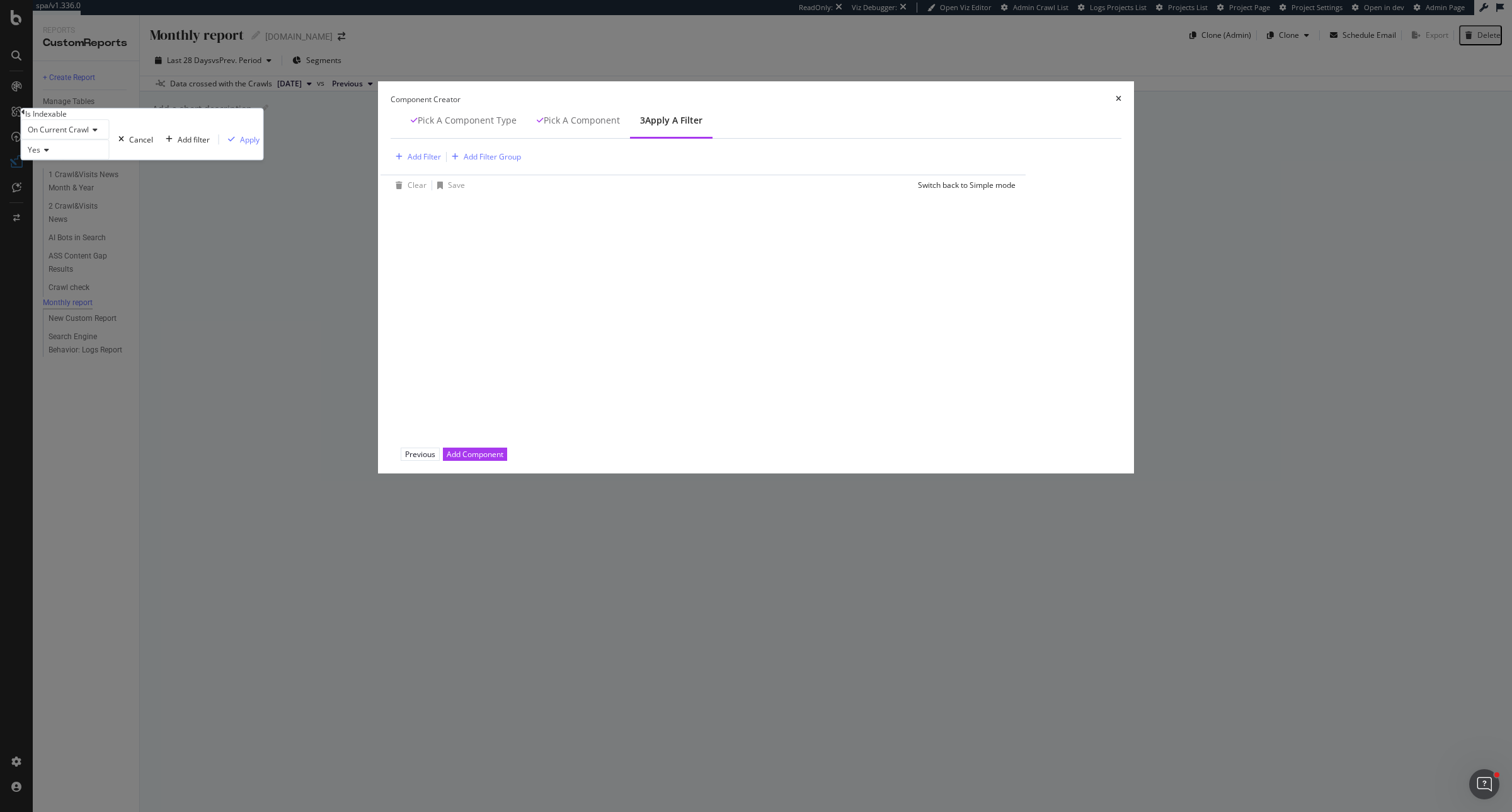
click at [263, 159] on div "On Current Crawl Yes Cancel Add filter Apply" at bounding box center [142, 140] width 242 height 41
click at [260, 145] on div "Apply" at bounding box center [250, 139] width 20 height 10
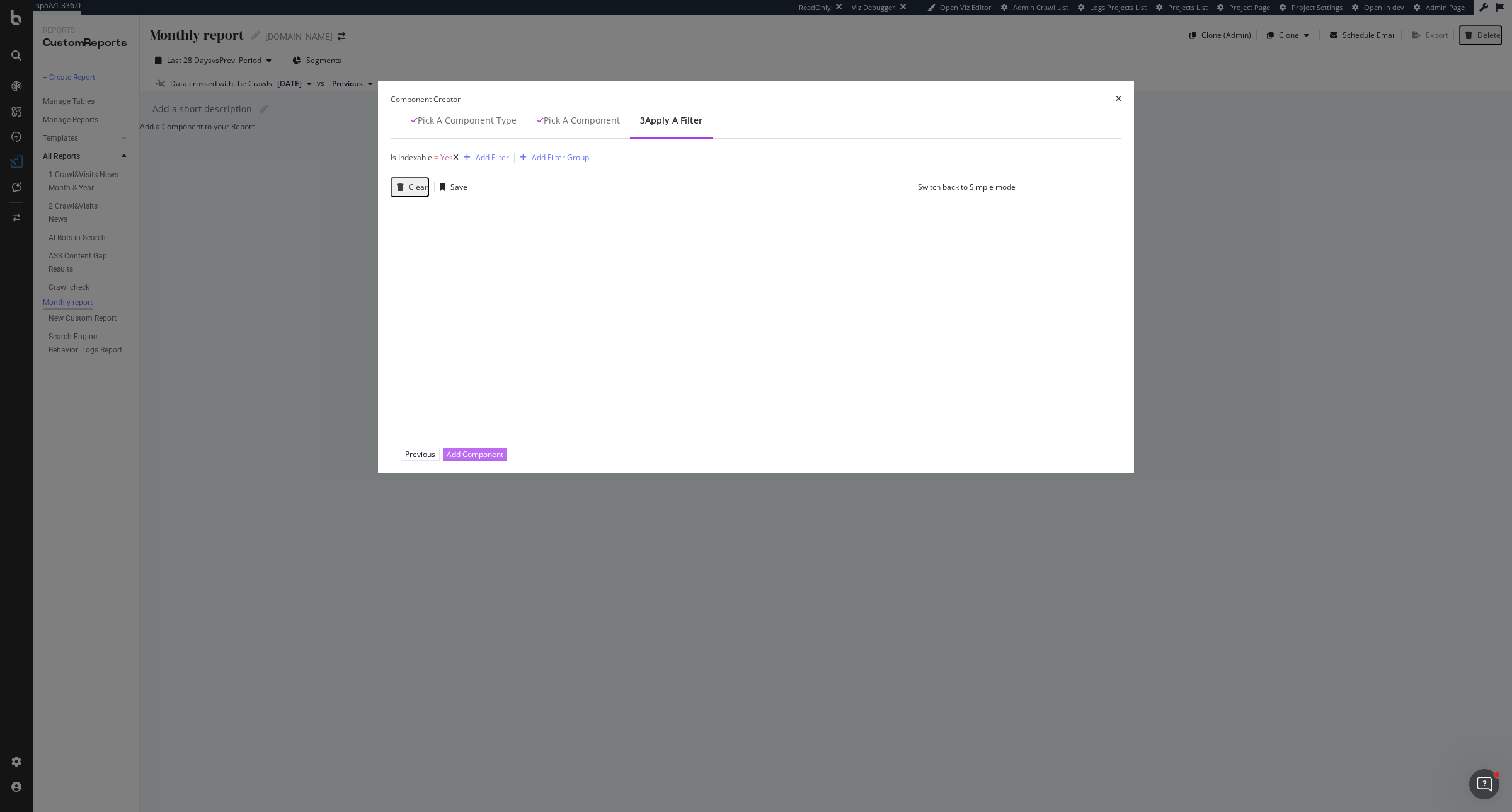
click at [504, 461] on div "Add Component" at bounding box center [475, 454] width 57 height 12
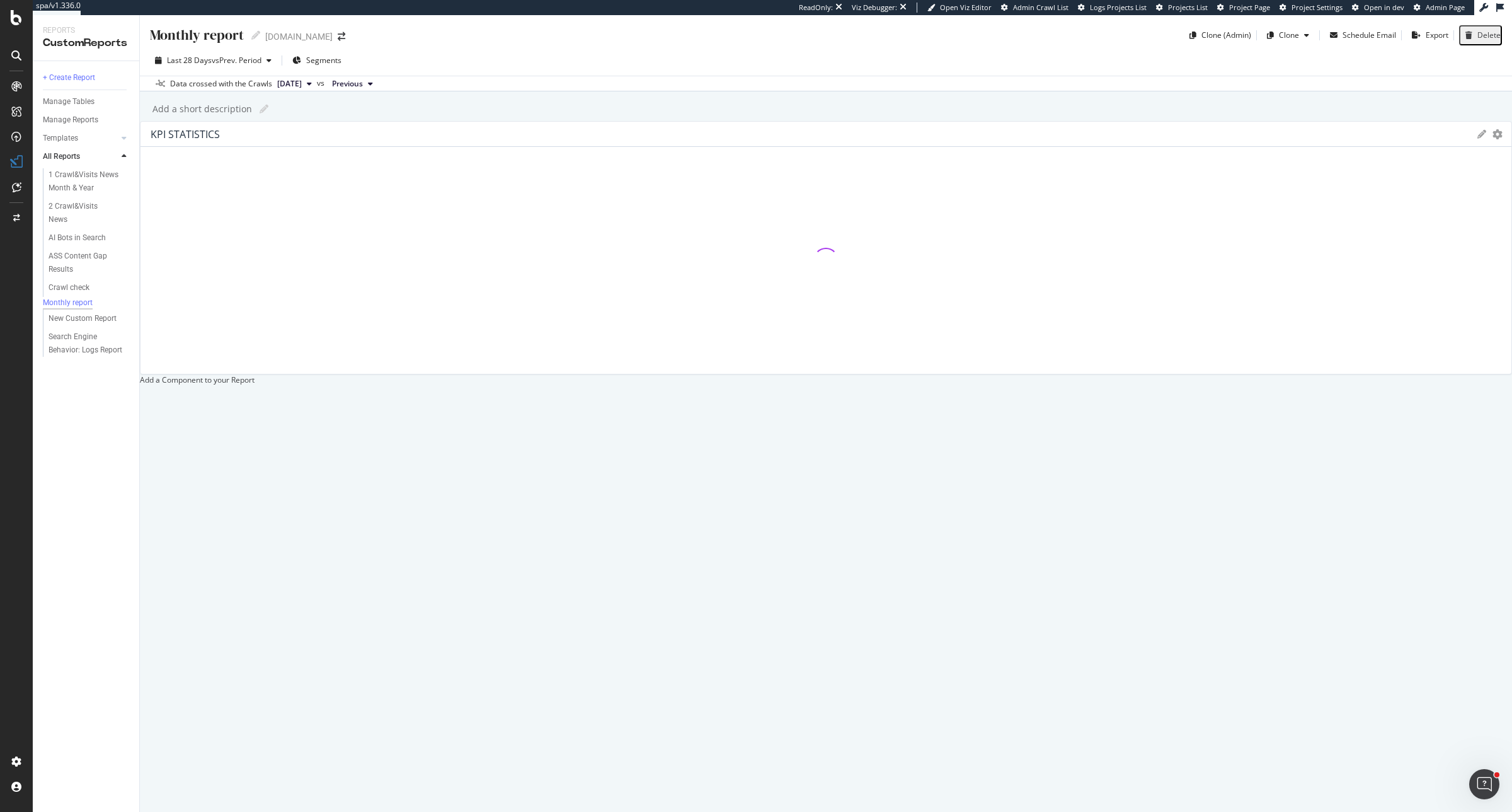
click at [1209, 139] on icon "gear" at bounding box center [1497, 134] width 10 height 10
click at [379, 140] on div "KPI STATISTICS" at bounding box center [811, 134] width 1321 height 13
click at [725, 506] on div "Monthly report Monthly report Segugio.it Clone (Admin) Clone Schedule Email Exp…" at bounding box center [825, 414] width 1372 height 797
click at [314, 232] on div "Count Is Indexable Yes 23,660" at bounding box center [343, 222] width 300 height 20
click at [140, 375] on div at bounding box center [140, 379] width 0 height 10
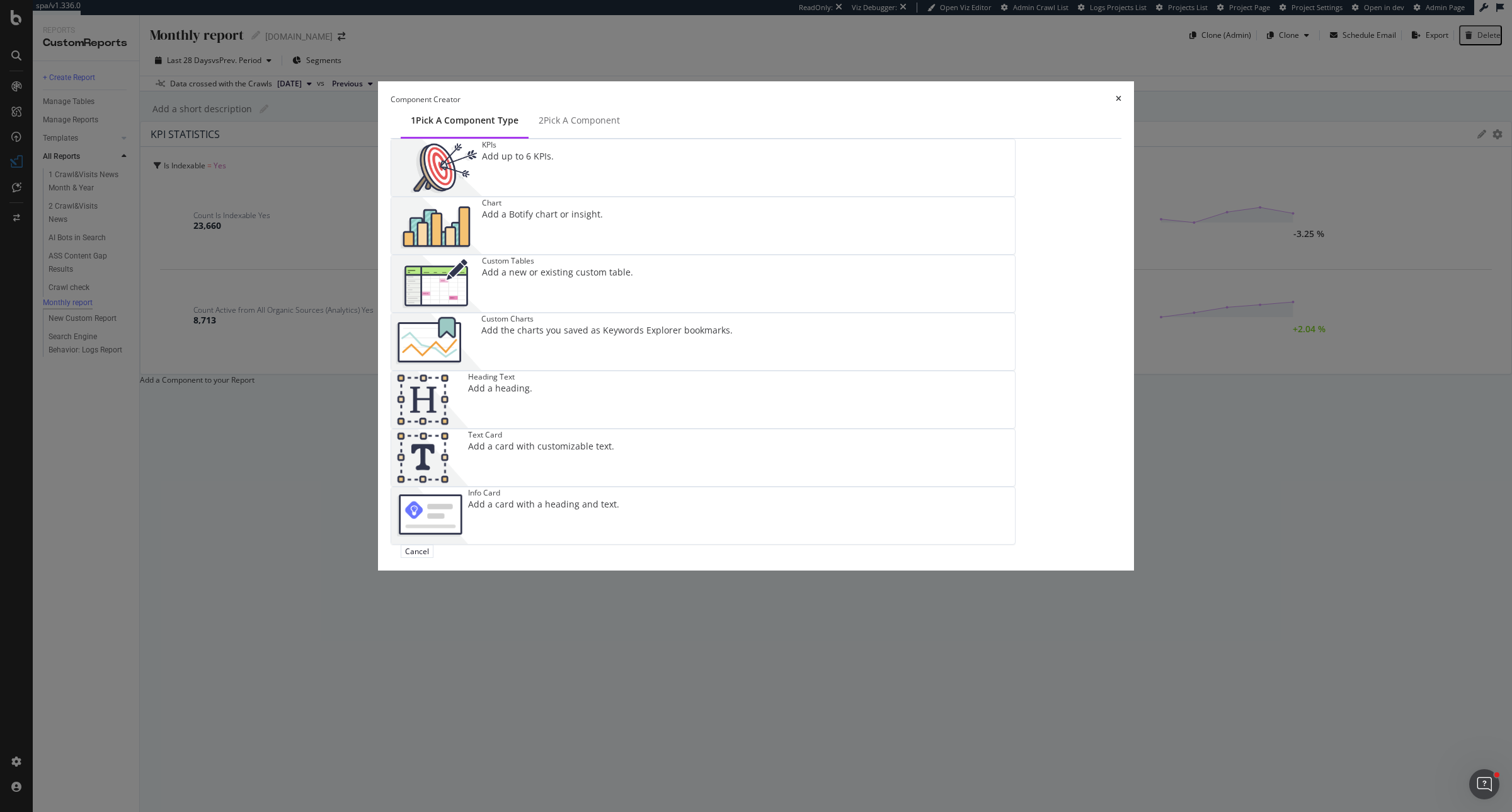
click at [554, 196] on div "KPIs Add up to 6 KPIs." at bounding box center [518, 167] width 72 height 57
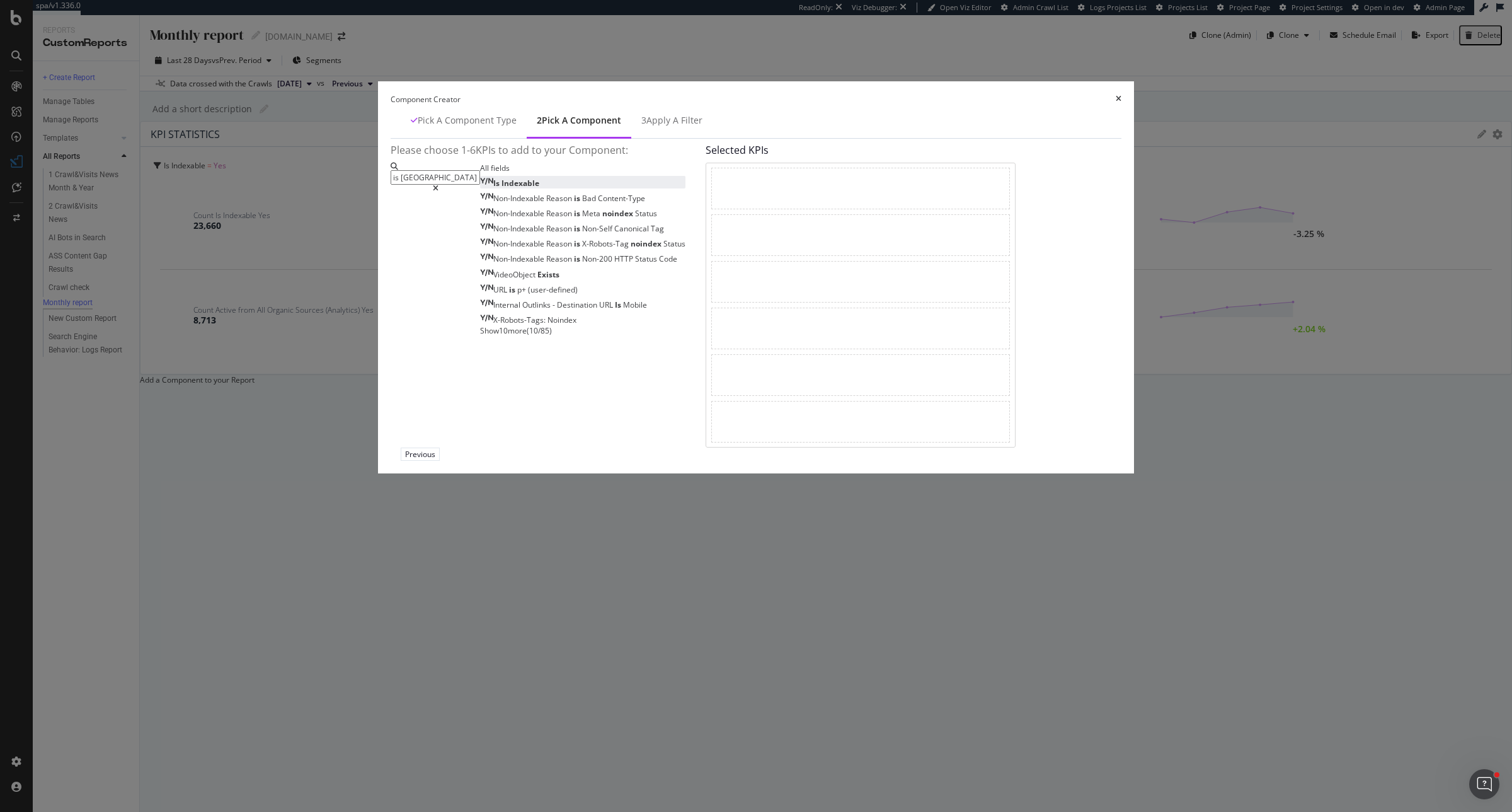
click at [539, 189] on div "Is Indexable" at bounding box center [510, 182] width 59 height 10
click at [887, 192] on div "Yes" at bounding box center [874, 188] width 28 height 8
click at [938, 360] on div "No" at bounding box center [932, 363] width 33 height 16
click at [480, 184] on input "is inde" at bounding box center [435, 177] width 89 height 15
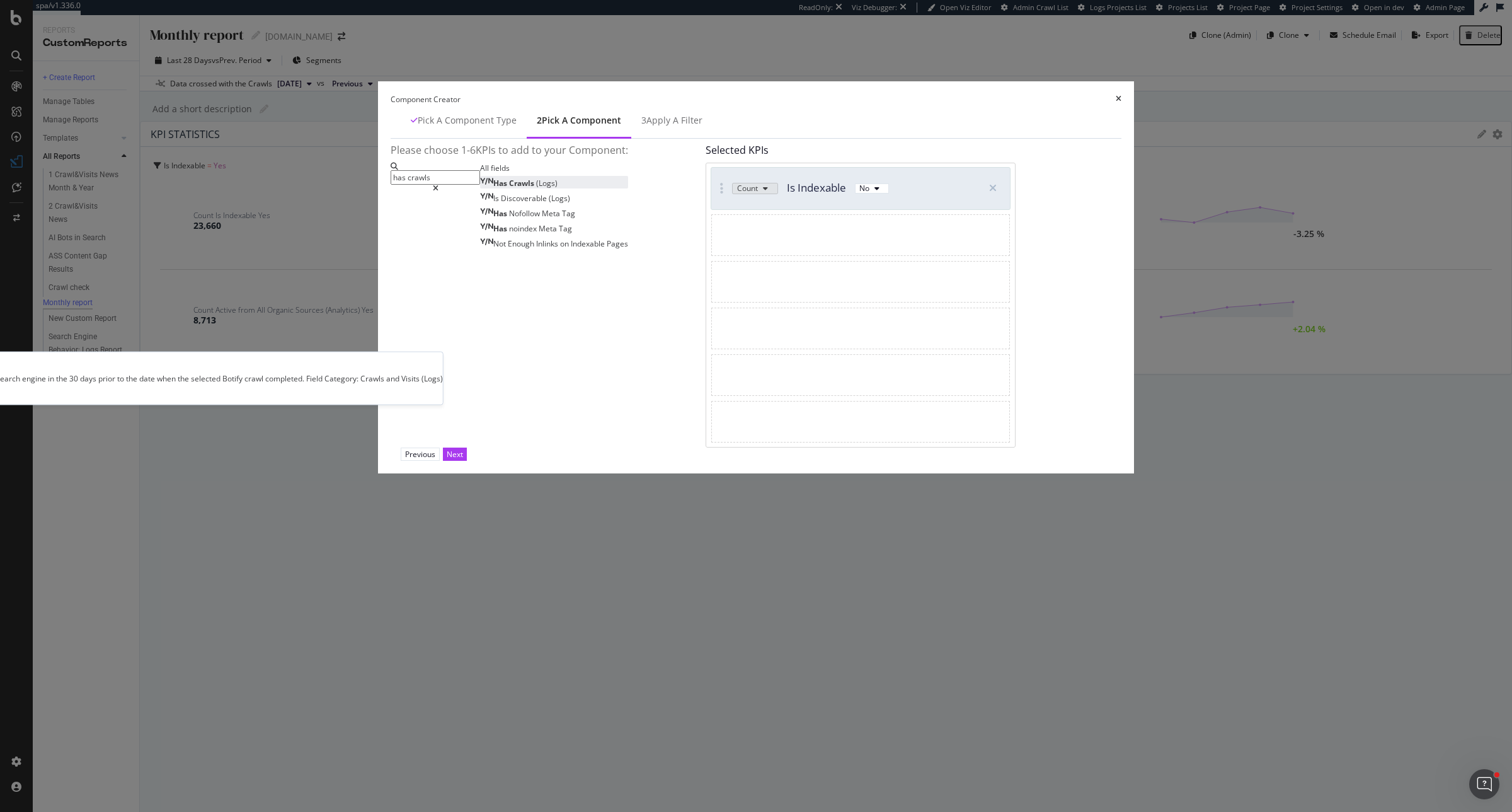
type input "has crawls"
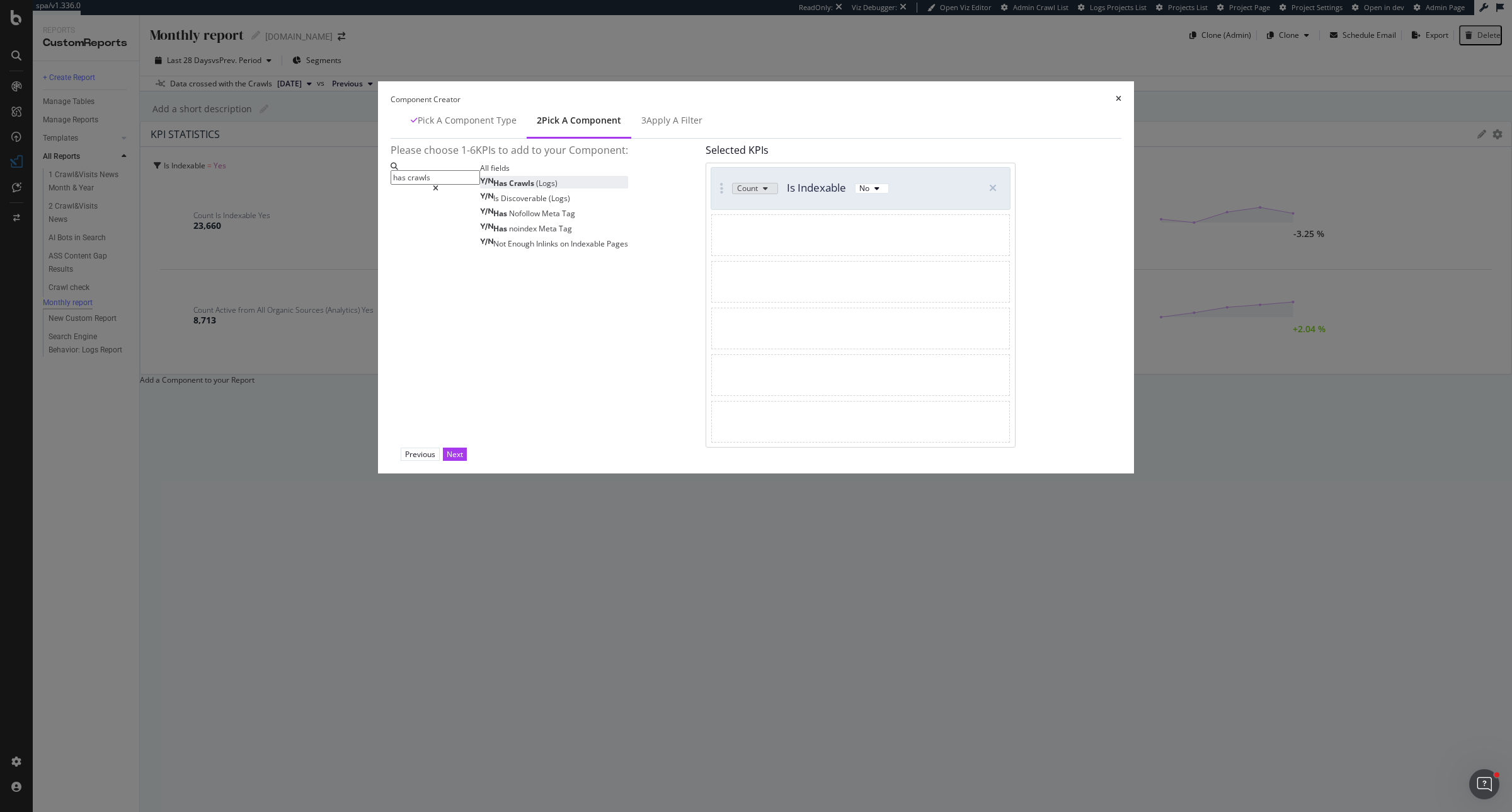
click at [555, 189] on div "Has Crawls (Logs)" at bounding box center [519, 182] width 78 height 10
click at [566, 189] on div "Validate" at bounding box center [552, 182] width 29 height 10
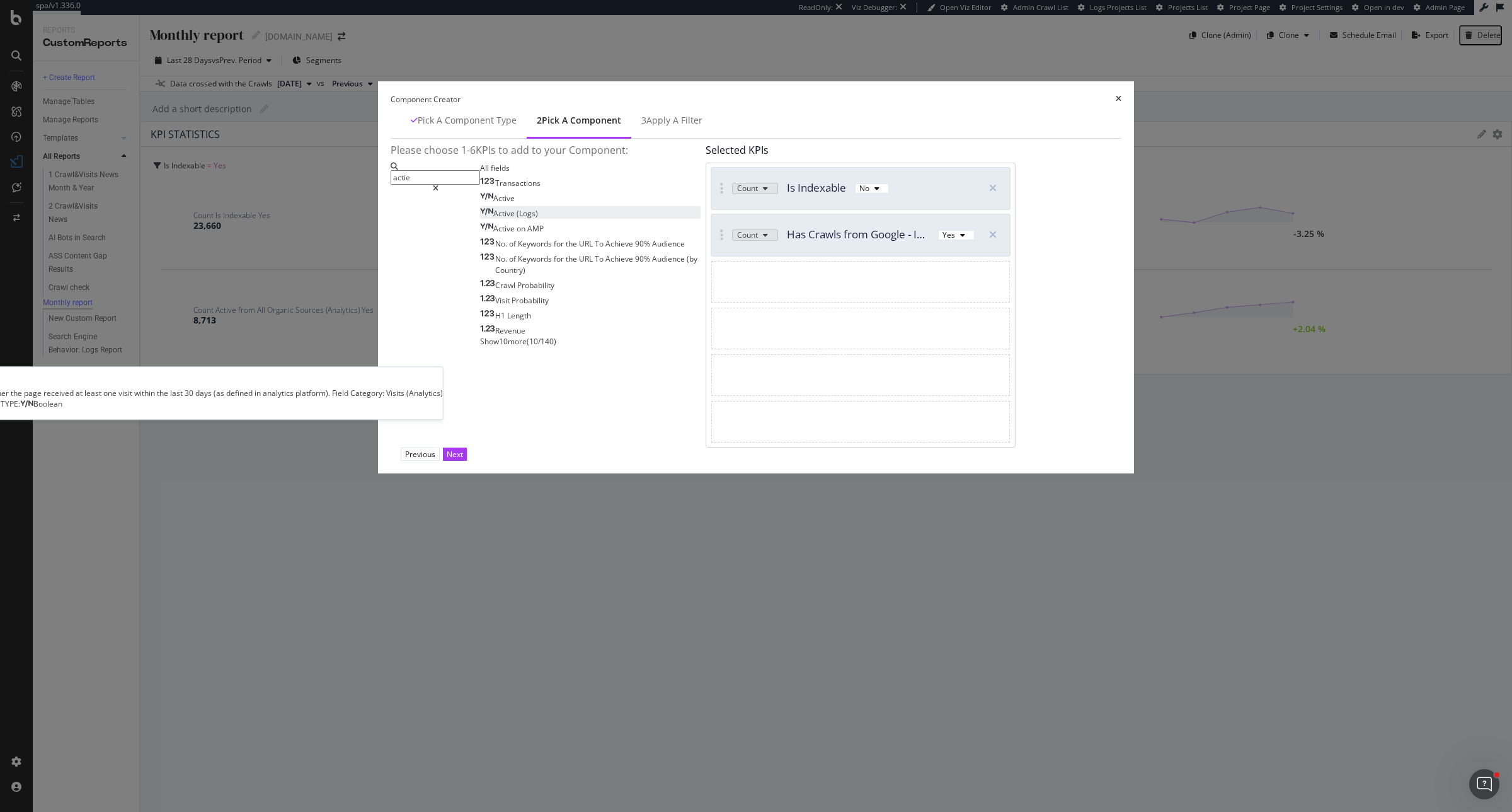
type input "actie"
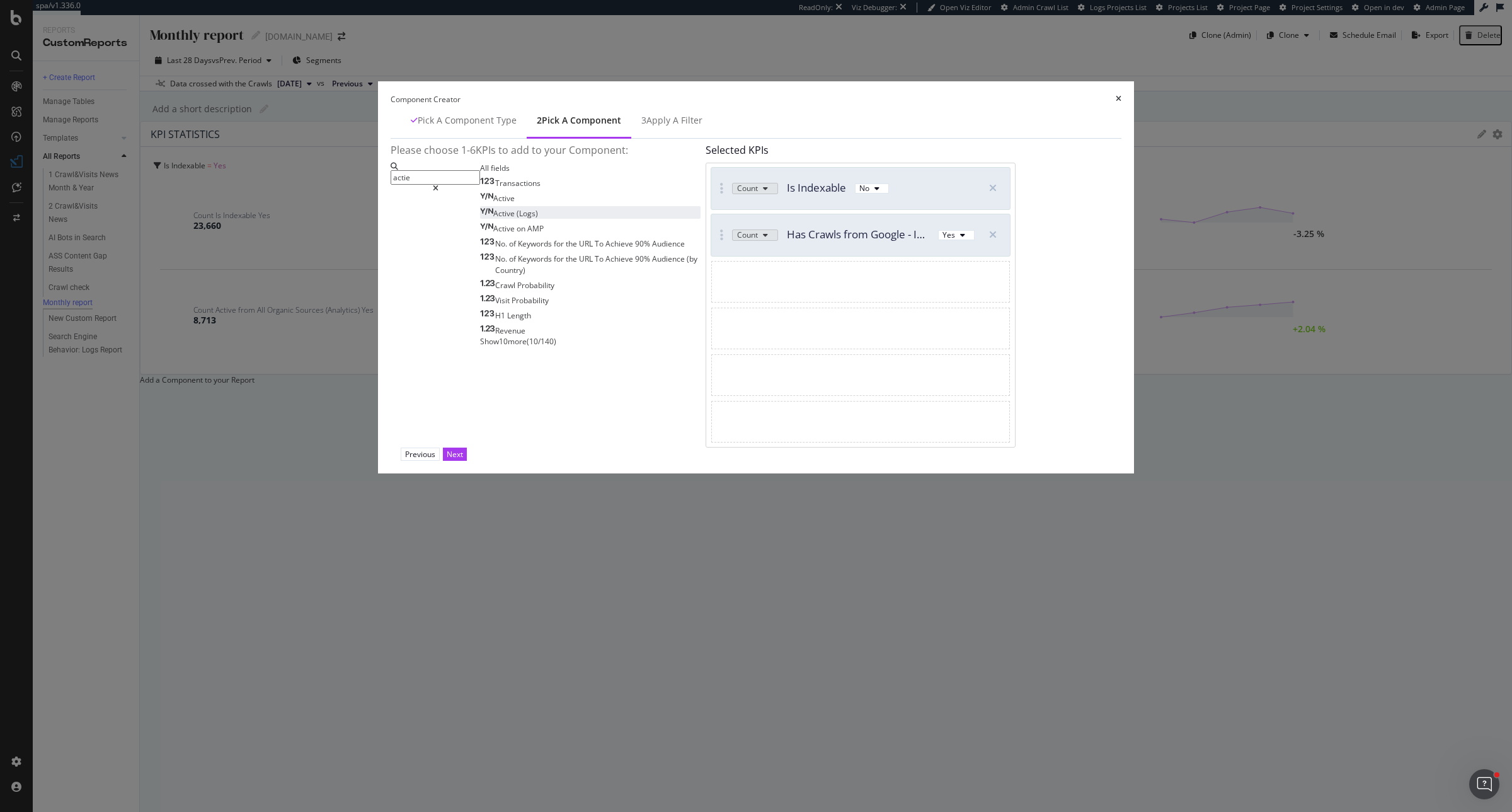
click at [538, 219] on div "Active (Logs)" at bounding box center [509, 213] width 58 height 10
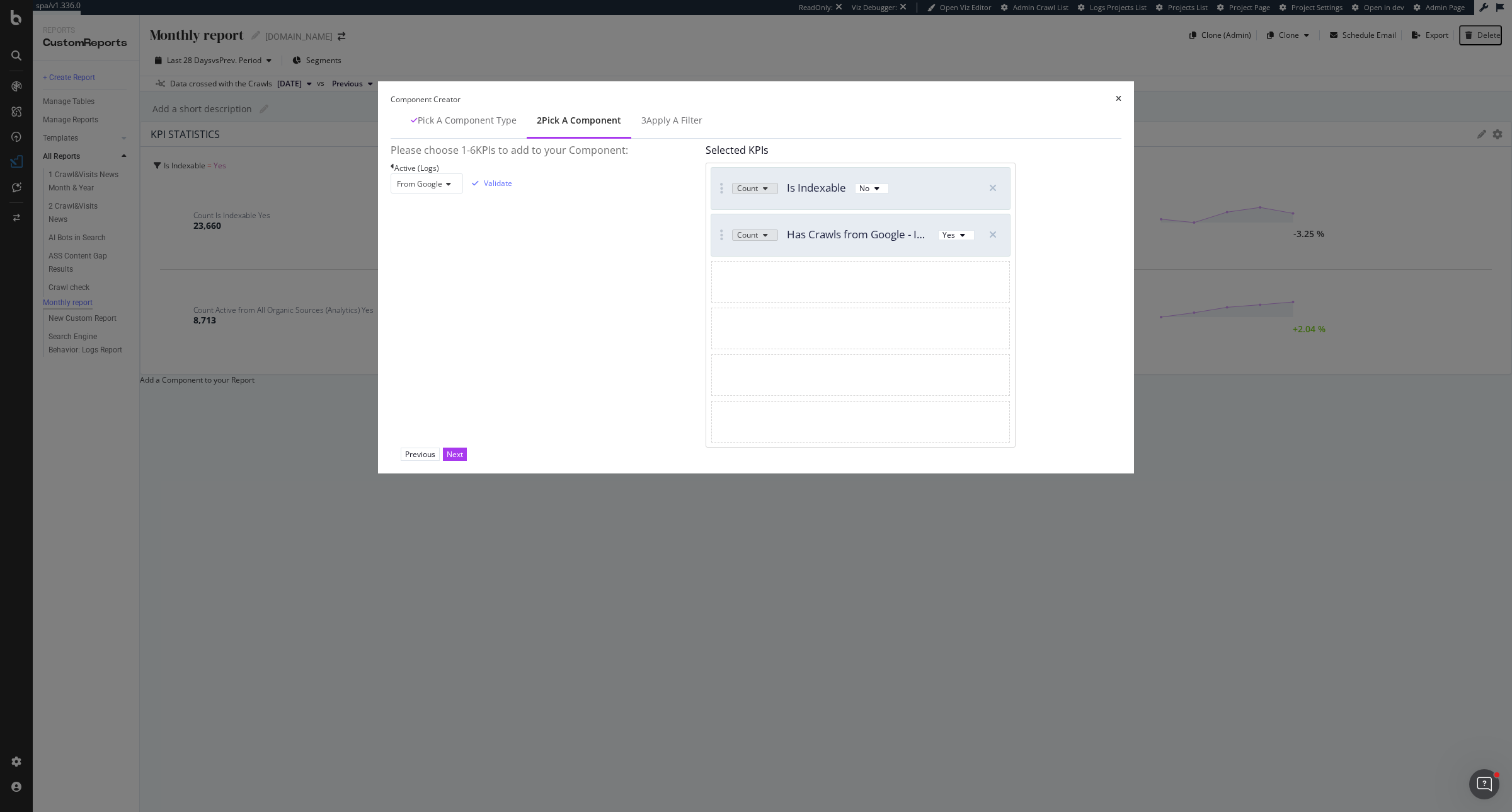
click at [448, 194] on div "Active (Logs) From Google Validate" at bounding box center [453, 178] width 126 height 31
click at [395, 171] on icon "modal" at bounding box center [392, 166] width 3 height 8
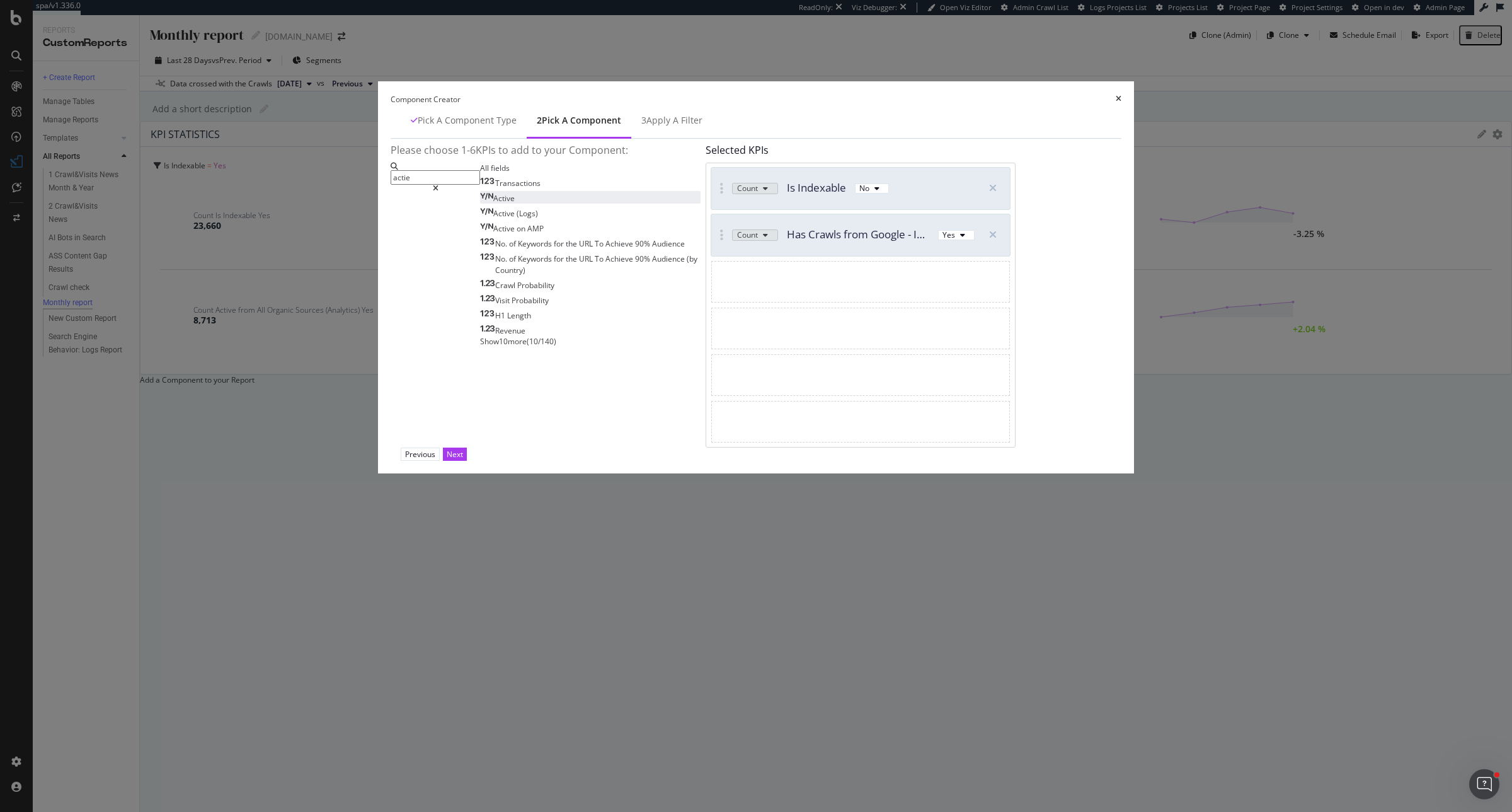
click at [507, 203] on span "Active" at bounding box center [504, 198] width 22 height 10
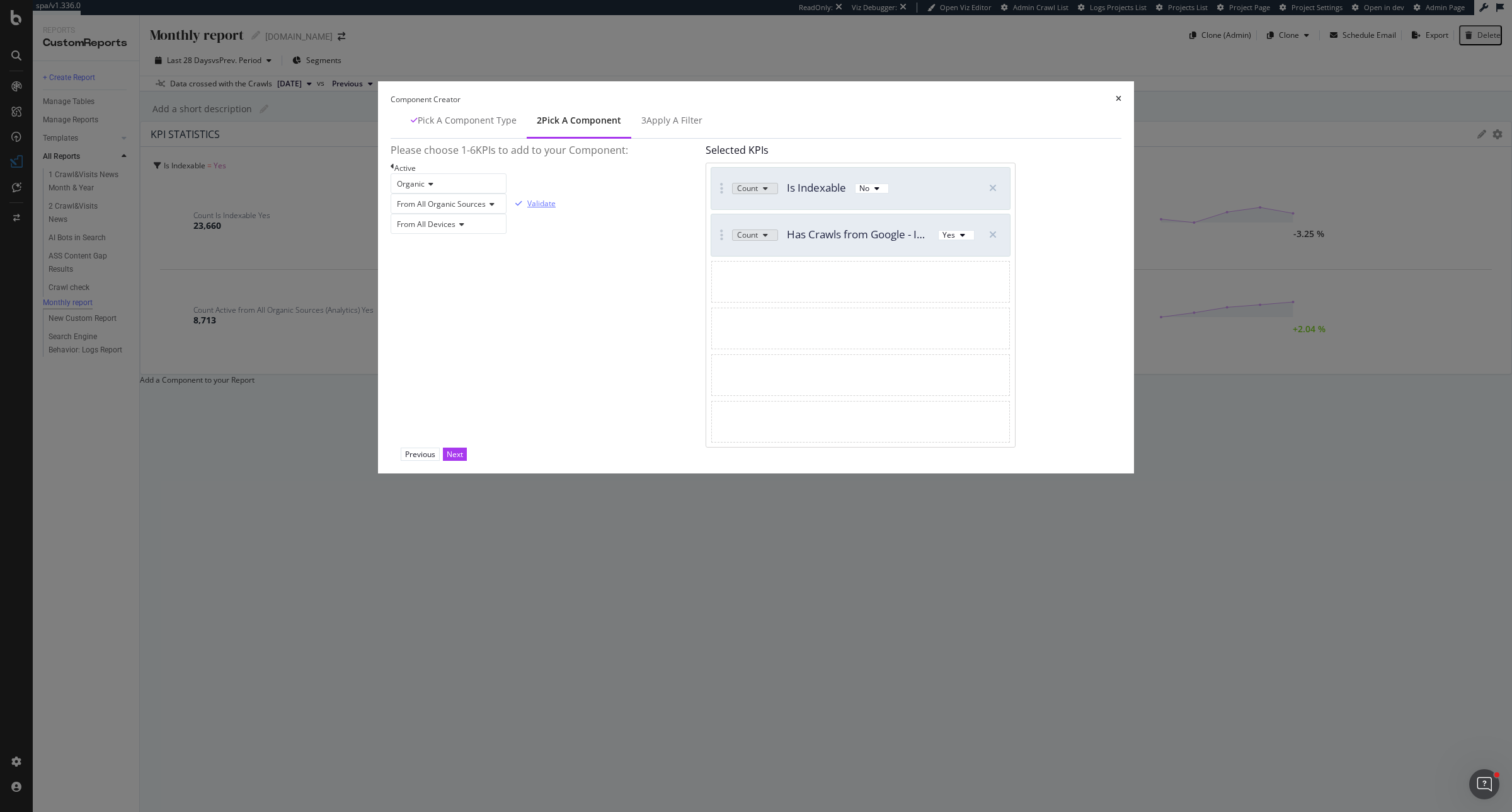
click at [556, 209] on div "Validate" at bounding box center [541, 203] width 29 height 10
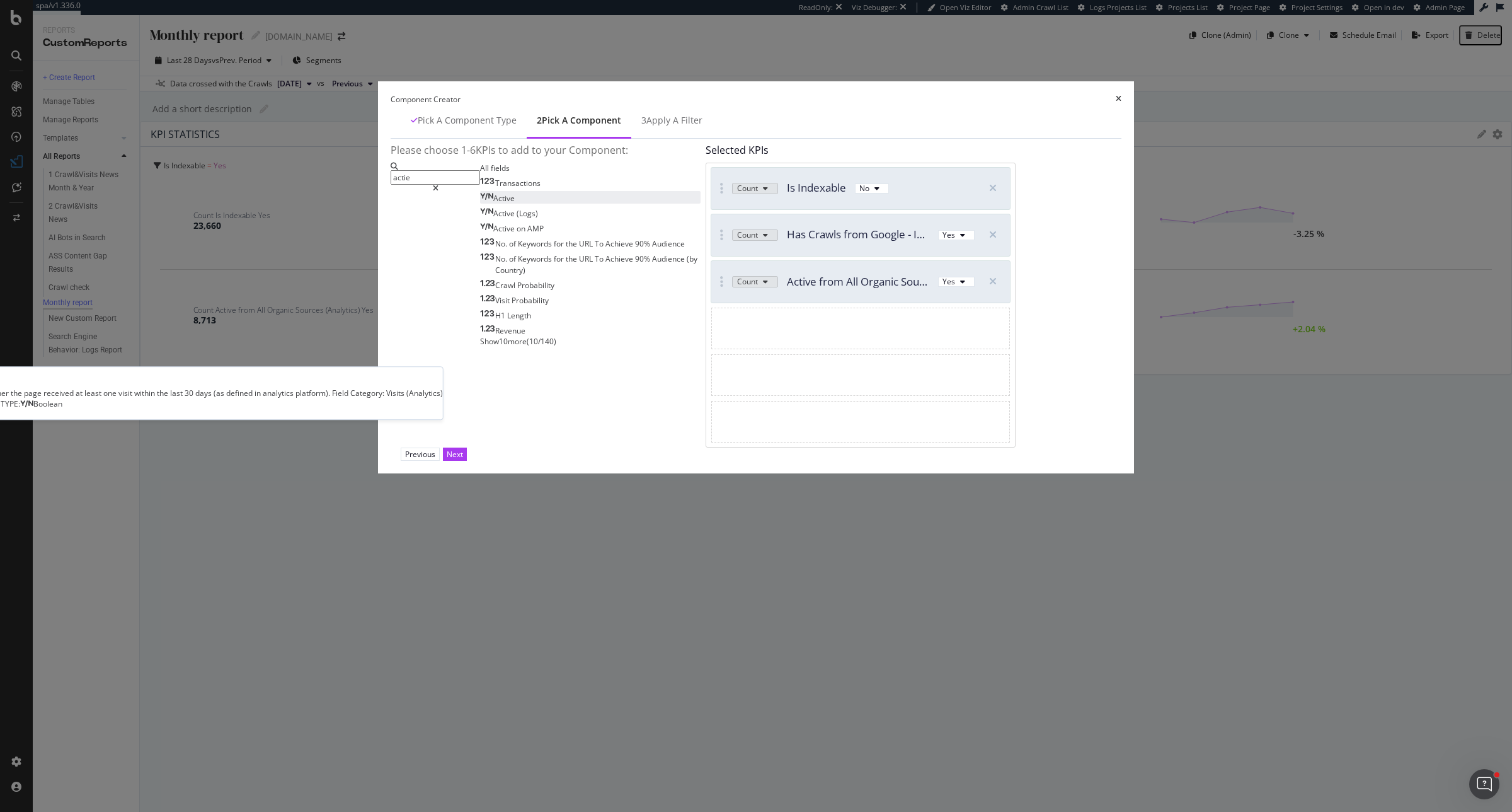
click at [515, 203] on div "Active" at bounding box center [498, 198] width 35 height 10
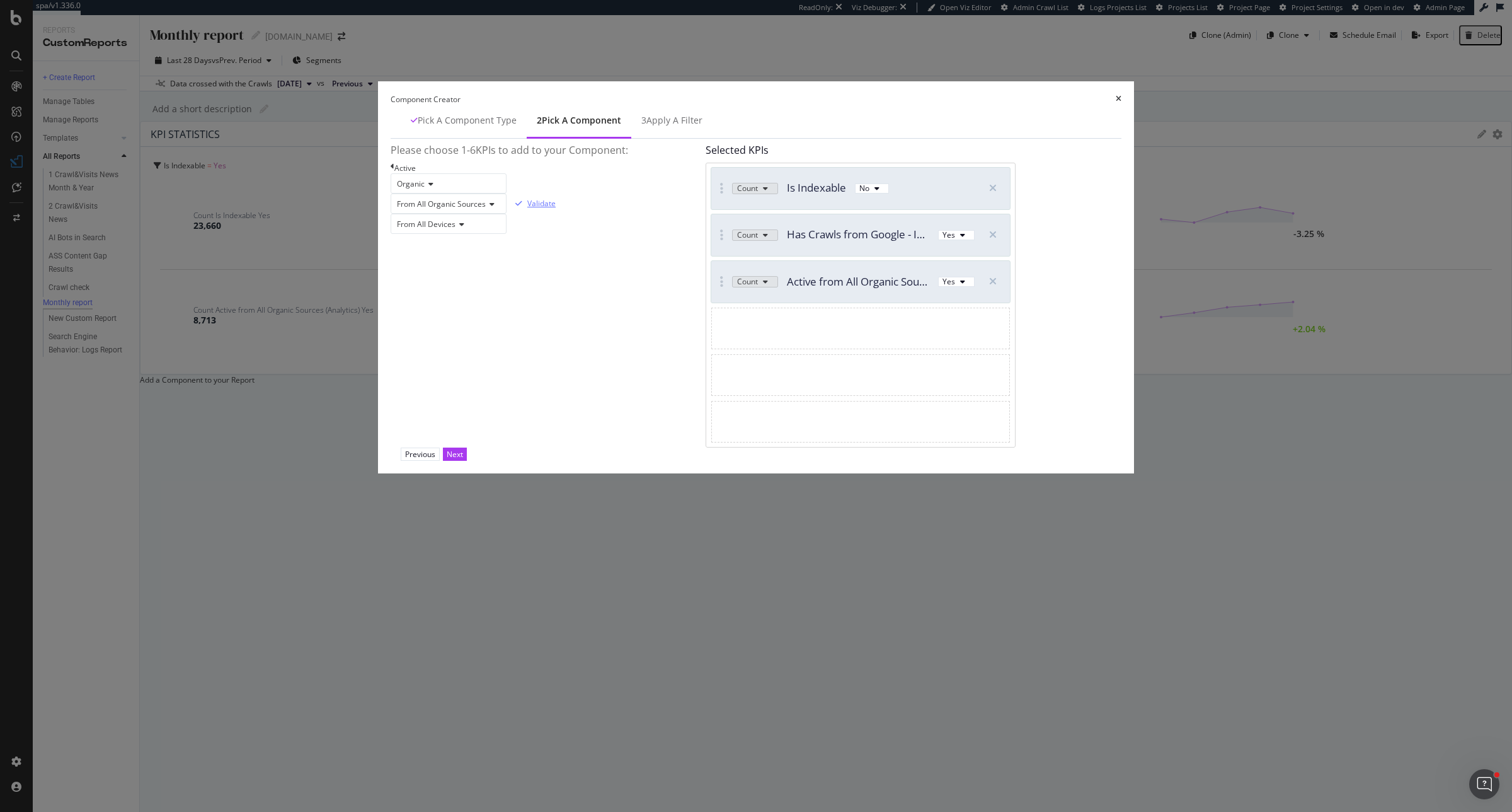
click at [556, 209] on div "Validate" at bounding box center [541, 203] width 29 height 10
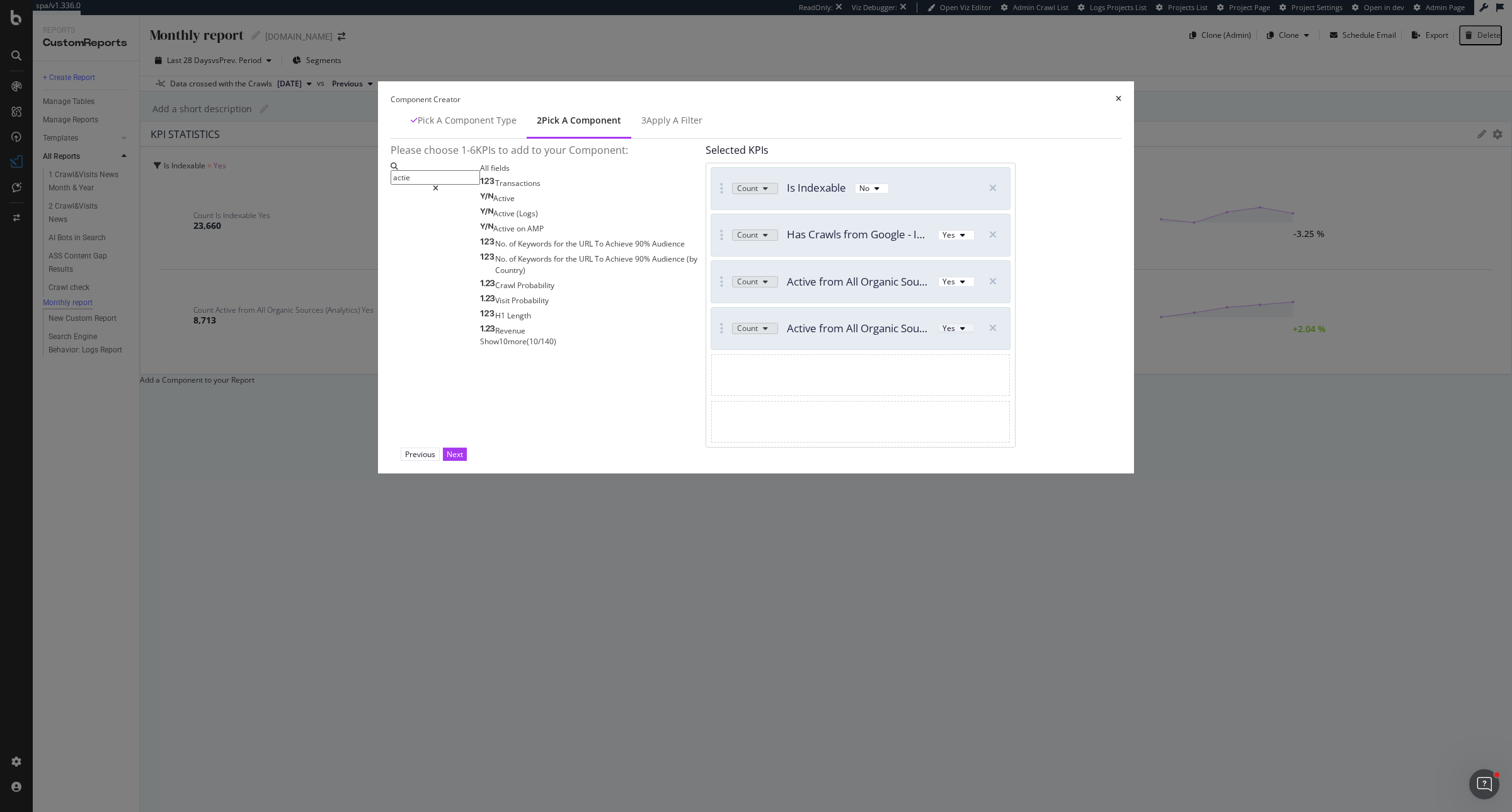
click at [970, 332] on div "modal" at bounding box center [963, 328] width 15 height 8
click at [1018, 502] on div "No" at bounding box center [1011, 503] width 33 height 16
click at [463, 460] on div "Next" at bounding box center [455, 454] width 16 height 10
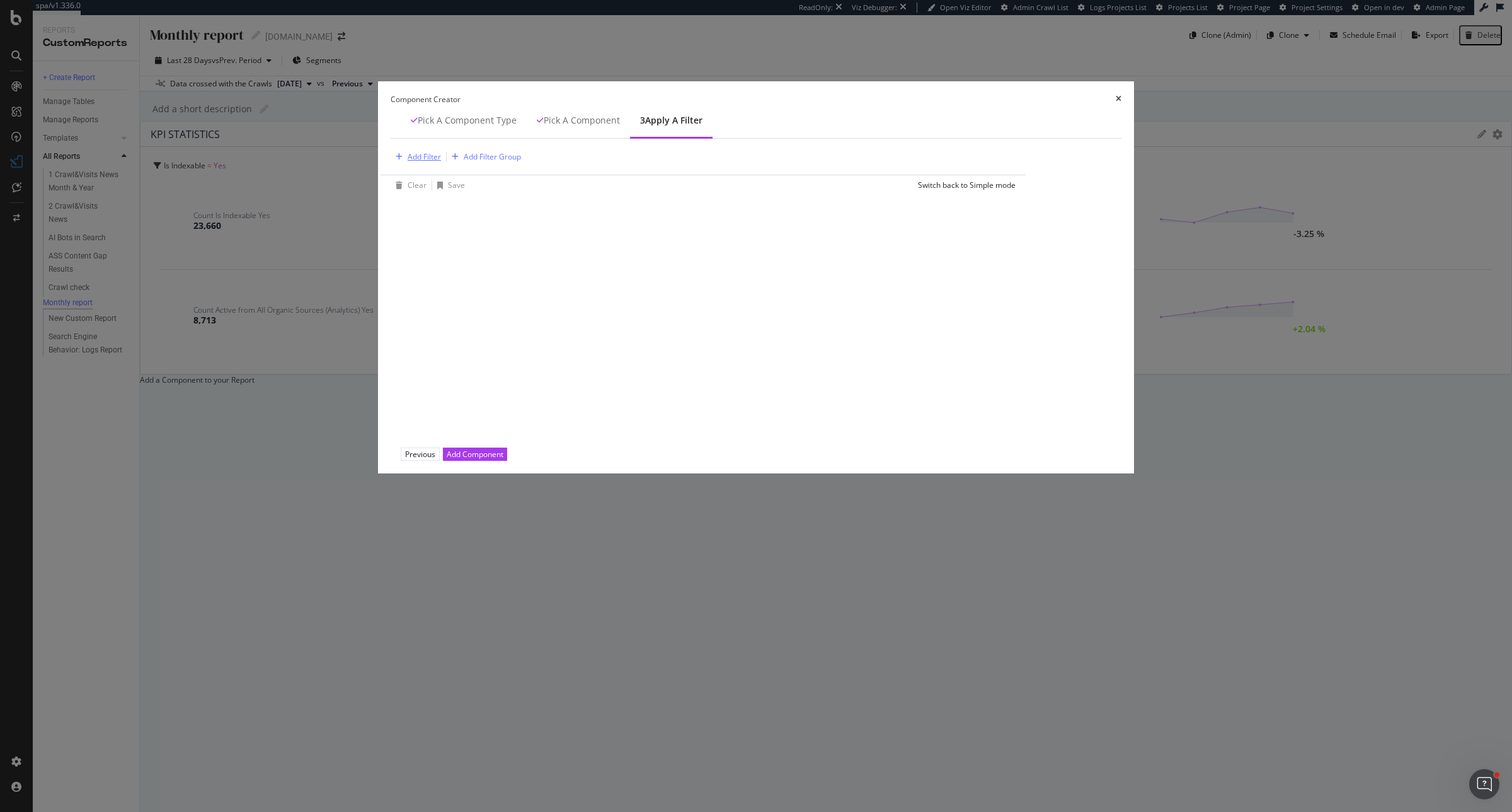
click at [441, 162] on div "Add Filter" at bounding box center [425, 157] width 34 height 10
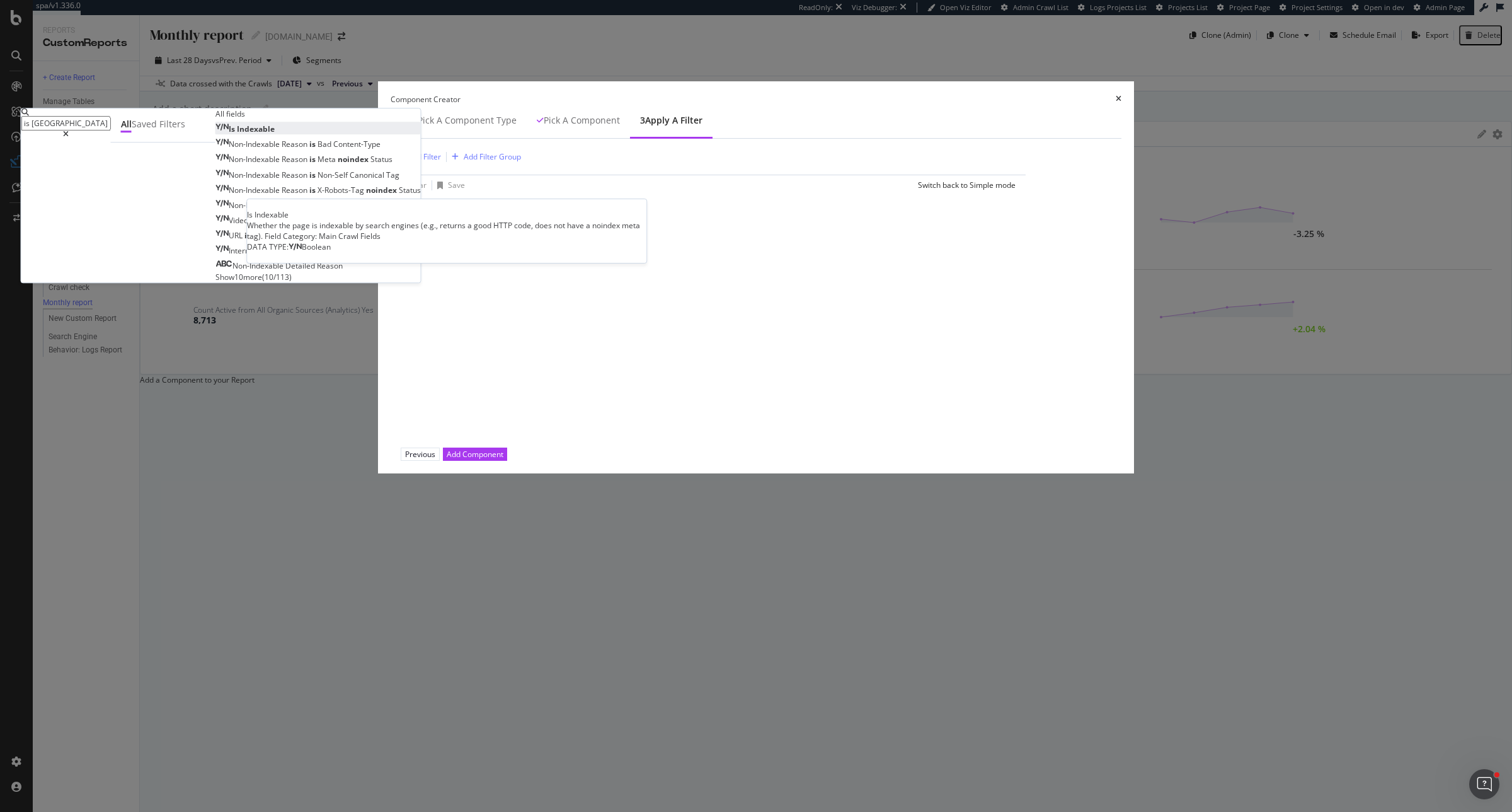
type input "is inde"
click at [274, 134] on span "Indexable" at bounding box center [256, 129] width 38 height 10
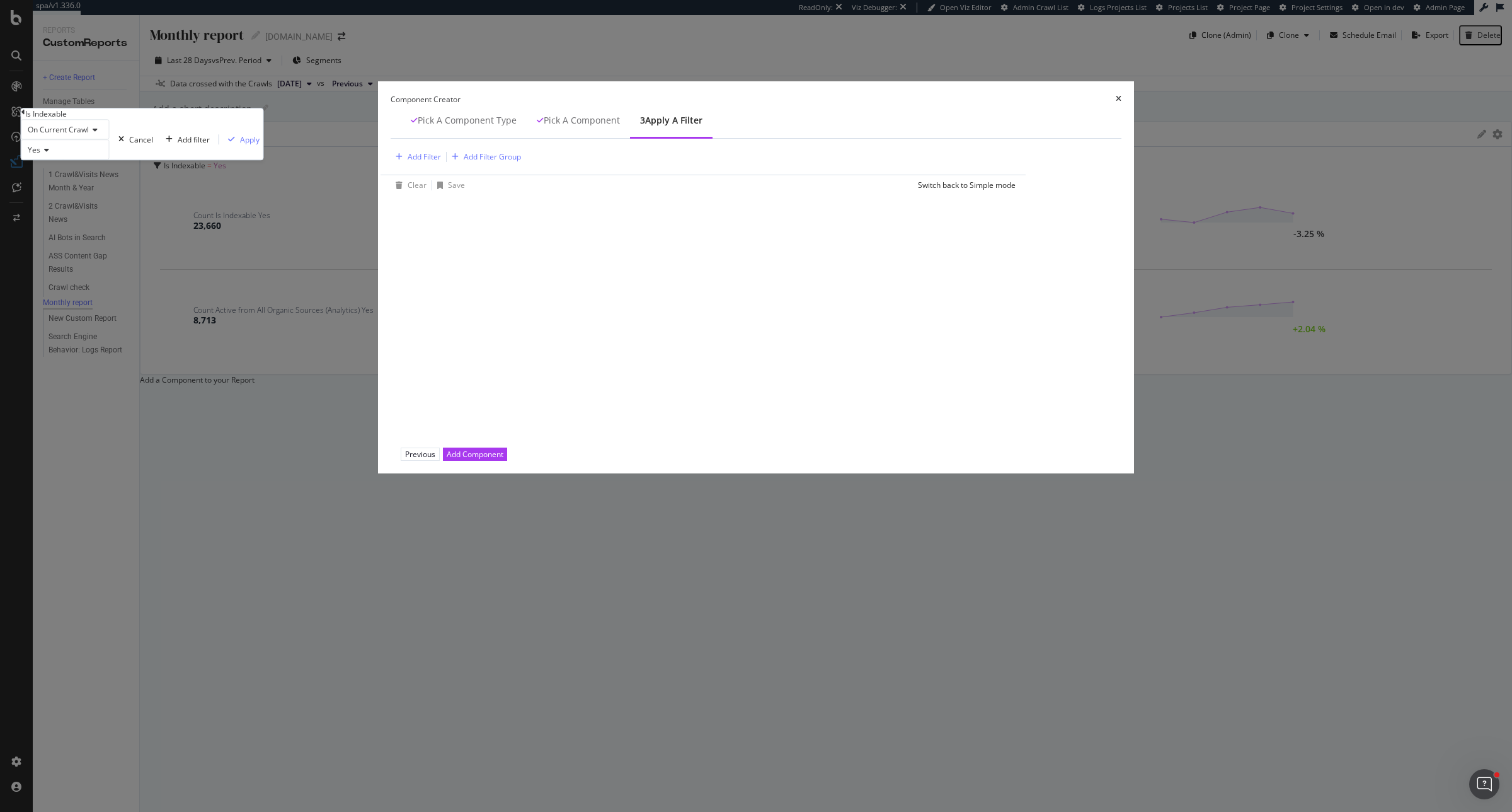
click at [49, 154] on icon "modal" at bounding box center [45, 150] width 9 height 8
click at [109, 187] on div "No" at bounding box center [66, 180] width 87 height 13
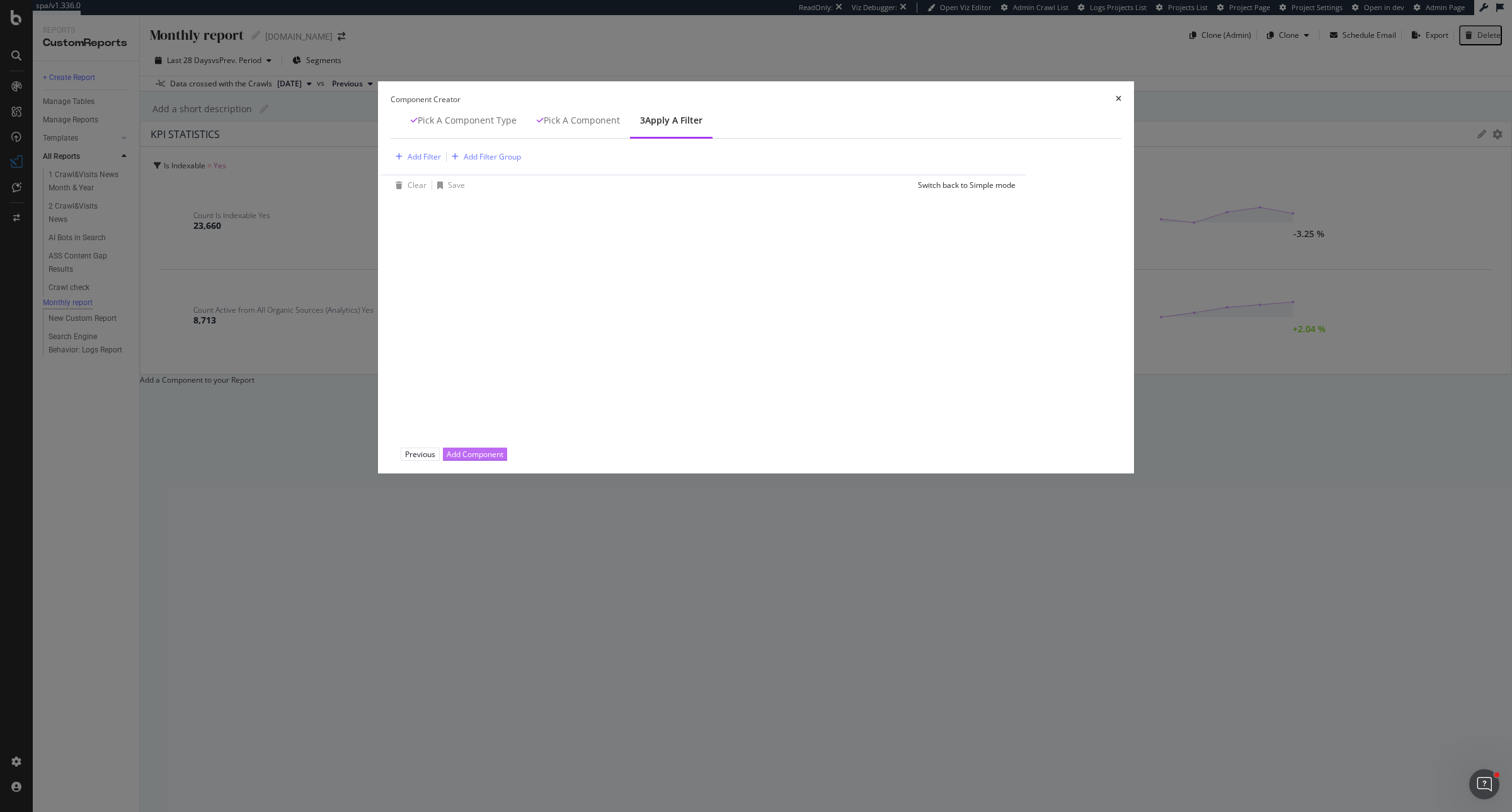
click at [504, 461] on div "Add Component" at bounding box center [475, 454] width 57 height 12
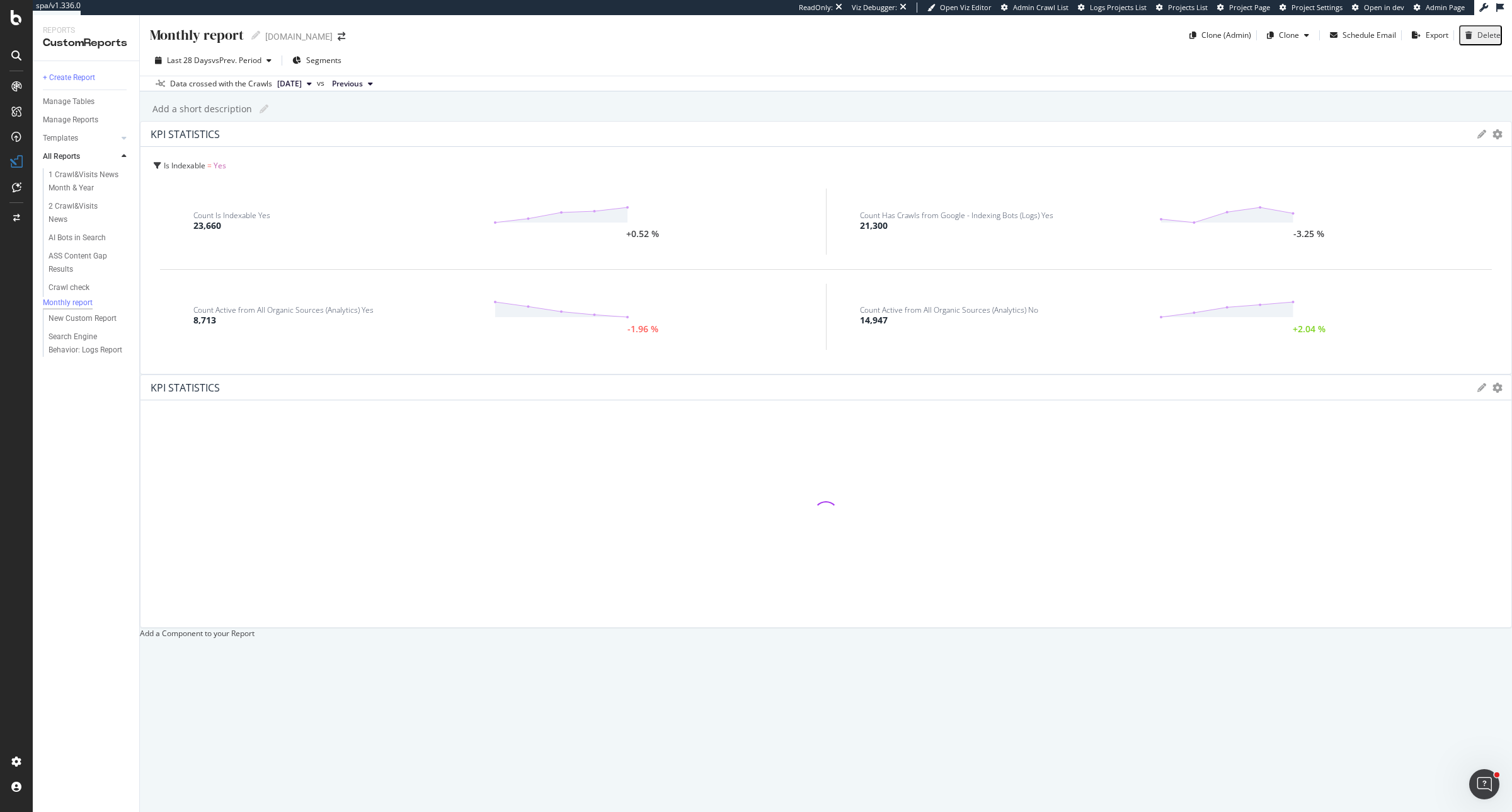
click at [220, 140] on div "KPI STATISTICS" at bounding box center [185, 134] width 69 height 13
click at [1209, 138] on icon at bounding box center [1482, 134] width 9 height 9
drag, startPoint x: 298, startPoint y: 212, endPoint x: 260, endPoint y: 210, distance: 38.1
click at [230, 172] on input "KPI STATISTICS" at bounding box center [185, 165] width 89 height 15
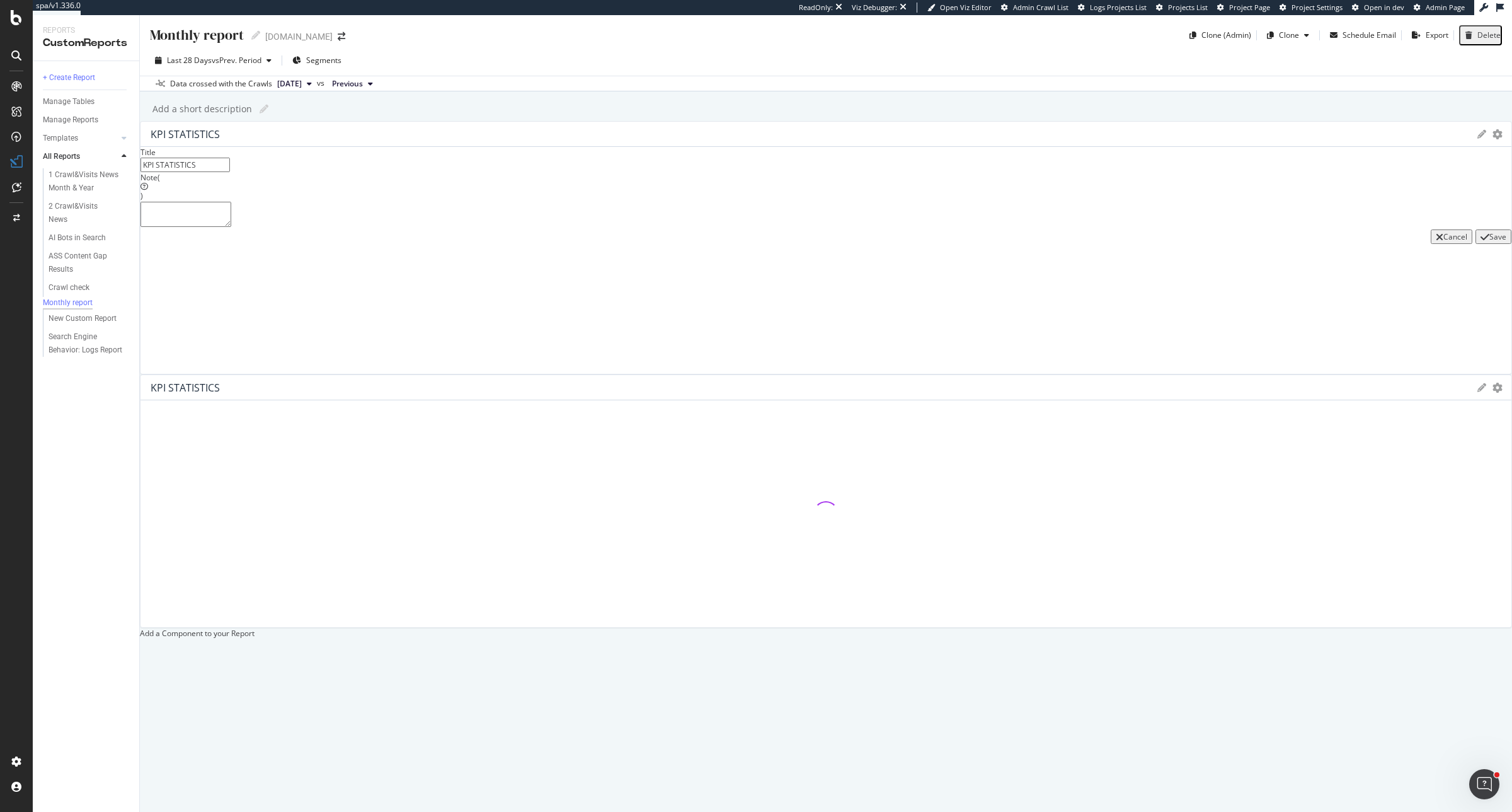
click at [230, 172] on input "KPI STATISTICS" at bounding box center [185, 165] width 89 height 15
click at [230, 172] on input "KPI Indexable pages" at bounding box center [185, 165] width 89 height 15
click at [230, 172] on input "Main KPI Indexable pages" at bounding box center [185, 165] width 89 height 15
type input "Main KPIs - Indexable pages"
click at [1209, 242] on div "Save" at bounding box center [1498, 236] width 17 height 10
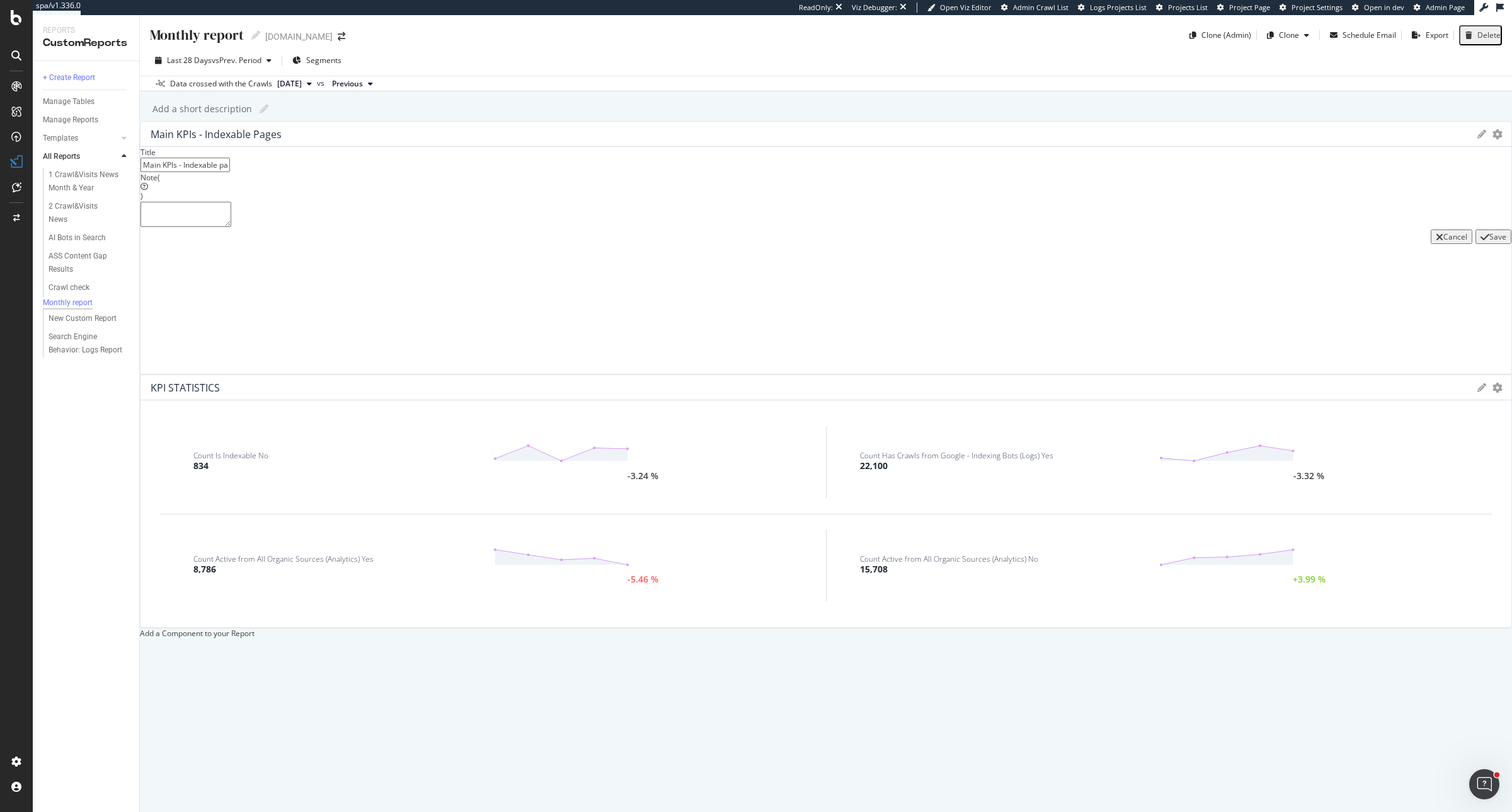
click at [1209, 375] on div "KPI STATISTICS KPIs Table Edit KPIs Apply Filter Export as CSV Delete Add to Cu…" at bounding box center [825, 388] width 1371 height 25
click at [1209, 242] on div "Save" at bounding box center [1498, 236] width 17 height 10
click at [1209, 384] on icon at bounding box center [1482, 388] width 9 height 9
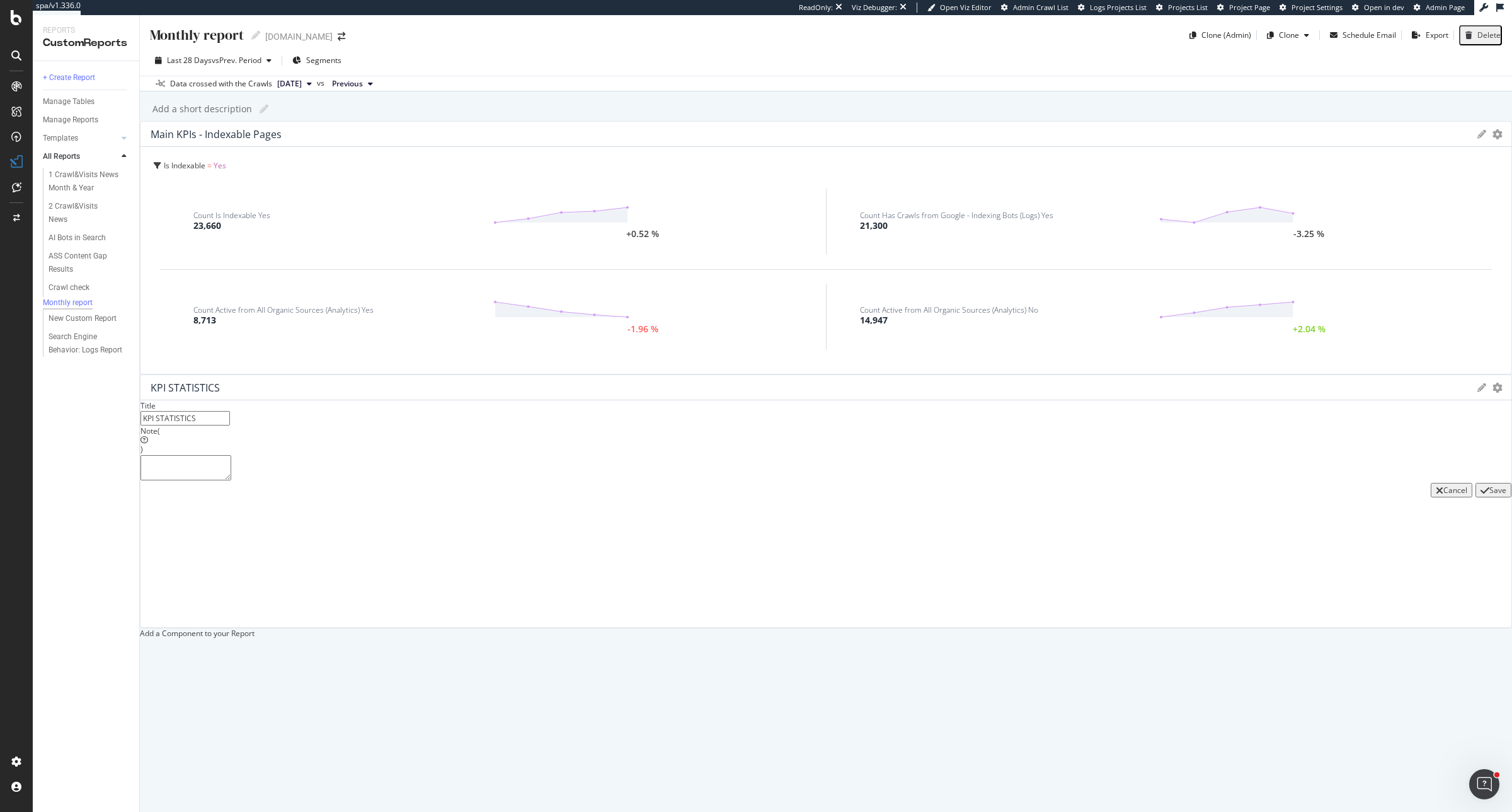
click at [230, 411] on input "KPI STATISTICS" at bounding box center [185, 418] width 89 height 15
click at [230, 411] on input "Main KPI STATISTICS" at bounding box center [185, 418] width 89 height 15
click at [230, 411] on input "Main KPIs STATISTICS" at bounding box center [185, 418] width 89 height 15
type input "Main KPIs - Non indexable pages"
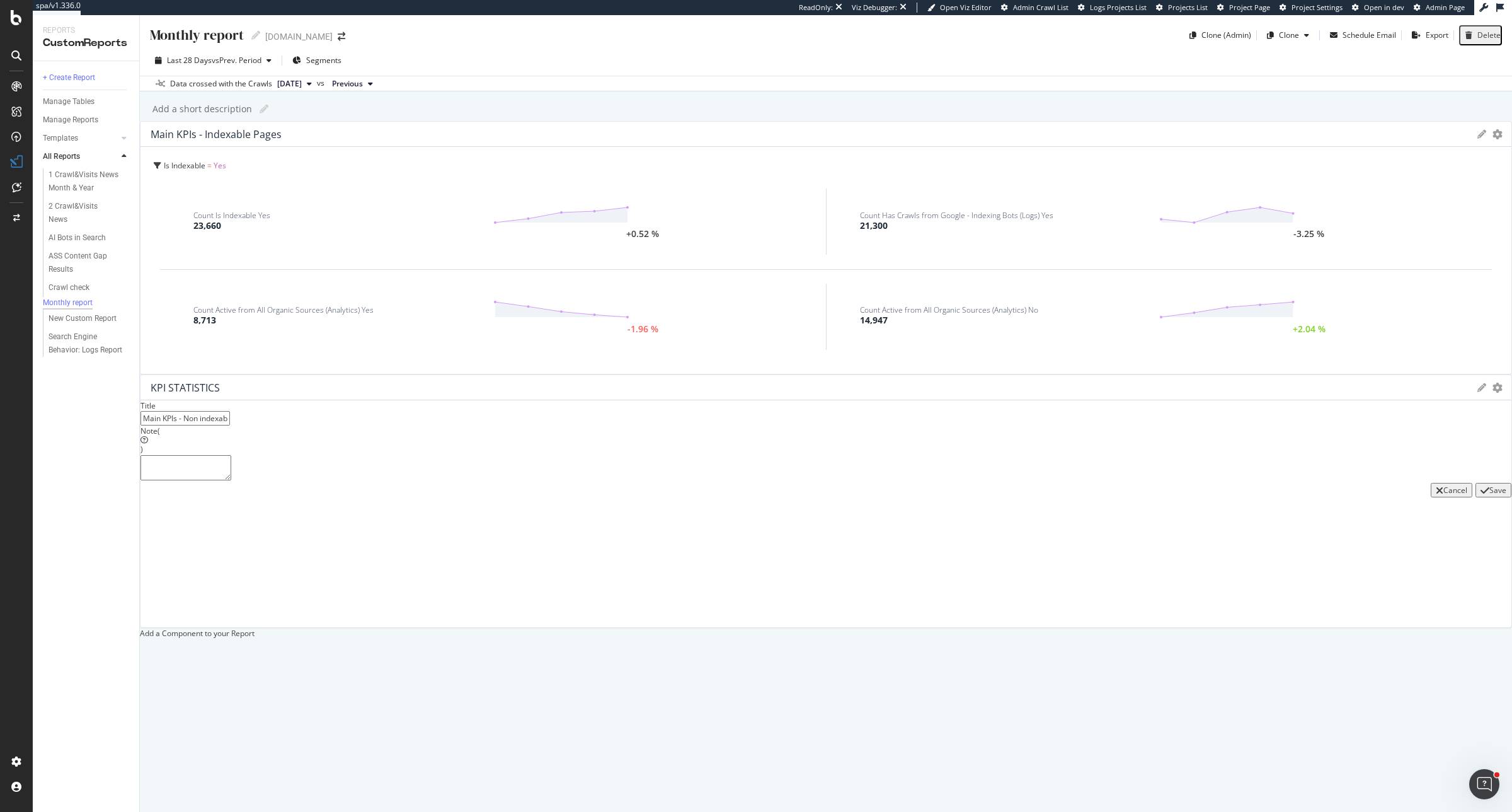
drag, startPoint x: 1432, startPoint y: 382, endPoint x: 1447, endPoint y: 382, distance: 15.0
click at [1209, 486] on div "button" at bounding box center [1485, 491] width 9 height 10
click at [1209, 485] on div "Save" at bounding box center [1498, 490] width 17 height 10
click at [1209, 139] on icon "gear" at bounding box center [1497, 134] width 10 height 10
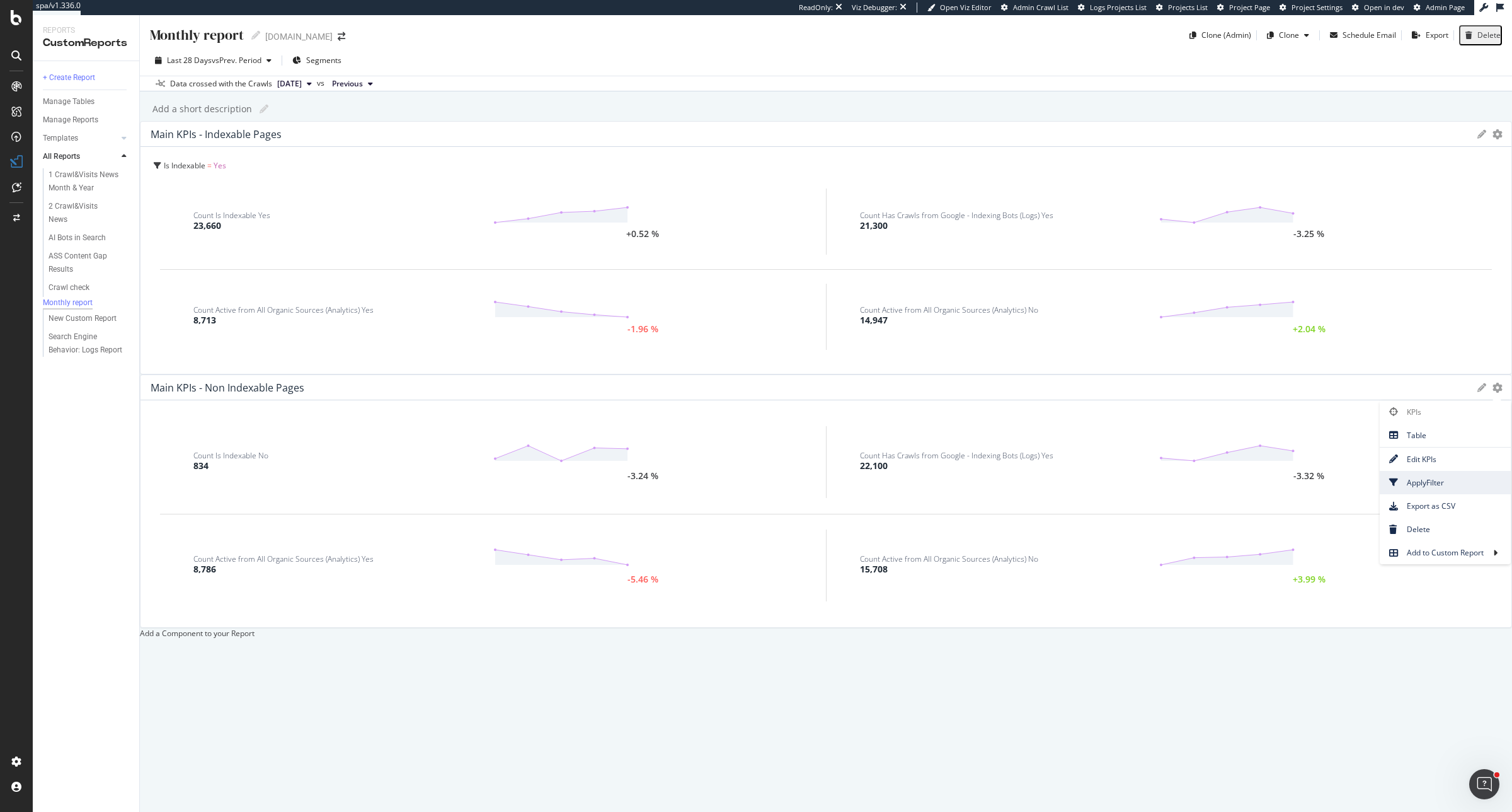
click at [1209, 474] on span "Apply Filter" at bounding box center [1446, 482] width 131 height 17
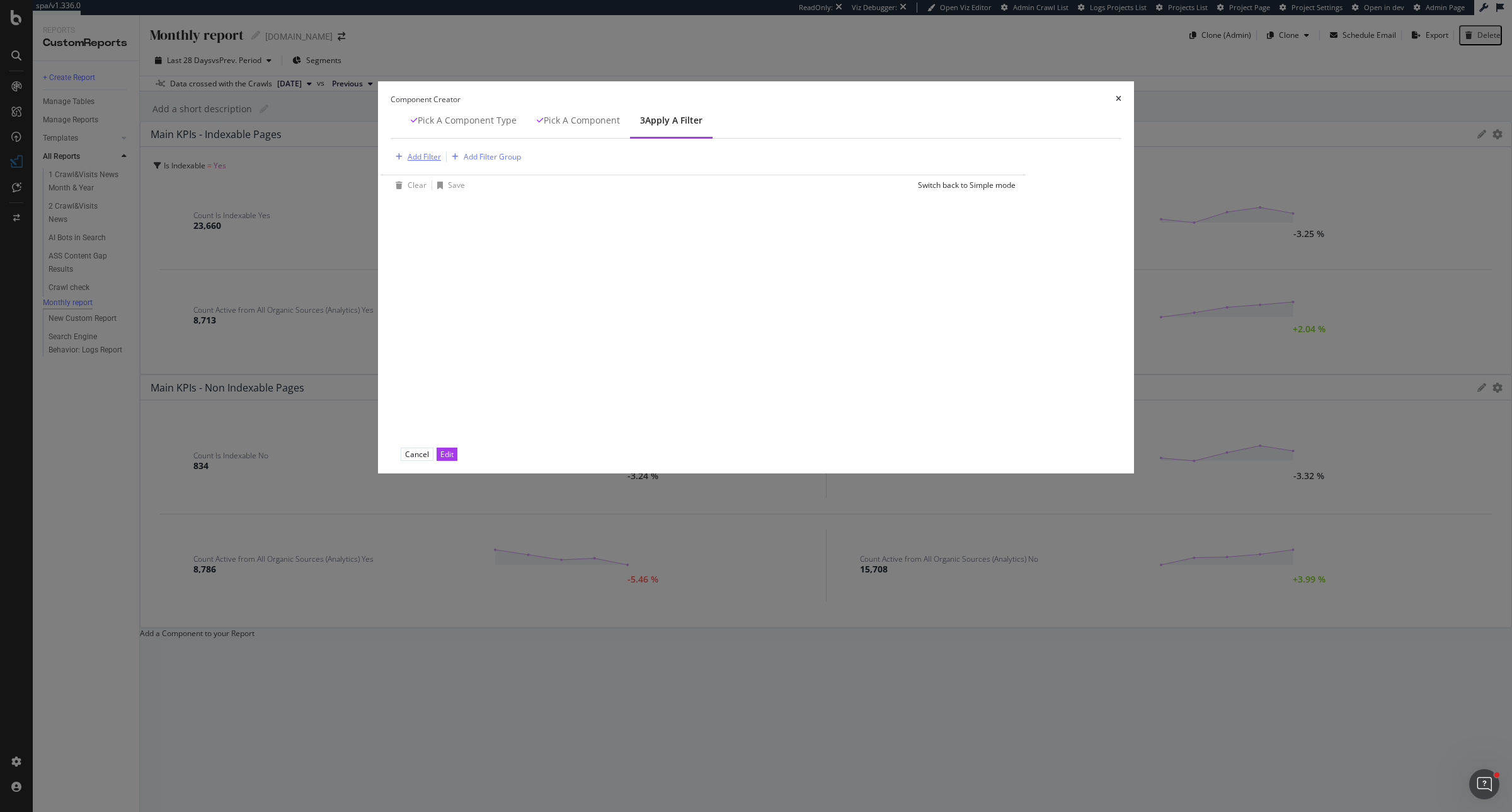
click at [441, 162] on div "Add Filter" at bounding box center [425, 157] width 34 height 10
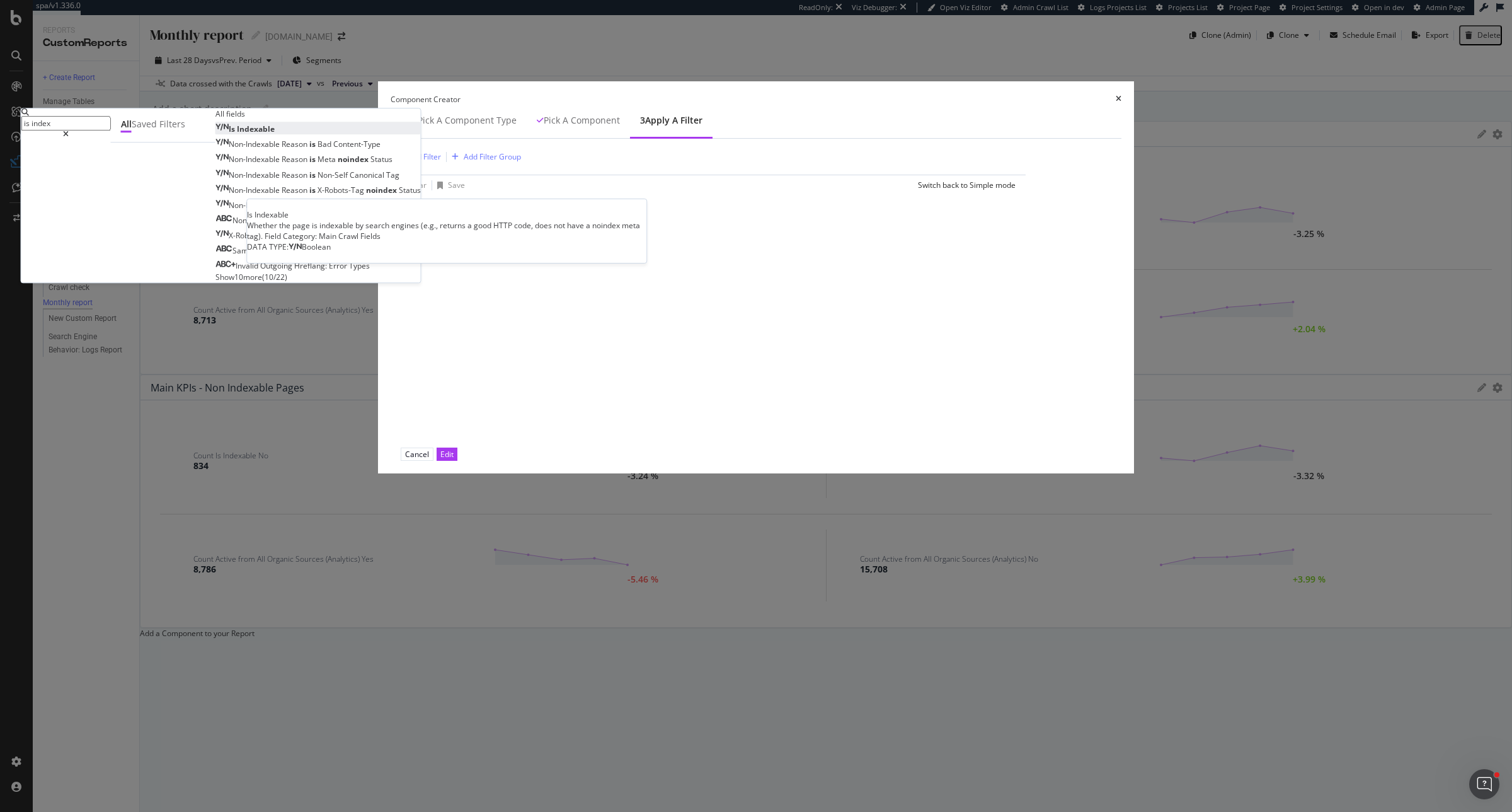
type input "is index"
click at [274, 134] on span "Indexable" at bounding box center [256, 129] width 38 height 10
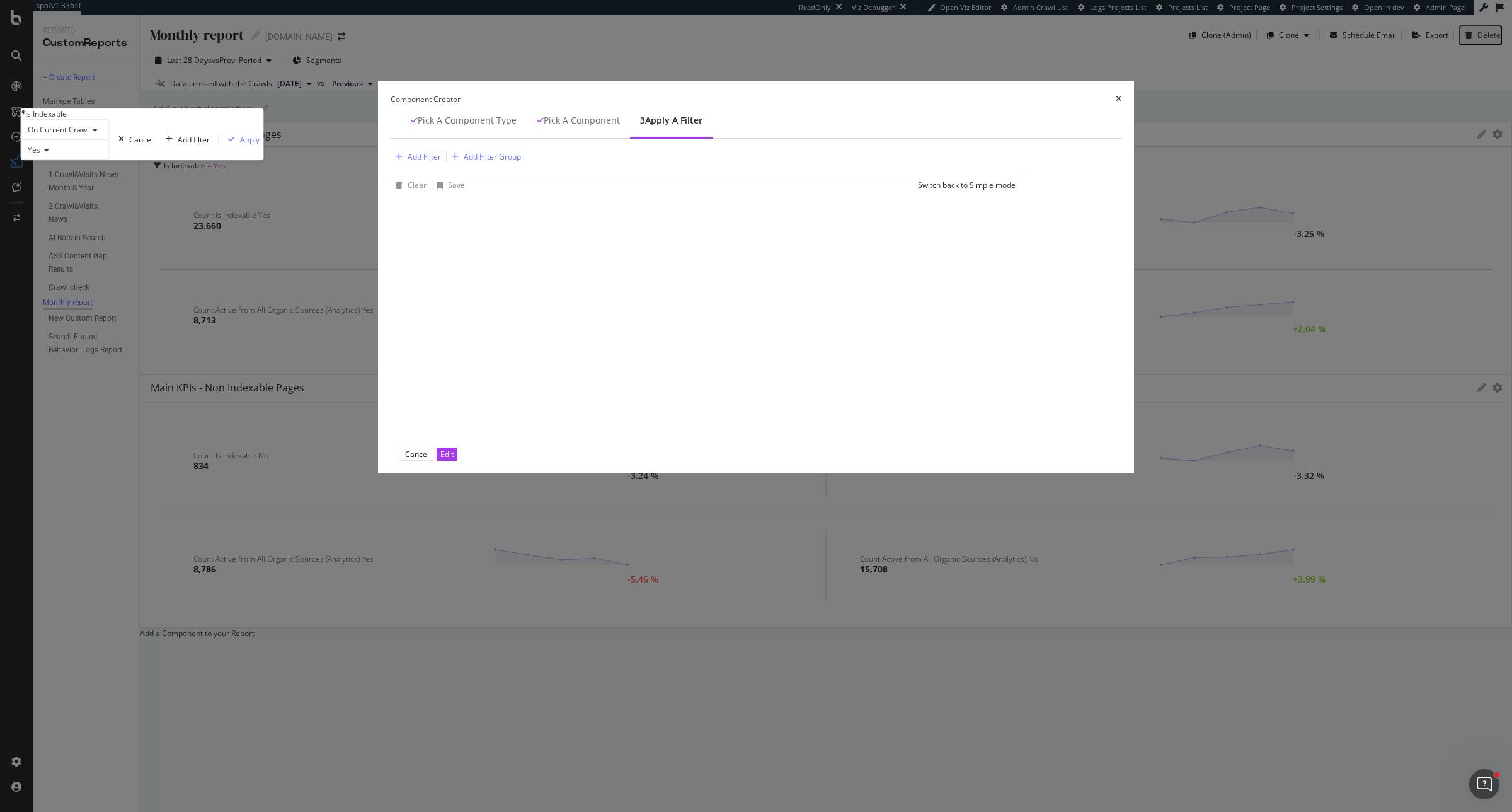
click at [110, 159] on div "Yes" at bounding box center [66, 149] width 88 height 20
click at [109, 187] on div "No" at bounding box center [66, 180] width 87 height 13
click at [263, 159] on div "On Current Crawl No Cancel Add filter Apply" at bounding box center [142, 140] width 242 height 41
click at [260, 145] on div "Apply" at bounding box center [250, 139] width 20 height 10
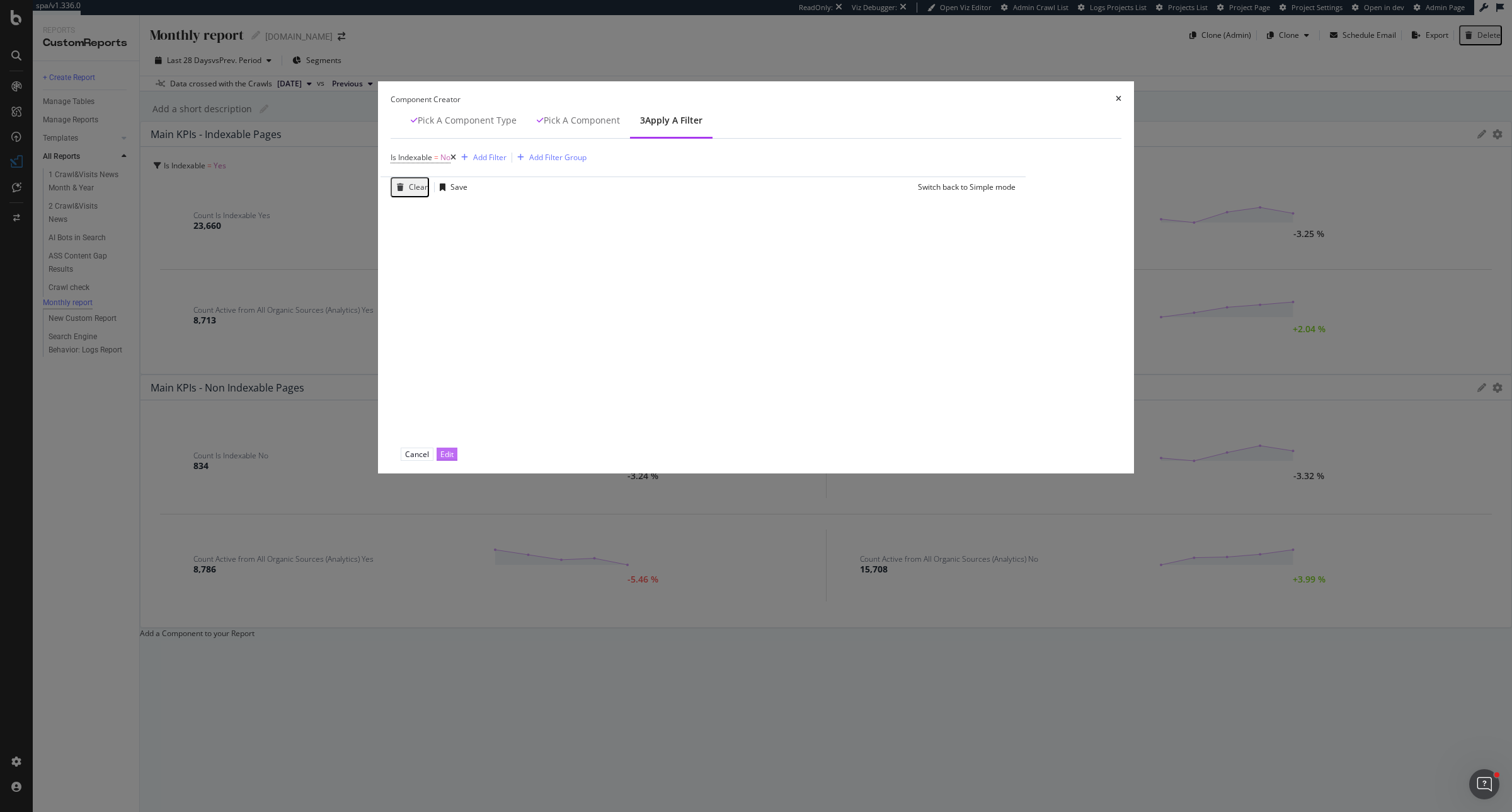
click at [454, 460] on div "Edit" at bounding box center [447, 454] width 13 height 10
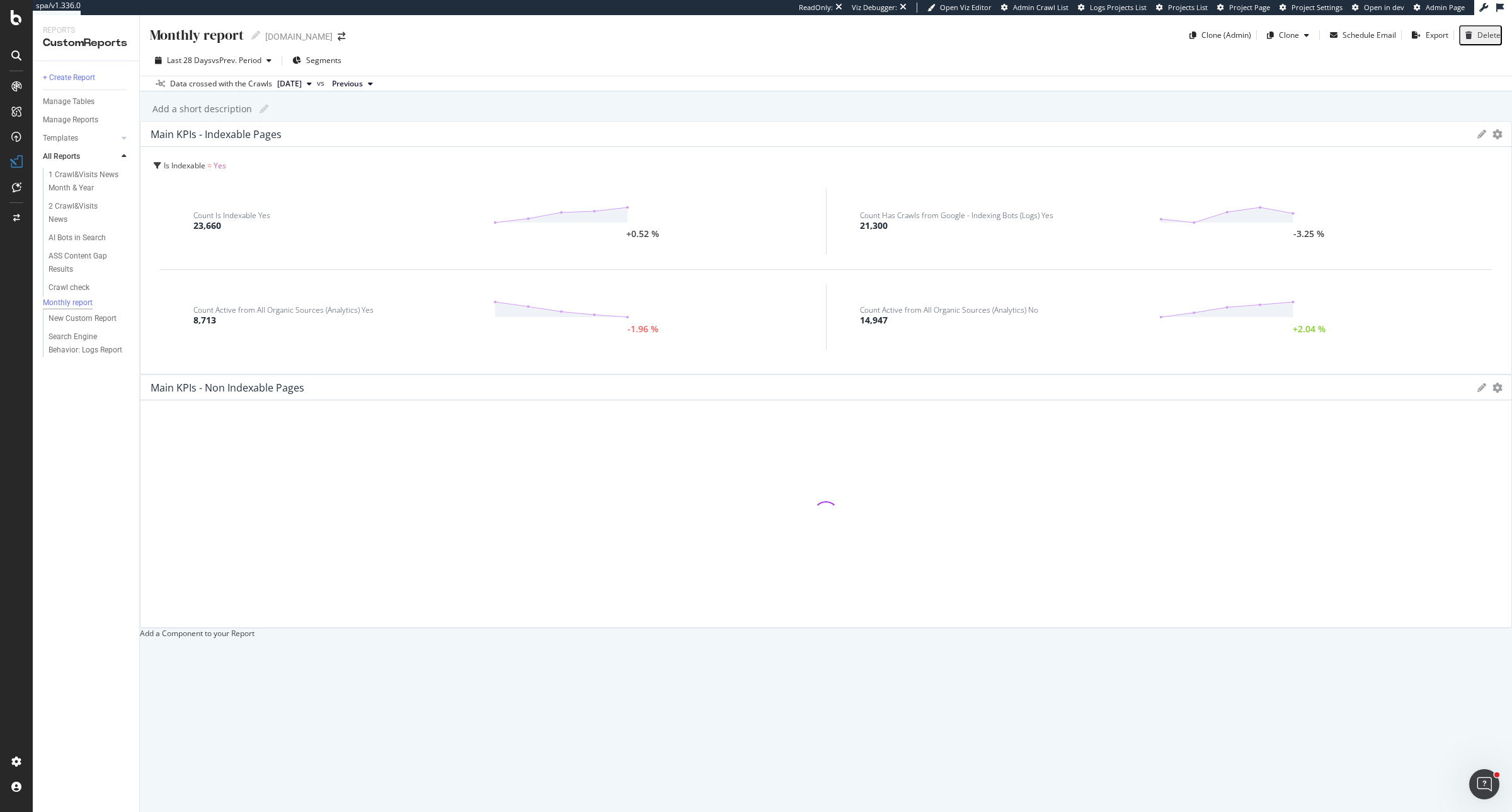
click at [140, 628] on div at bounding box center [140, 633] width 0 height 10
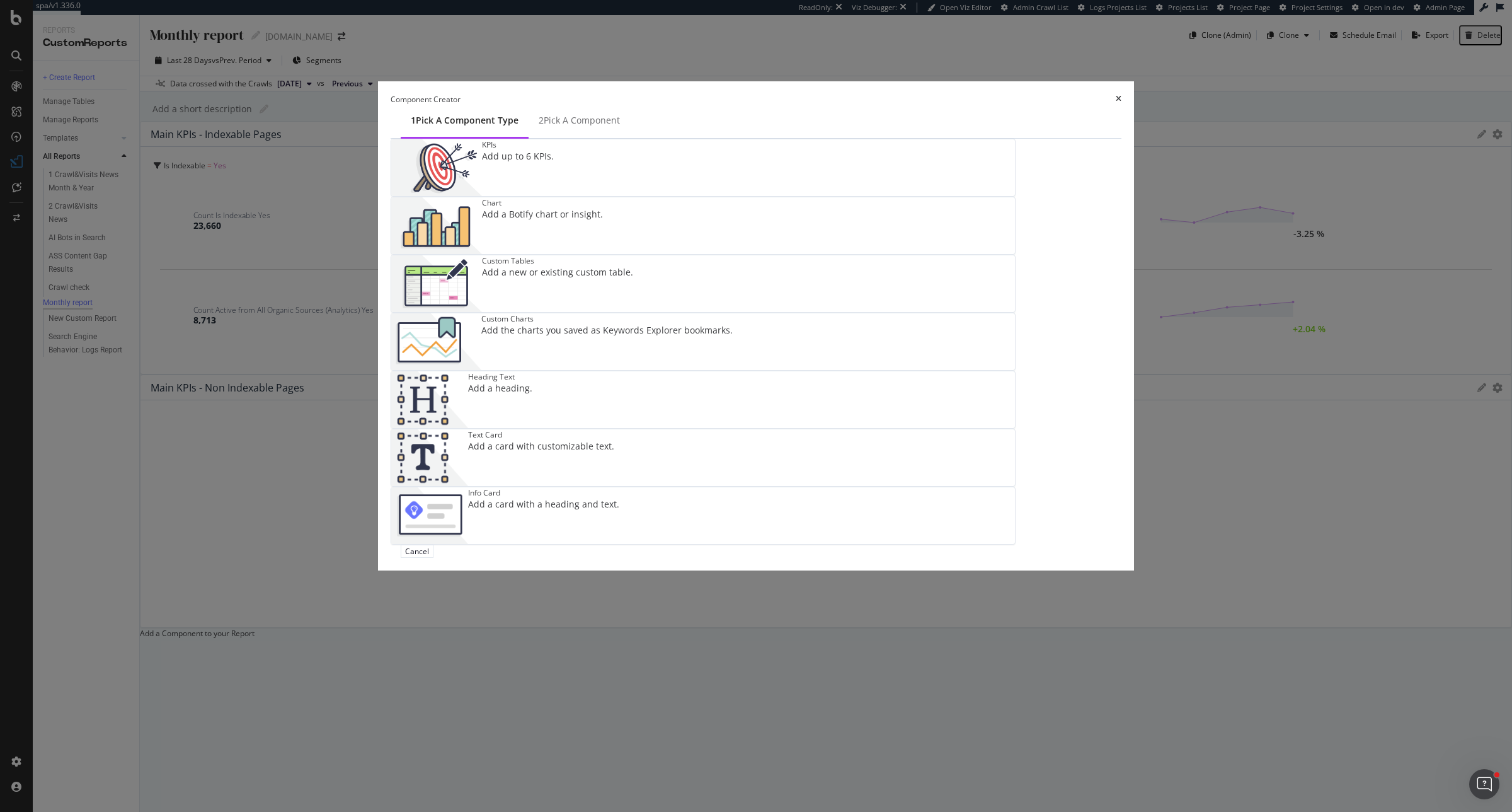
click at [603, 208] on div "Chart" at bounding box center [542, 202] width 121 height 10
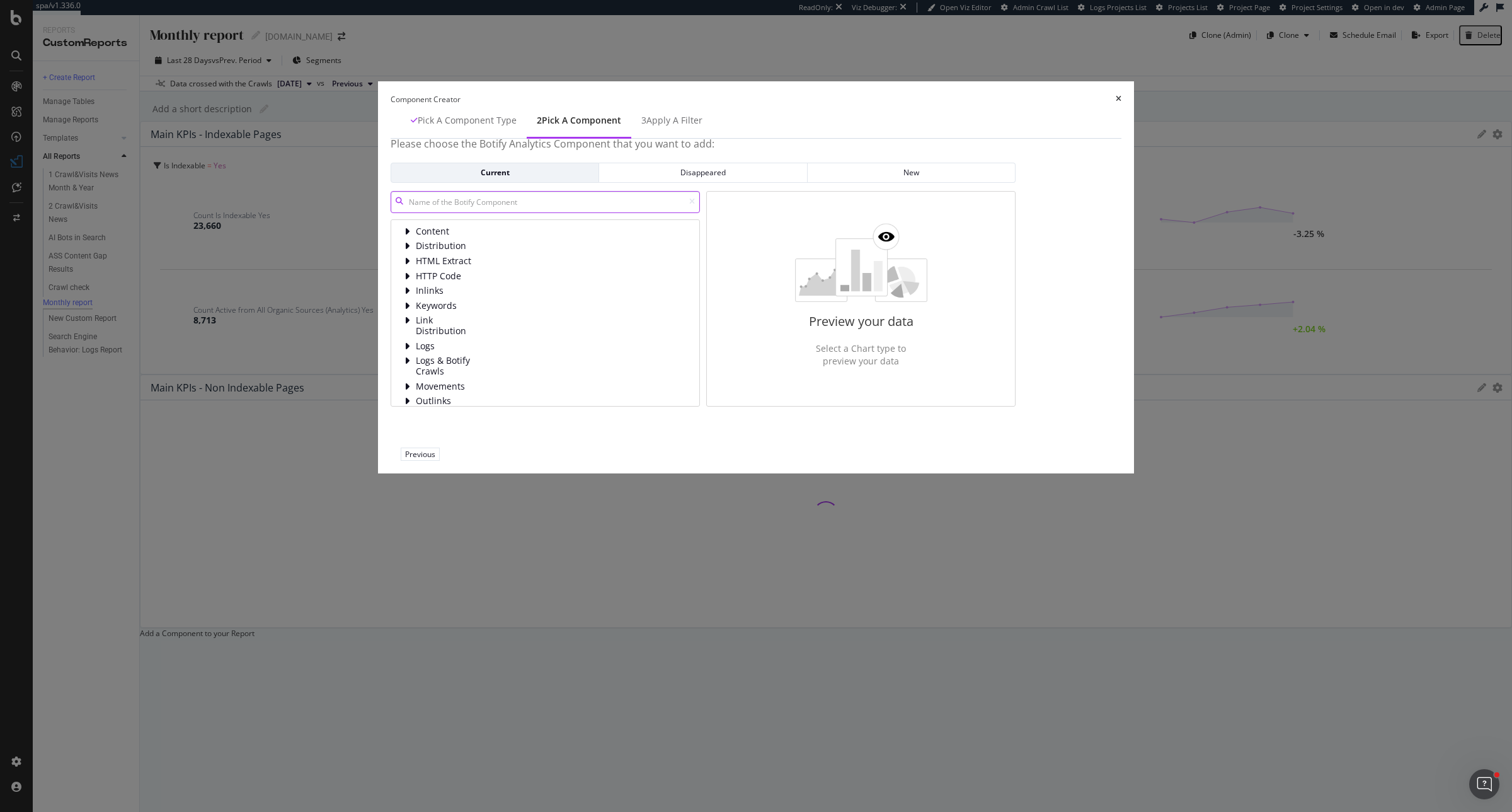
click at [629, 213] on input "modal" at bounding box center [545, 202] width 309 height 22
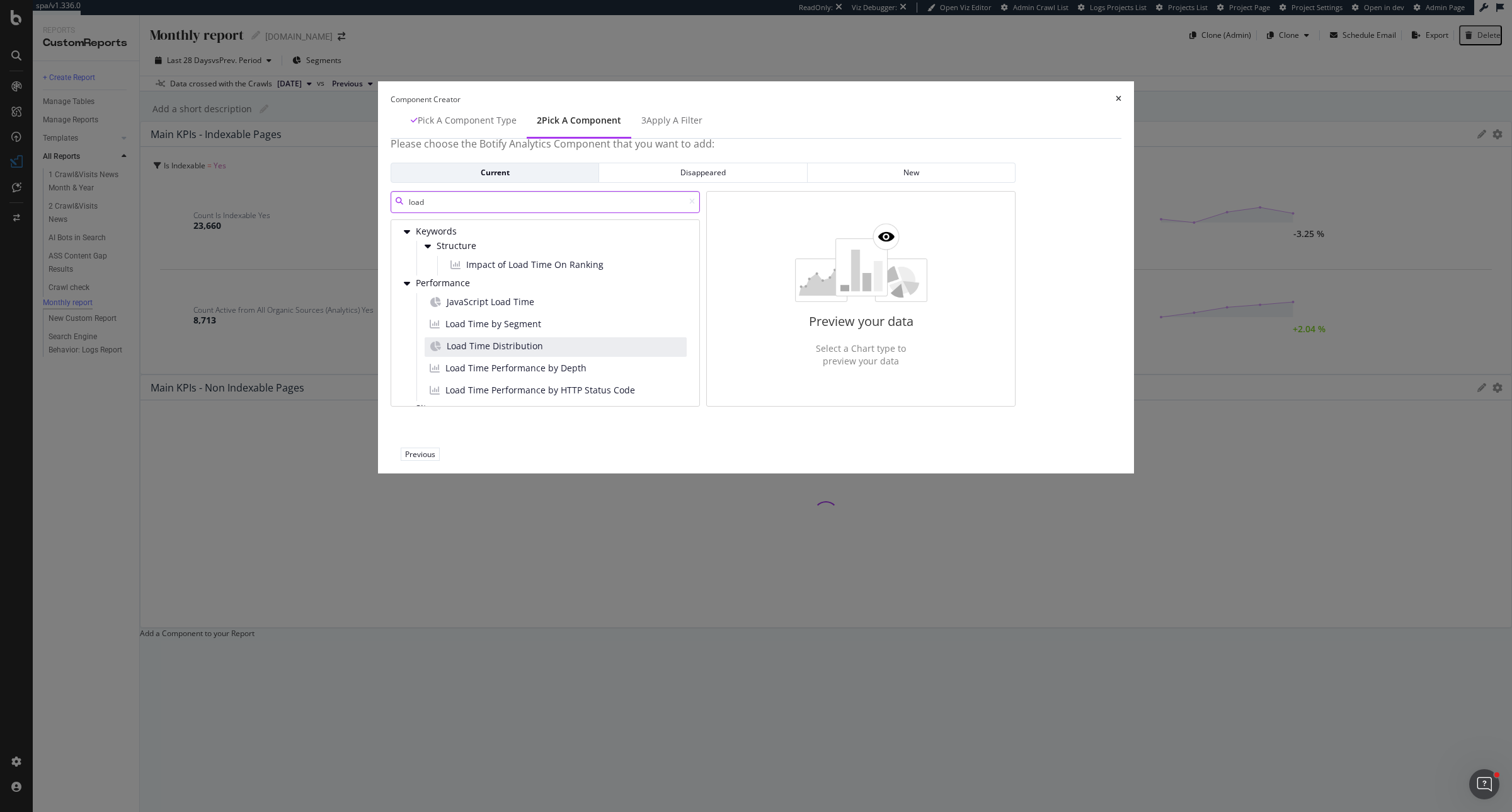
type input "load"
click at [610, 357] on div "Load Time Distribution" at bounding box center [555, 347] width 262 height 20
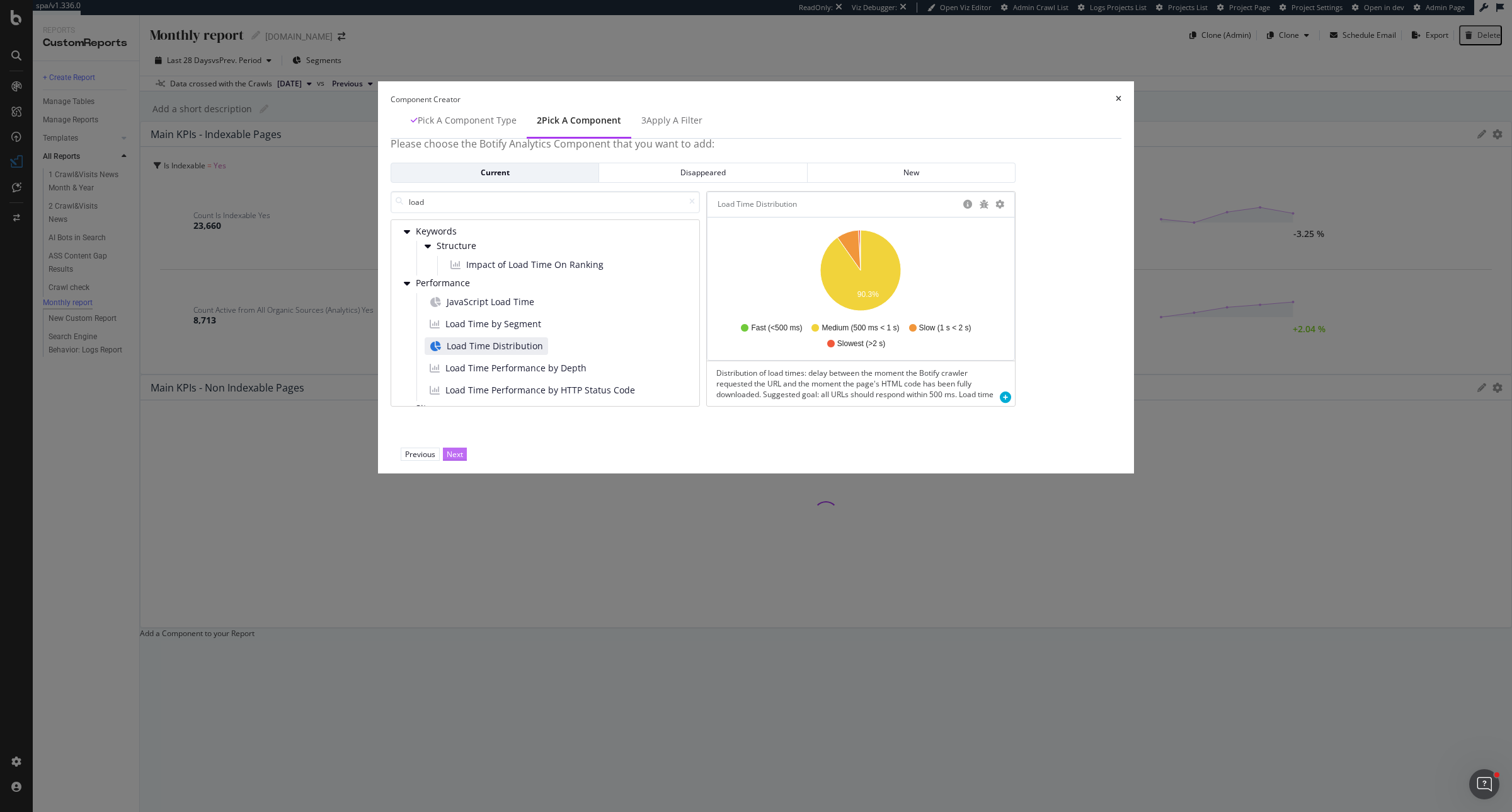
click at [463, 460] on div "Next" at bounding box center [455, 454] width 16 height 10
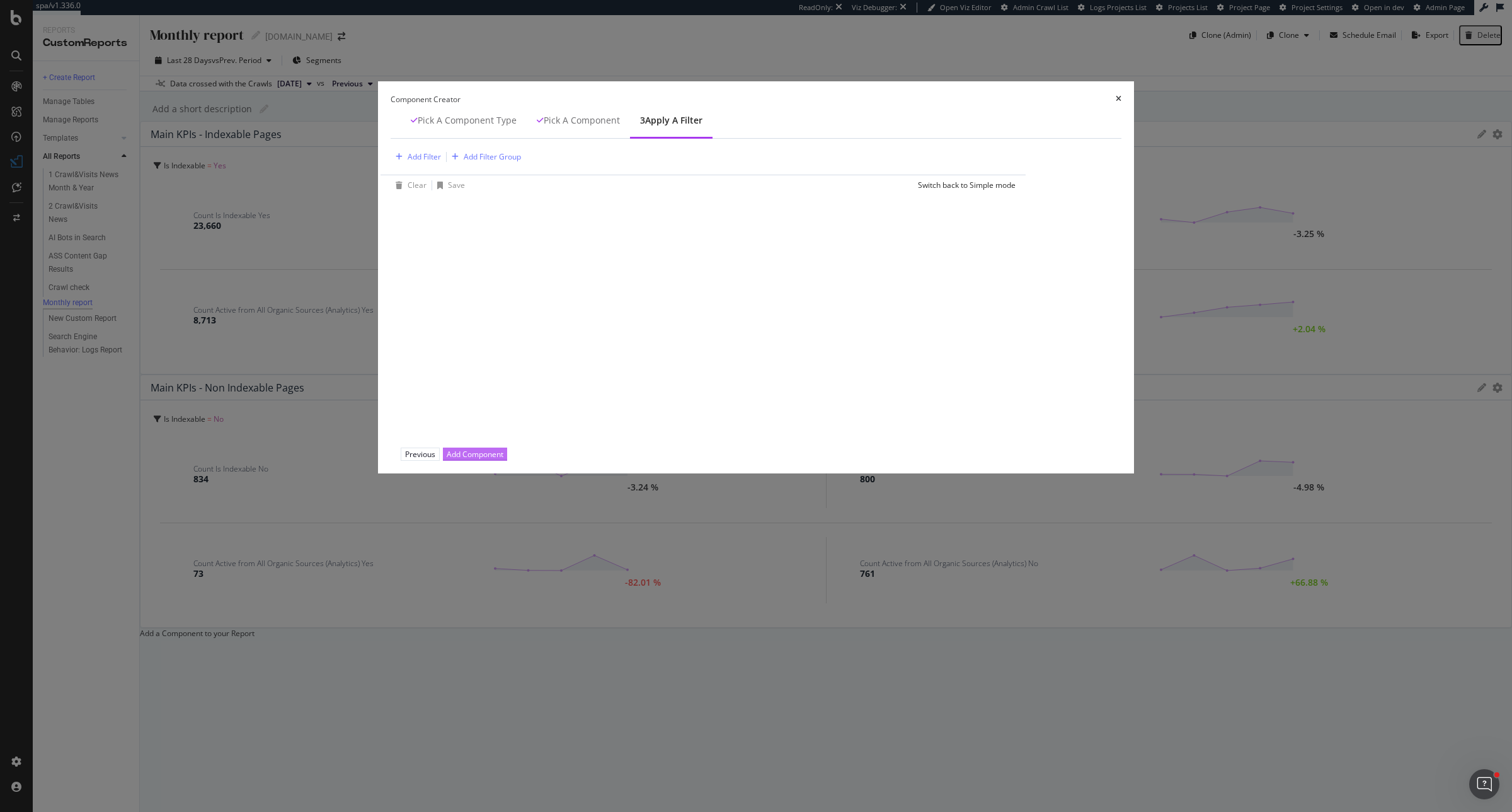
click at [504, 460] on div "Add Component" at bounding box center [475, 454] width 57 height 10
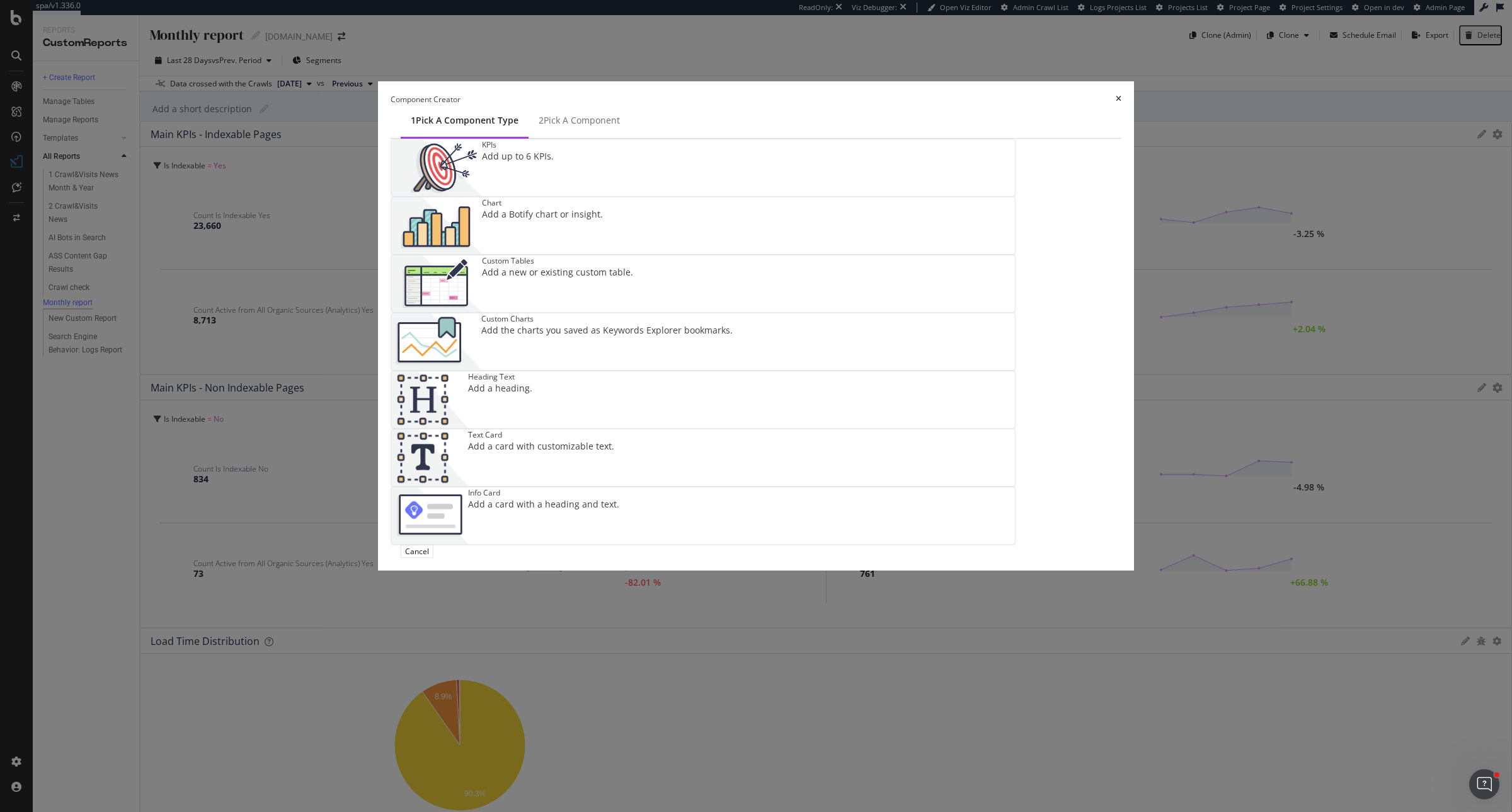
click at [603, 221] on div "Add a Botify chart or insight." at bounding box center [542, 215] width 121 height 13
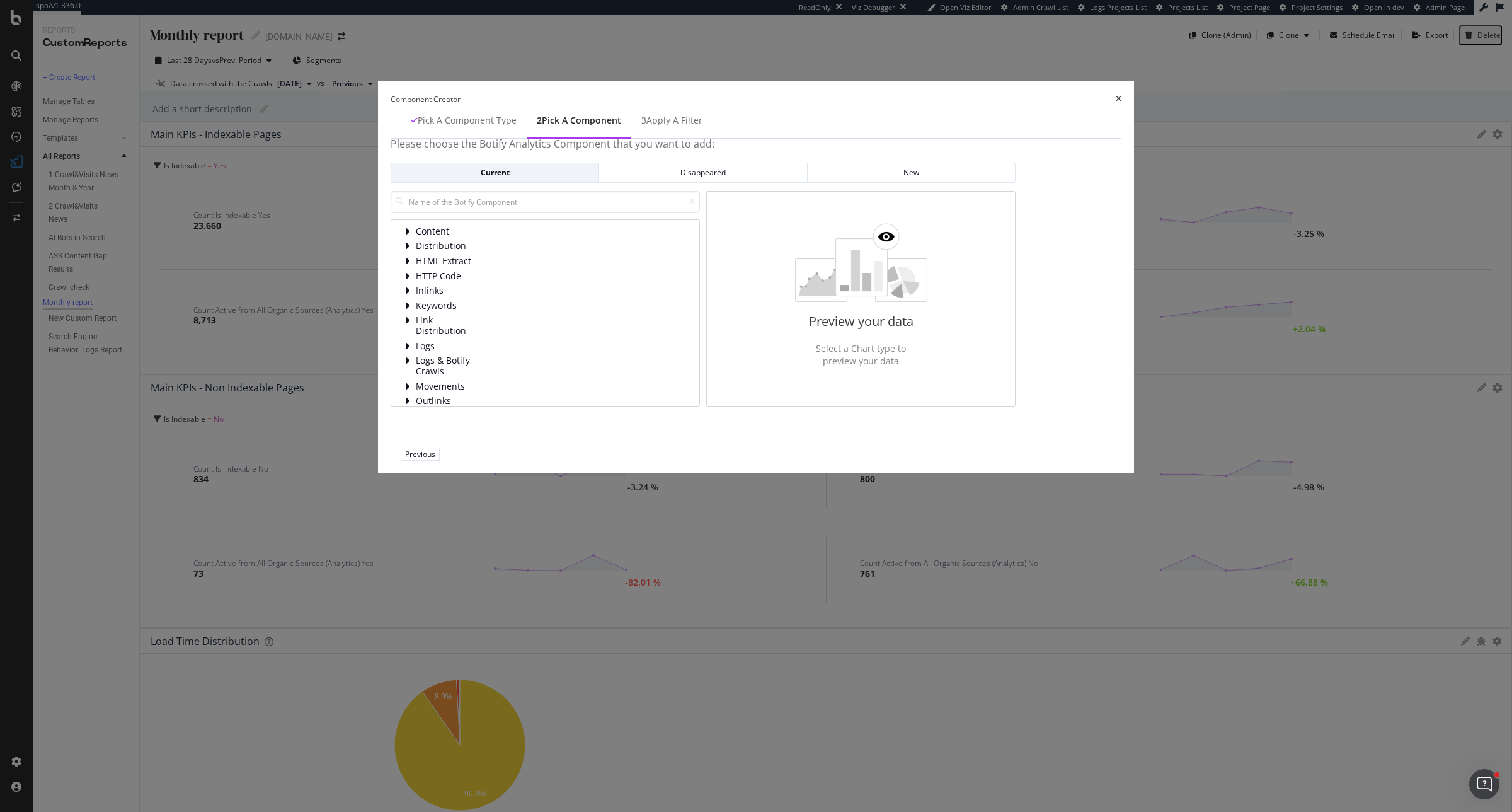
click at [607, 347] on div "Content Distribution HTML Extract HTTP Code Inlinks Keywords Link Distribution …" at bounding box center [545, 298] width 309 height 216
click at [609, 213] on input "modal" at bounding box center [545, 202] width 309 height 22
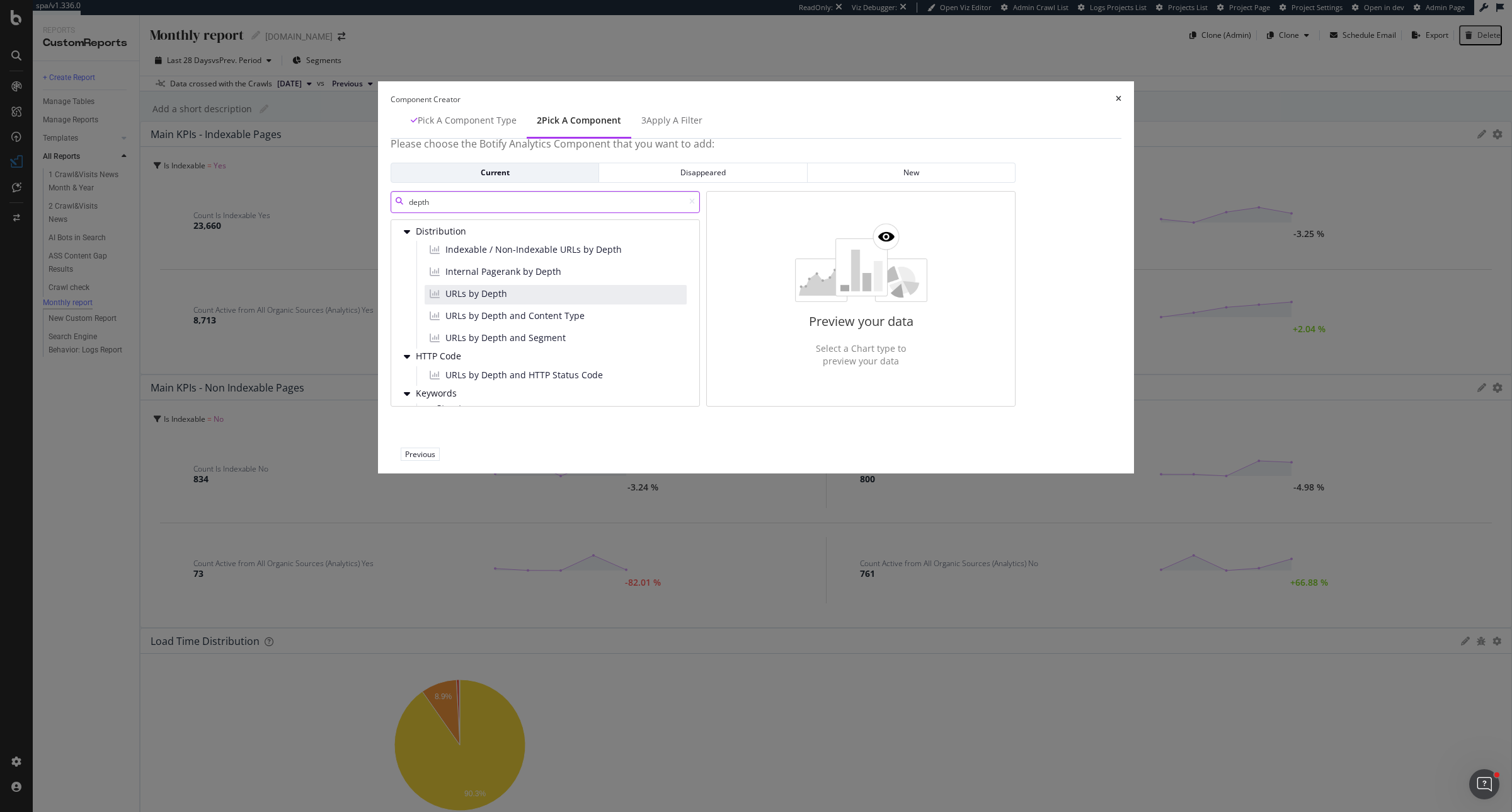
type input "depth"
click at [637, 305] on div "URLs by Depth" at bounding box center [555, 295] width 262 height 20
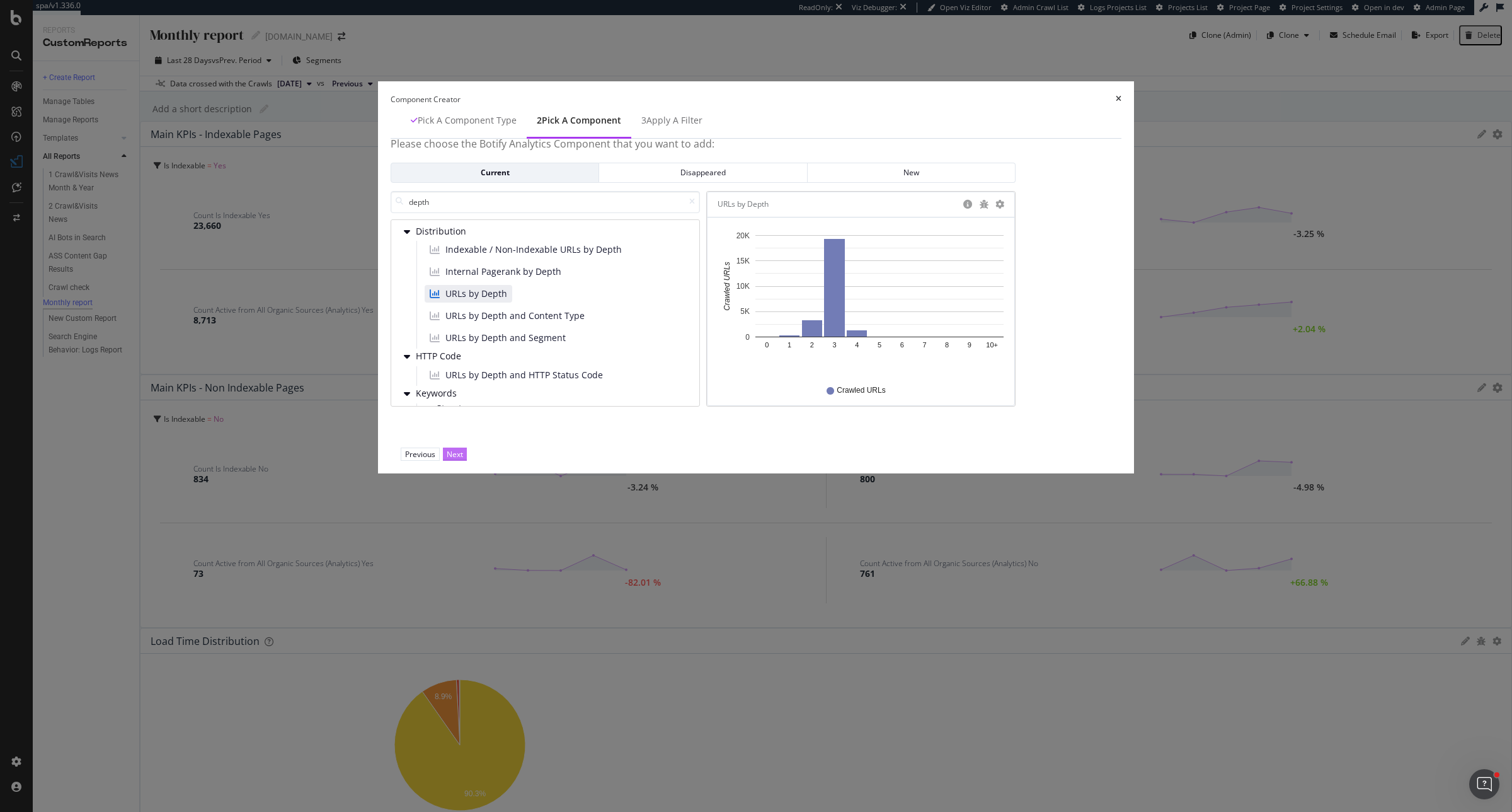
click at [463, 460] on div "Next" at bounding box center [455, 454] width 16 height 10
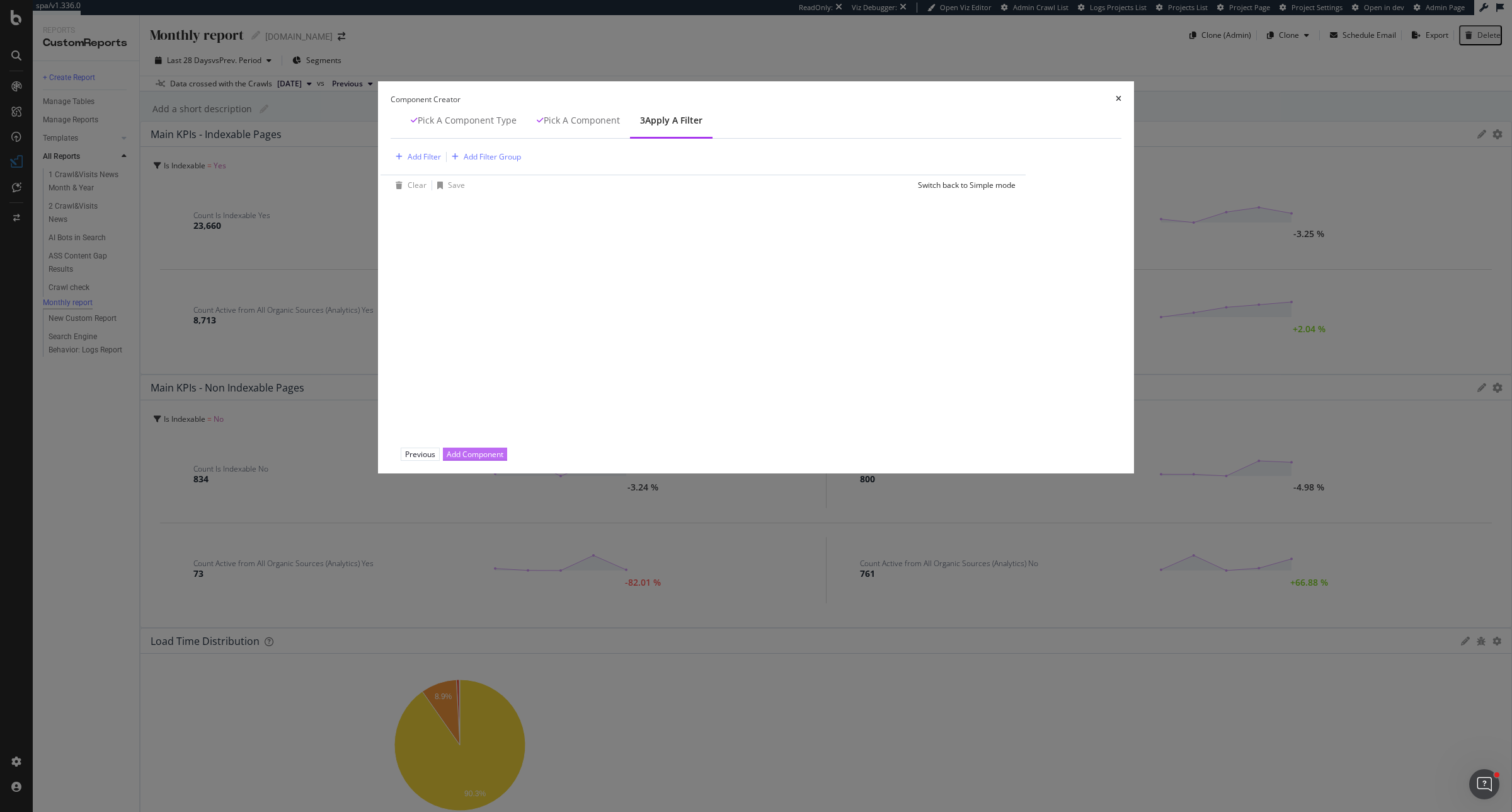
click at [504, 460] on div "Add Component" at bounding box center [475, 454] width 57 height 10
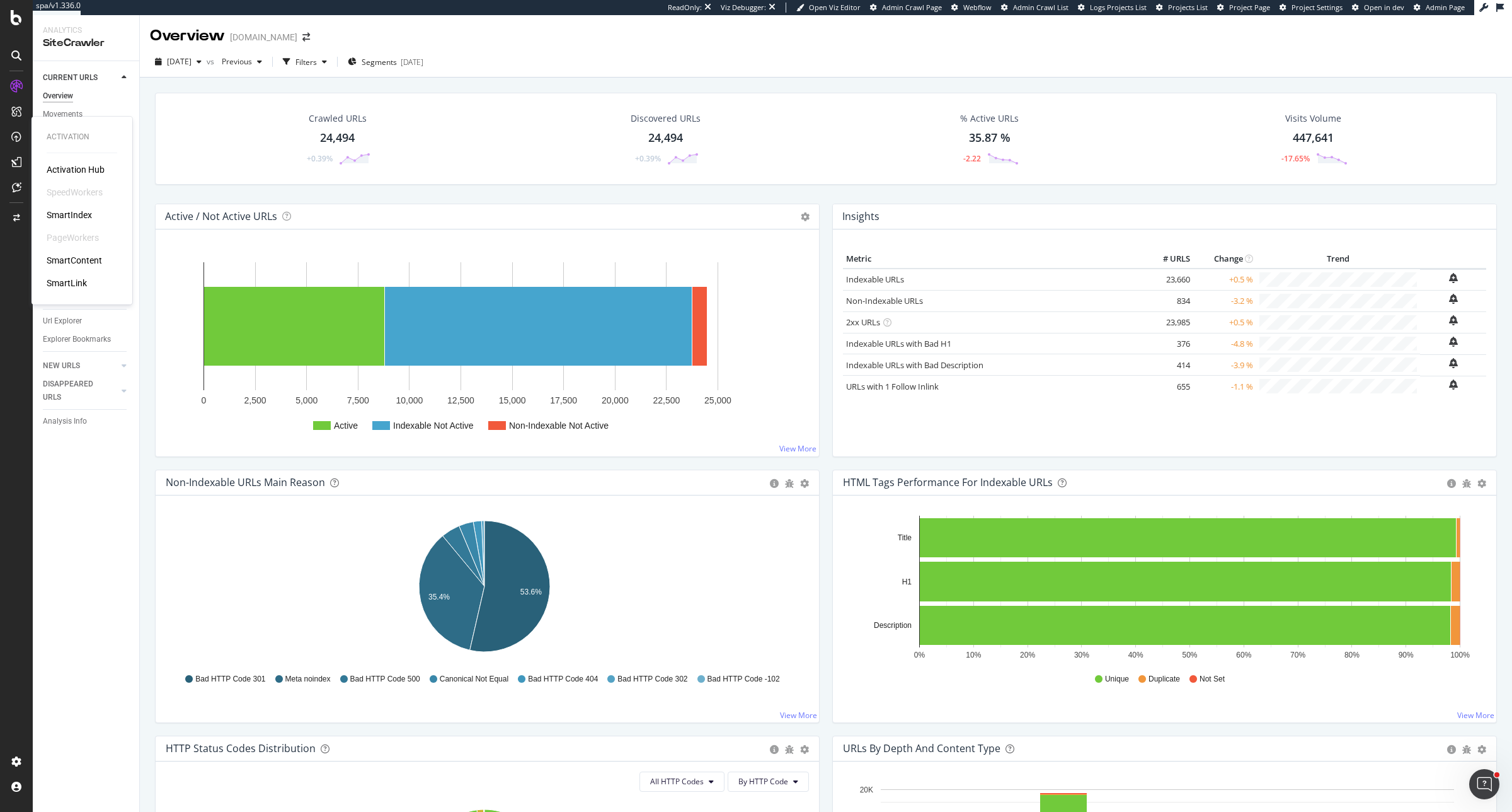
click at [85, 210] on div "SmartIndex" at bounding box center [69, 215] width 45 height 13
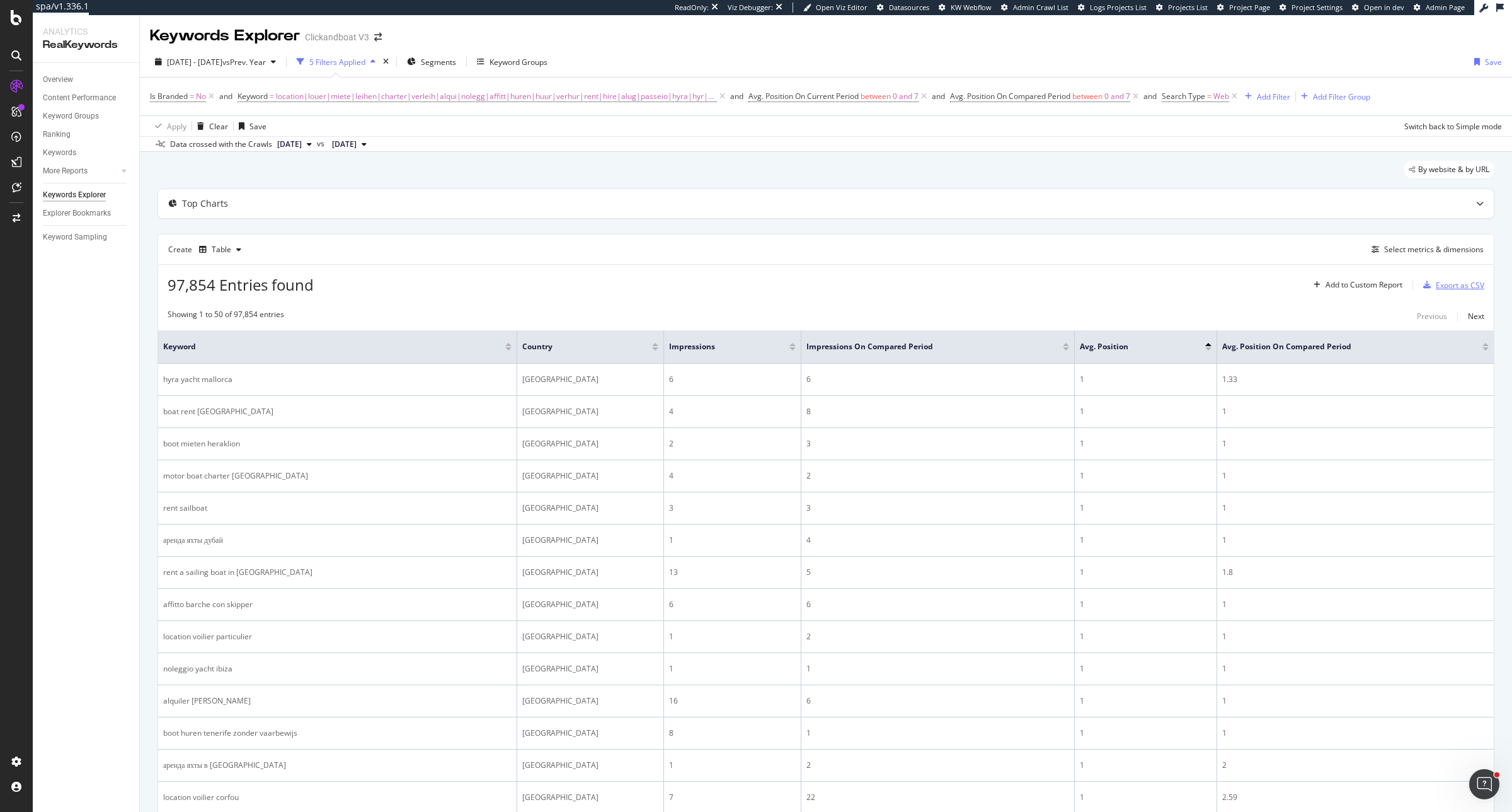
click at [1436, 282] on div "Export as CSV" at bounding box center [1460, 285] width 48 height 10
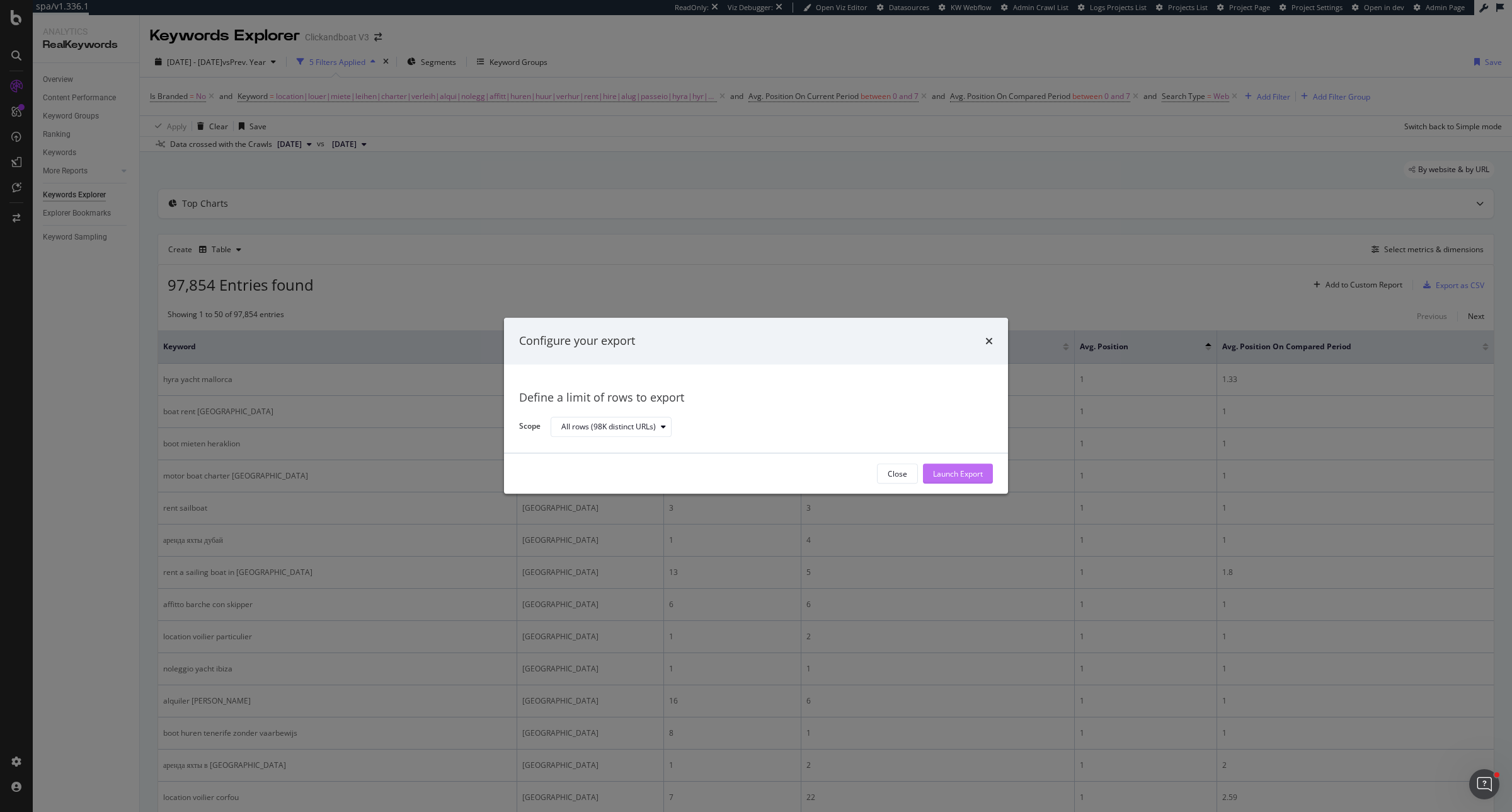
click at [961, 481] on div "Launch Export" at bounding box center [957, 474] width 50 height 19
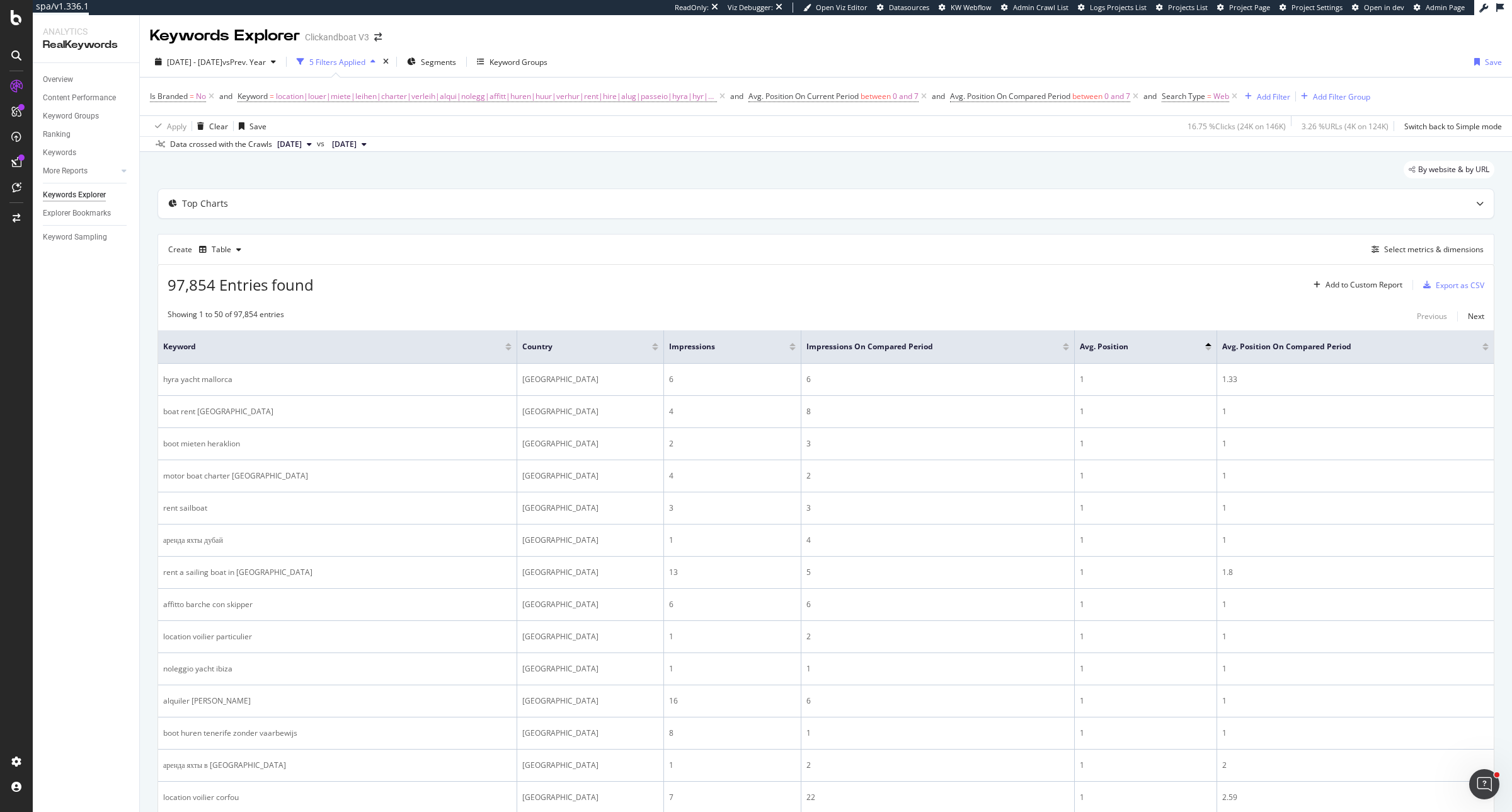
click at [790, 351] on div at bounding box center [793, 349] width 6 height 3
